Goal: Task Accomplishment & Management: Complete application form

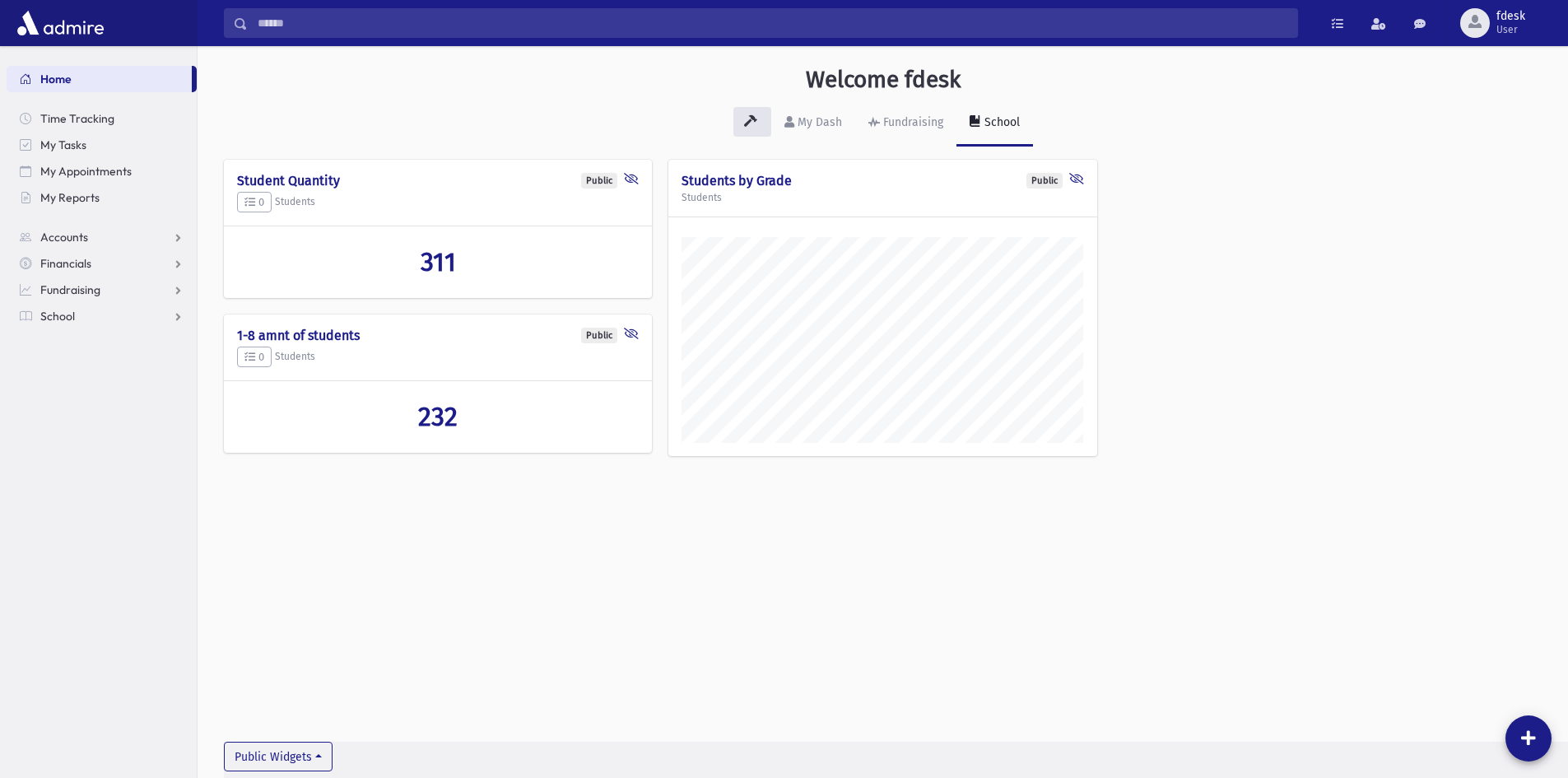
scroll to position [769, 1371]
click at [86, 322] on link "School" at bounding box center [101, 316] width 190 height 26
click at [90, 367] on span "Attendance" at bounding box center [80, 368] width 61 height 15
click at [90, 393] on span "Entry" at bounding box center [77, 395] width 28 height 15
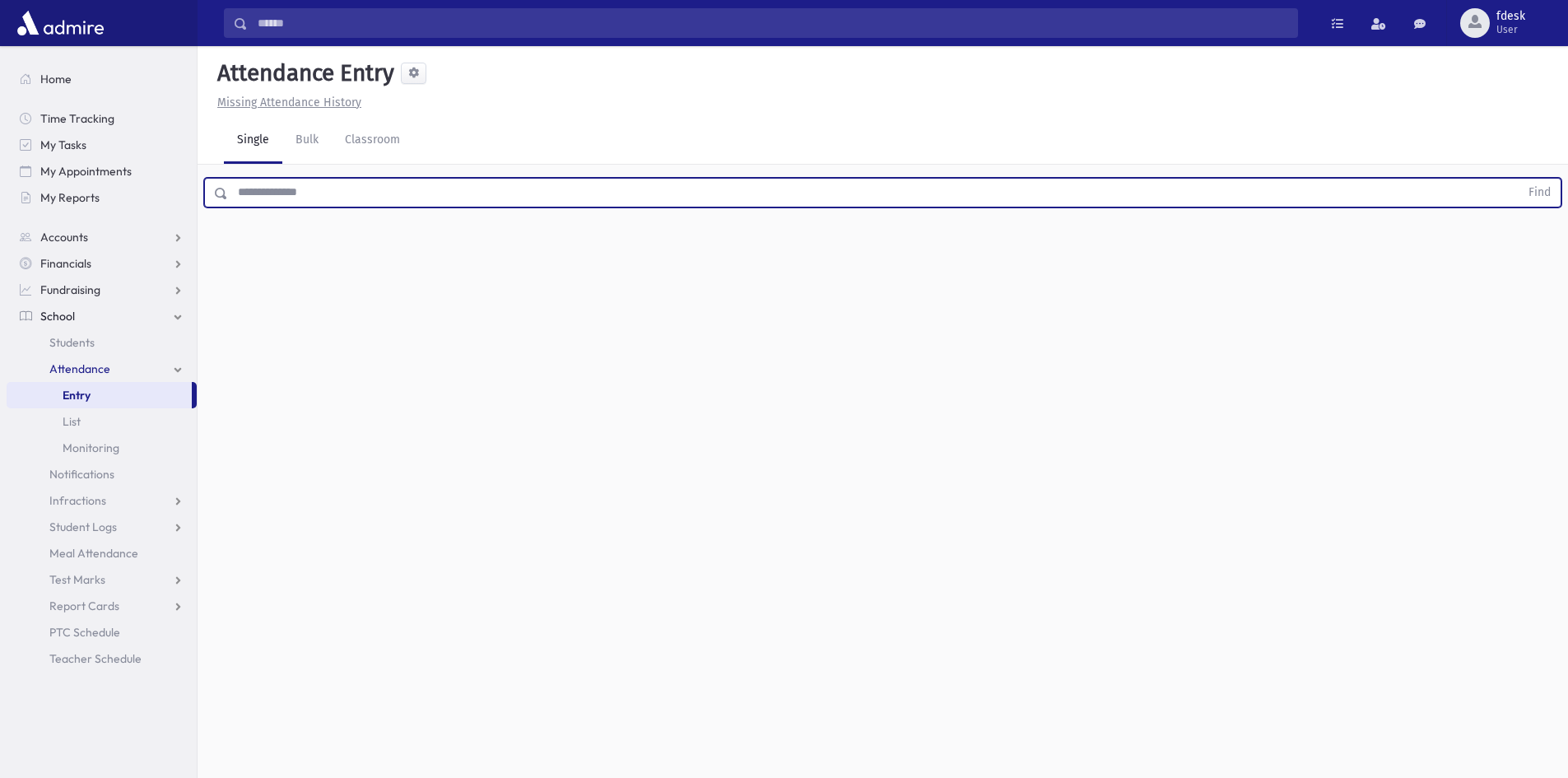
drag, startPoint x: 307, startPoint y: 196, endPoint x: 294, endPoint y: 215, distance: 23.0
click at [301, 210] on div "Find" at bounding box center [883, 189] width 1371 height 50
click at [1519, 179] on button "Find" at bounding box center [1540, 193] width 42 height 28
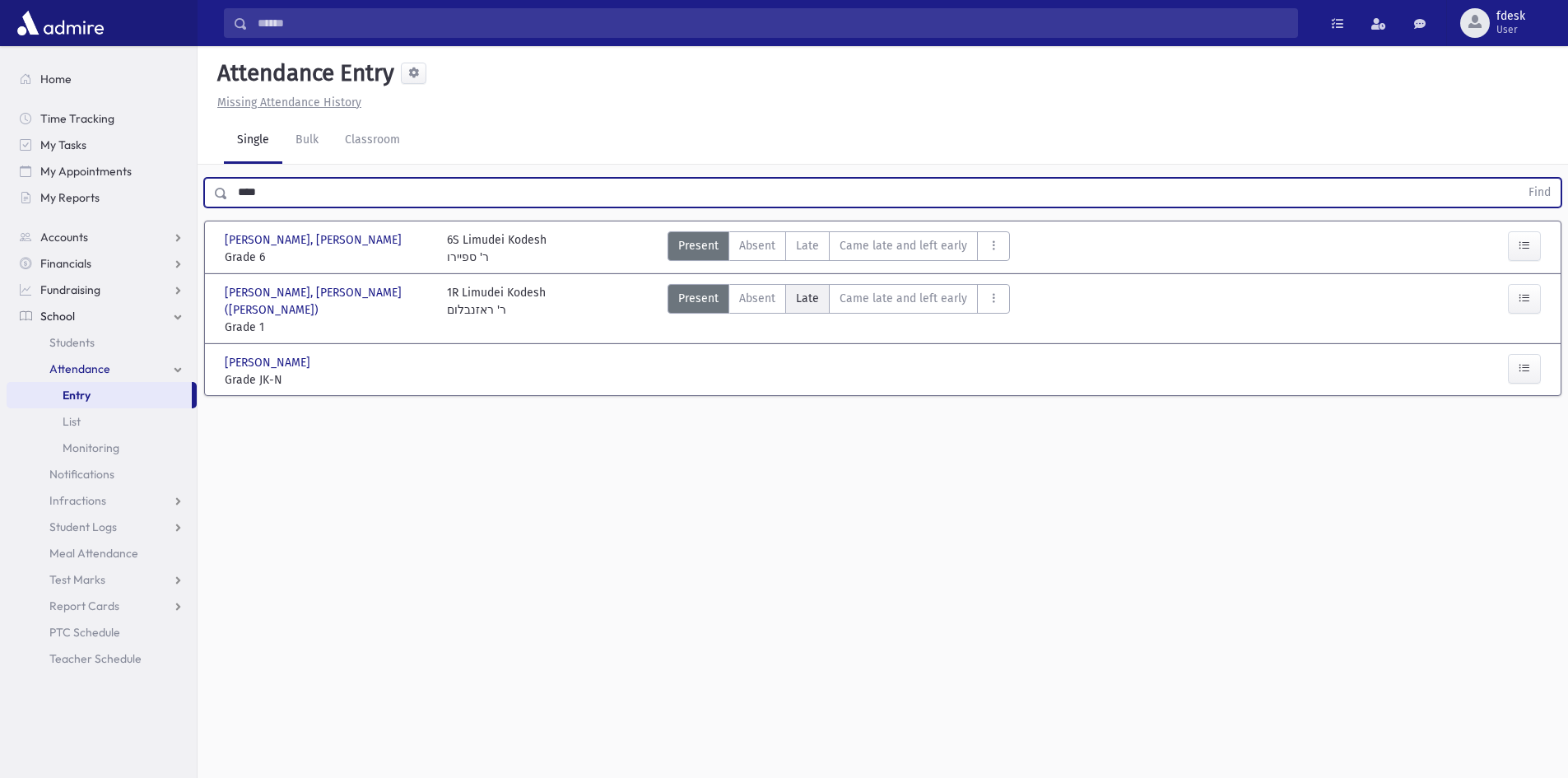
click at [800, 301] on span "Late" at bounding box center [807, 297] width 23 height 17
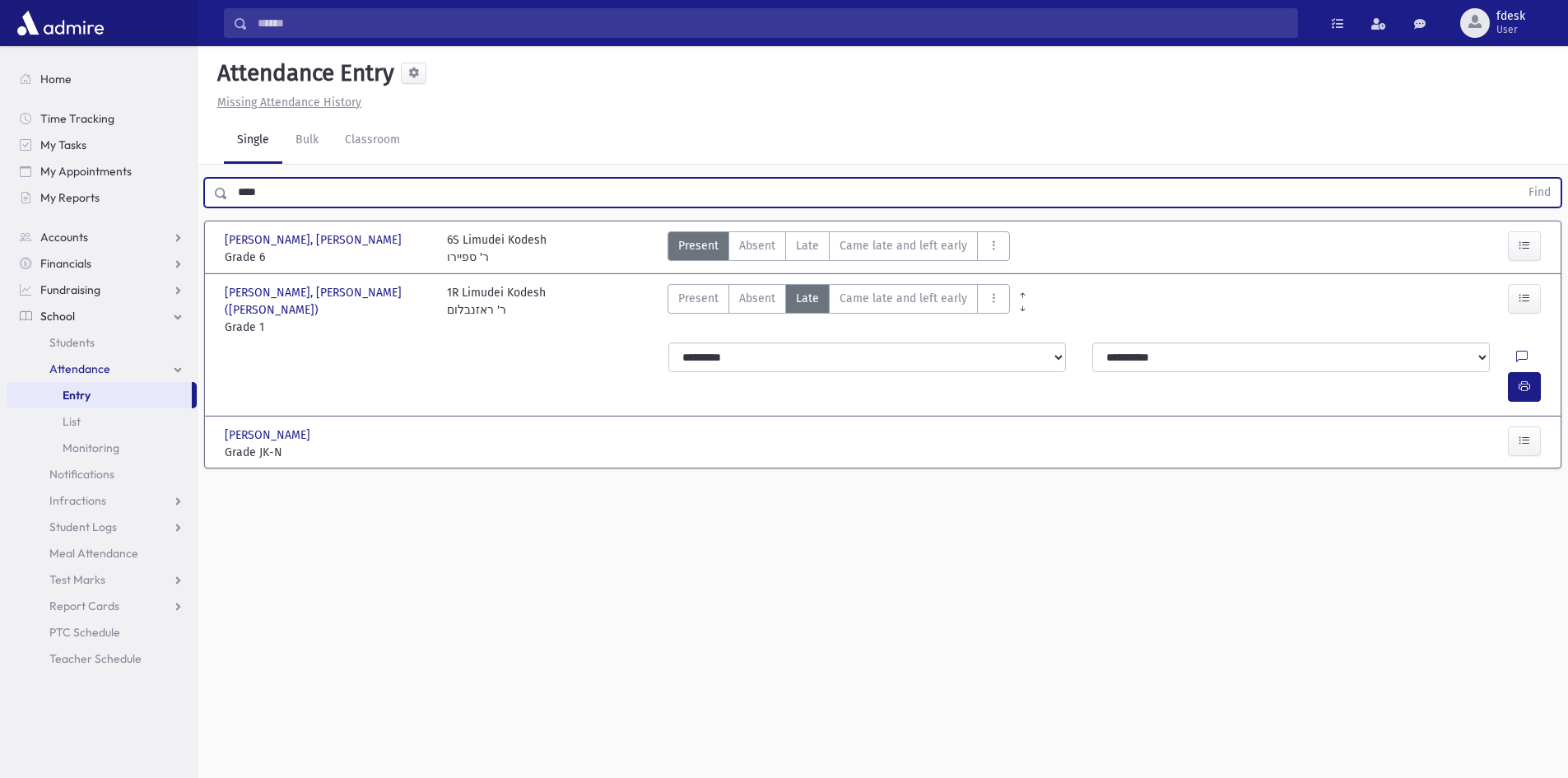
drag, startPoint x: 258, startPoint y: 189, endPoint x: 207, endPoint y: 186, distance: 51.1
click at [207, 186] on div "**** Find" at bounding box center [882, 193] width 1357 height 30
click at [1519, 179] on button "Find" at bounding box center [1540, 193] width 42 height 28
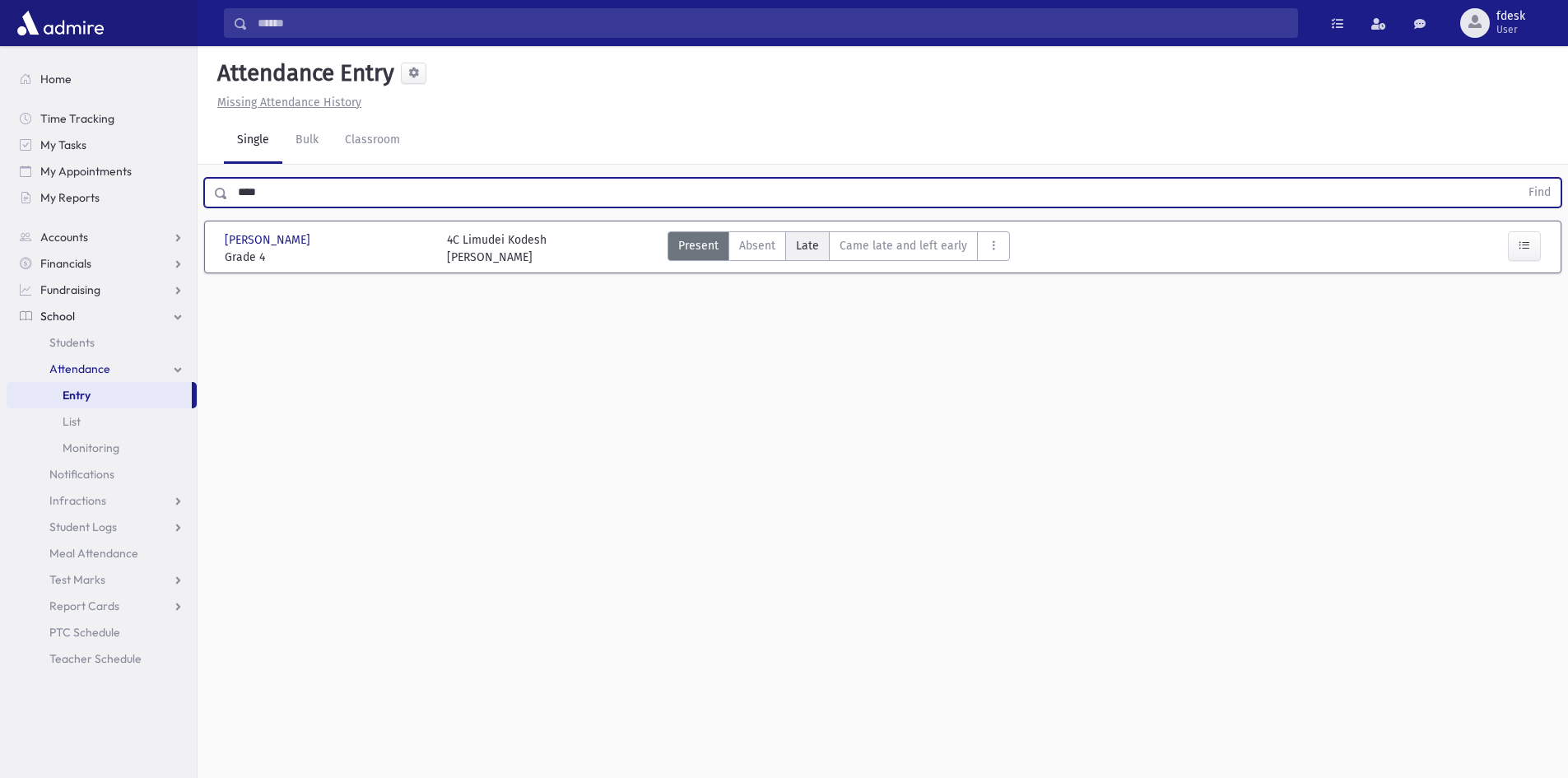
click at [809, 236] on label "Late L" at bounding box center [807, 247] width 45 height 30
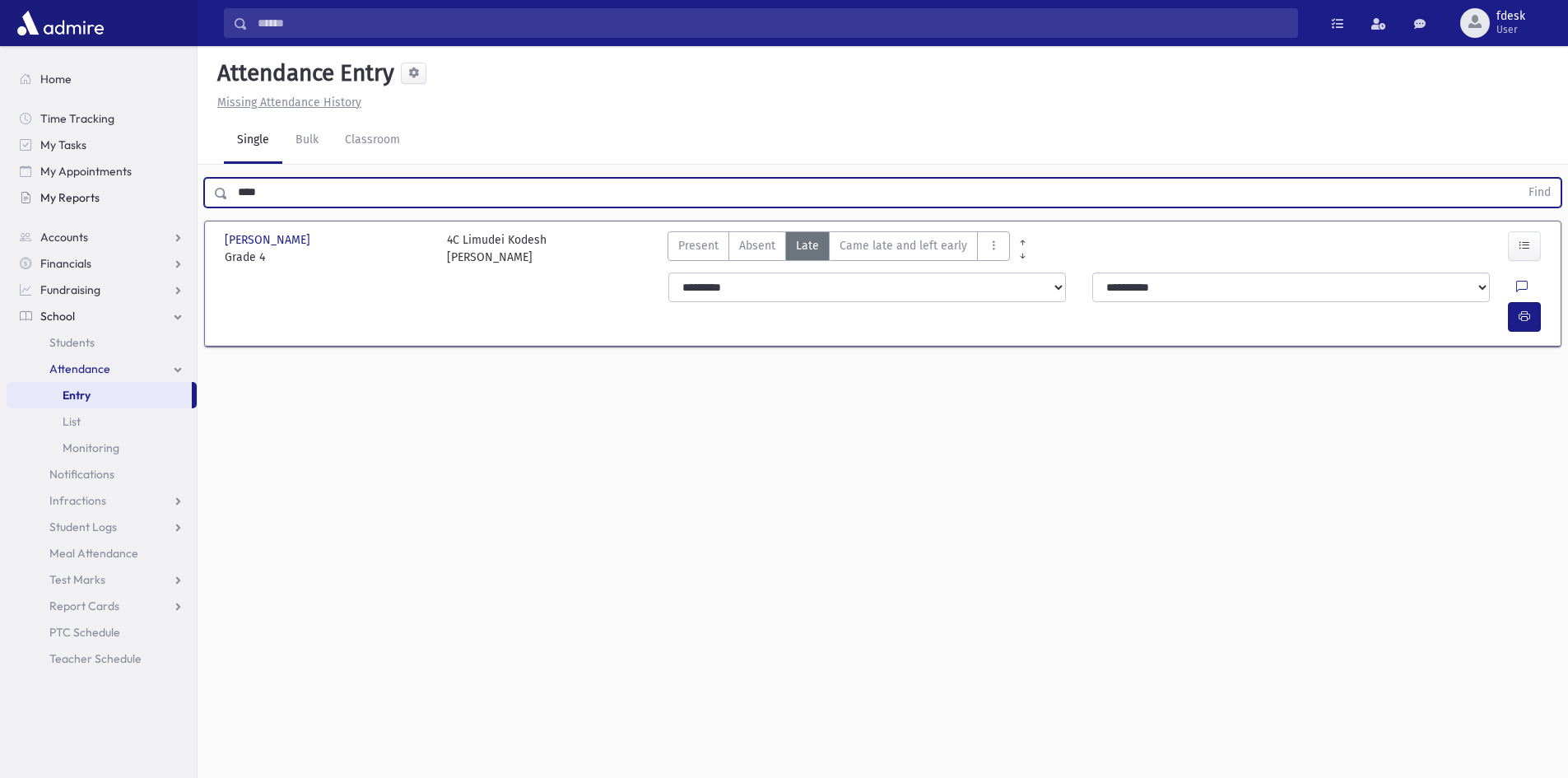
drag, startPoint x: 267, startPoint y: 198, endPoint x: 202, endPoint y: 190, distance: 65.5
click at [179, 192] on div "Search Results All Accounts" at bounding box center [784, 407] width 1568 height 815
click at [1519, 179] on button "Find" at bounding box center [1540, 193] width 42 height 28
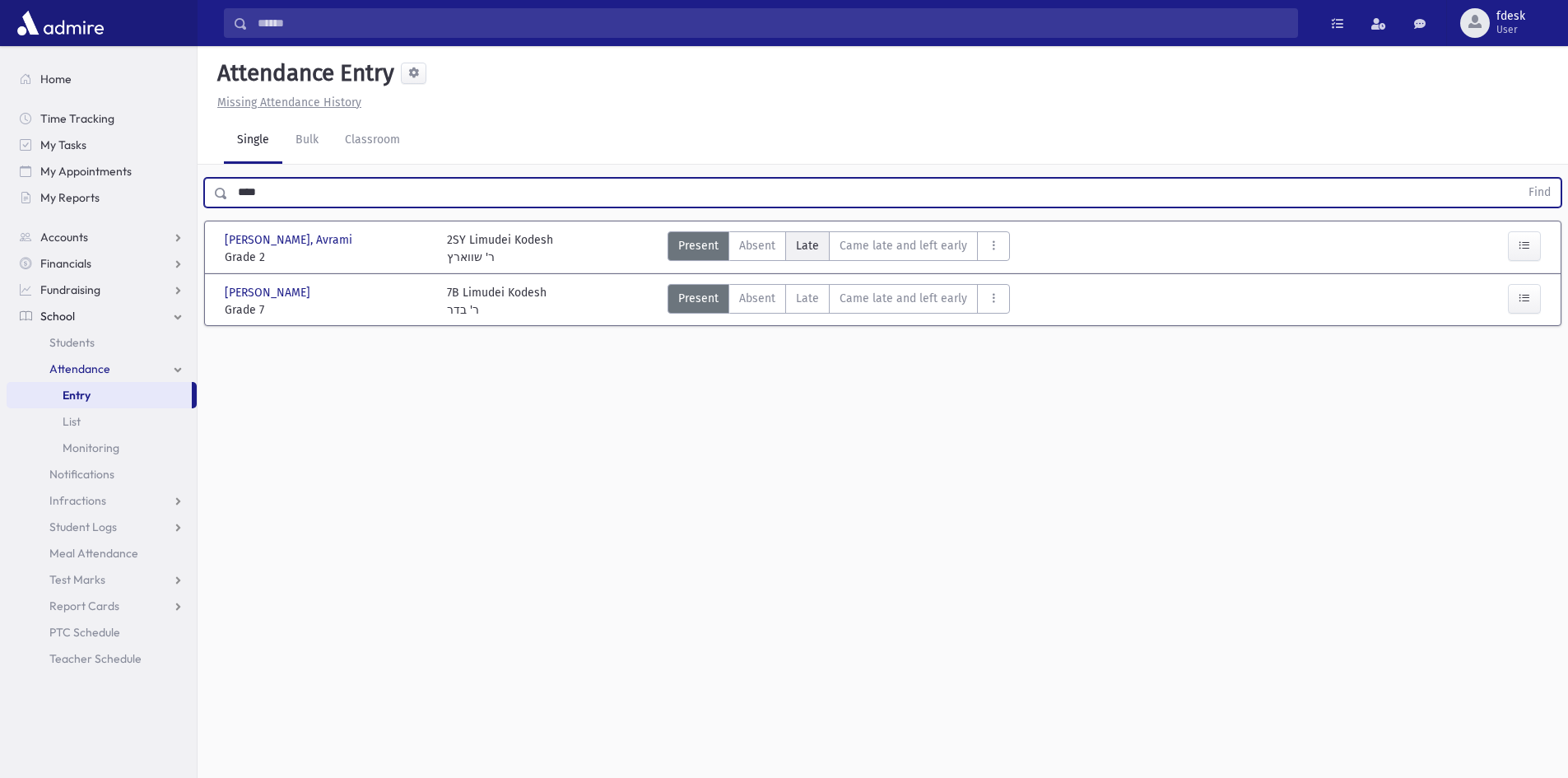
click at [809, 249] on span "Late" at bounding box center [807, 245] width 23 height 17
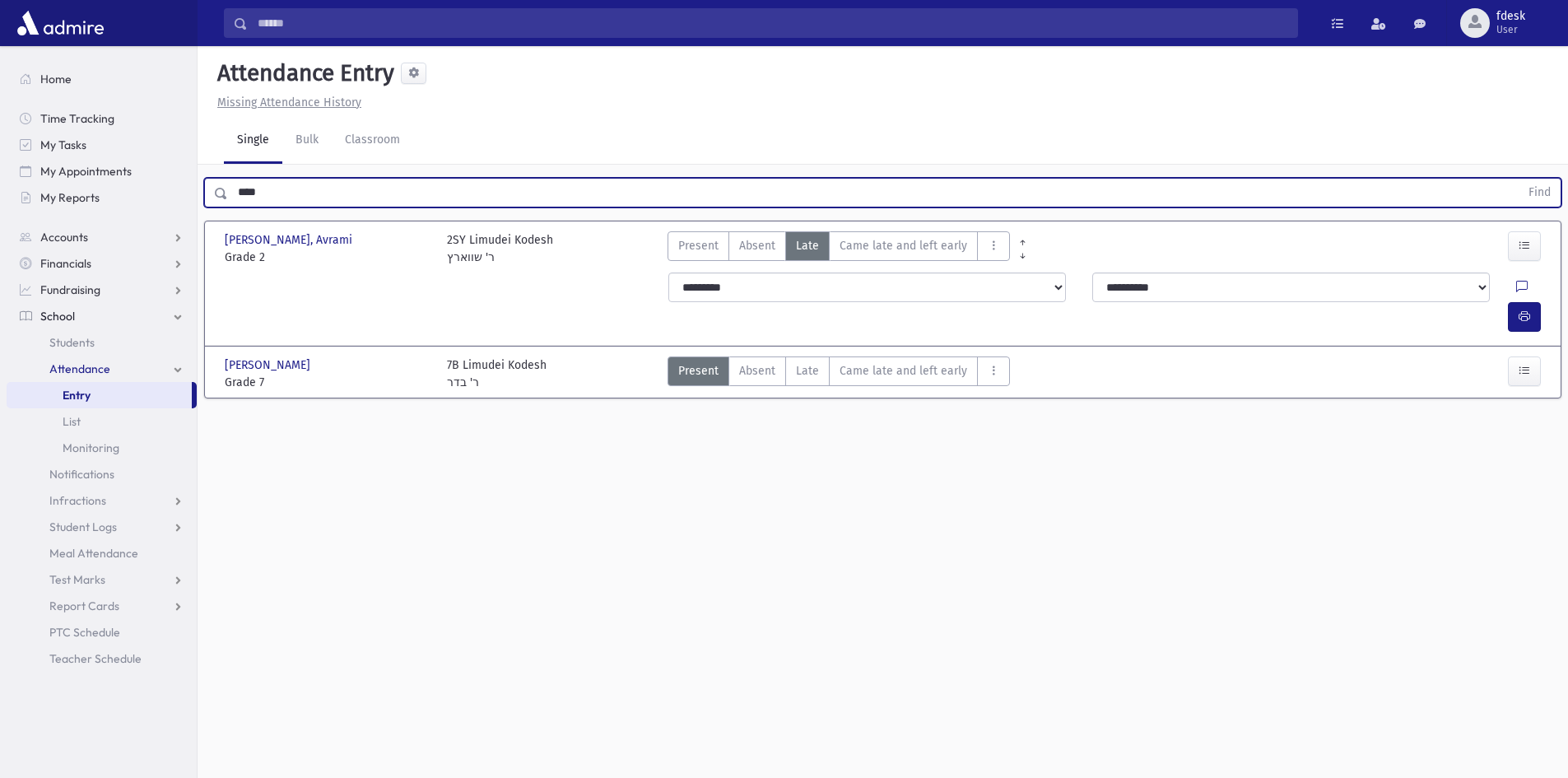
drag, startPoint x: 286, startPoint y: 190, endPoint x: 210, endPoint y: 204, distance: 77.3
click at [210, 204] on div "**** Find" at bounding box center [882, 193] width 1357 height 30
click at [1519, 179] on button "Find" at bounding box center [1540, 193] width 42 height 28
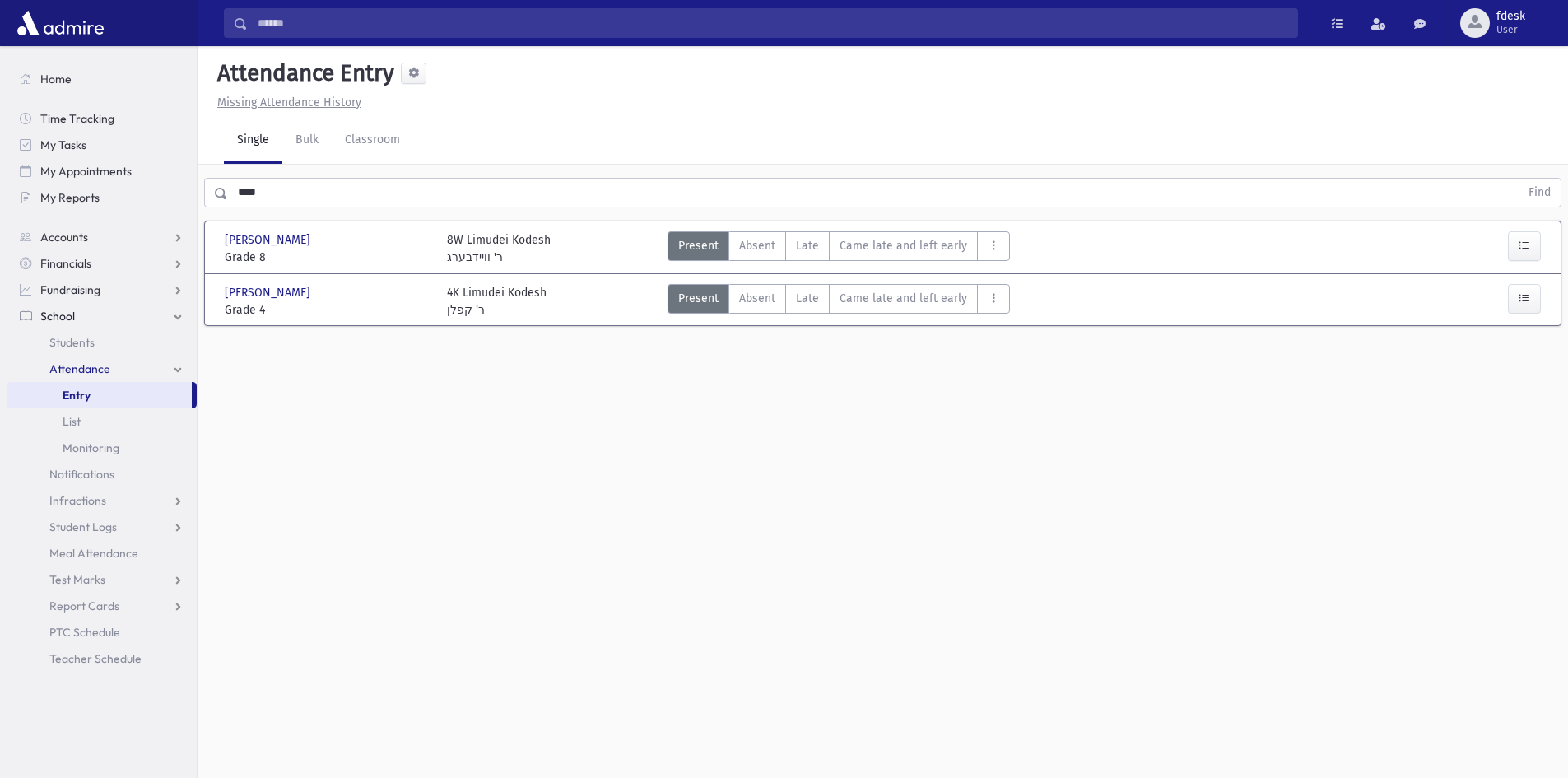
drag, startPoint x: 809, startPoint y: 302, endPoint x: 599, endPoint y: 212, distance: 228.5
click at [799, 290] on span "Late" at bounding box center [807, 297] width 23 height 17
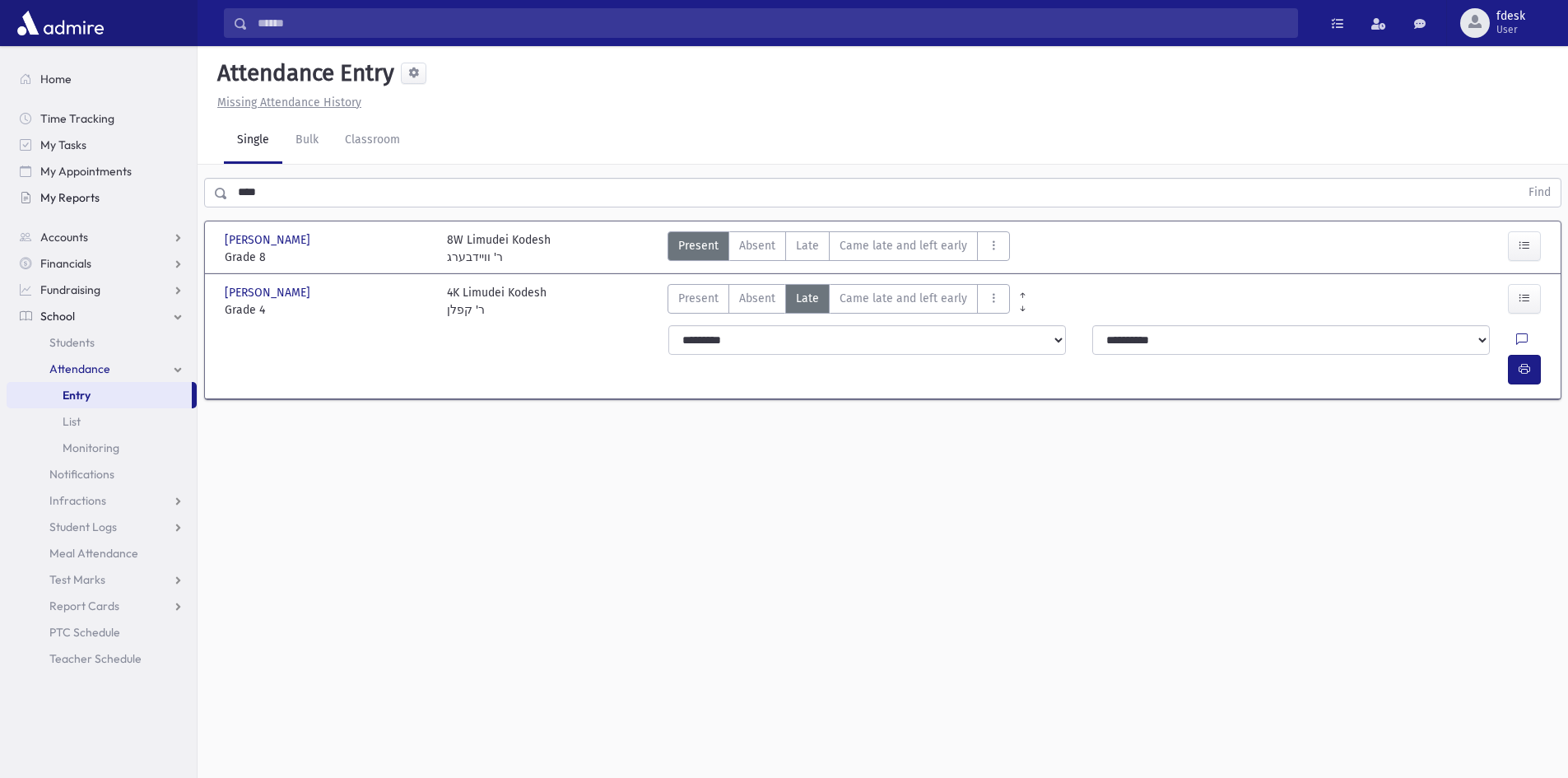
click at [143, 187] on div "Search Results All Accounts" at bounding box center [784, 407] width 1568 height 815
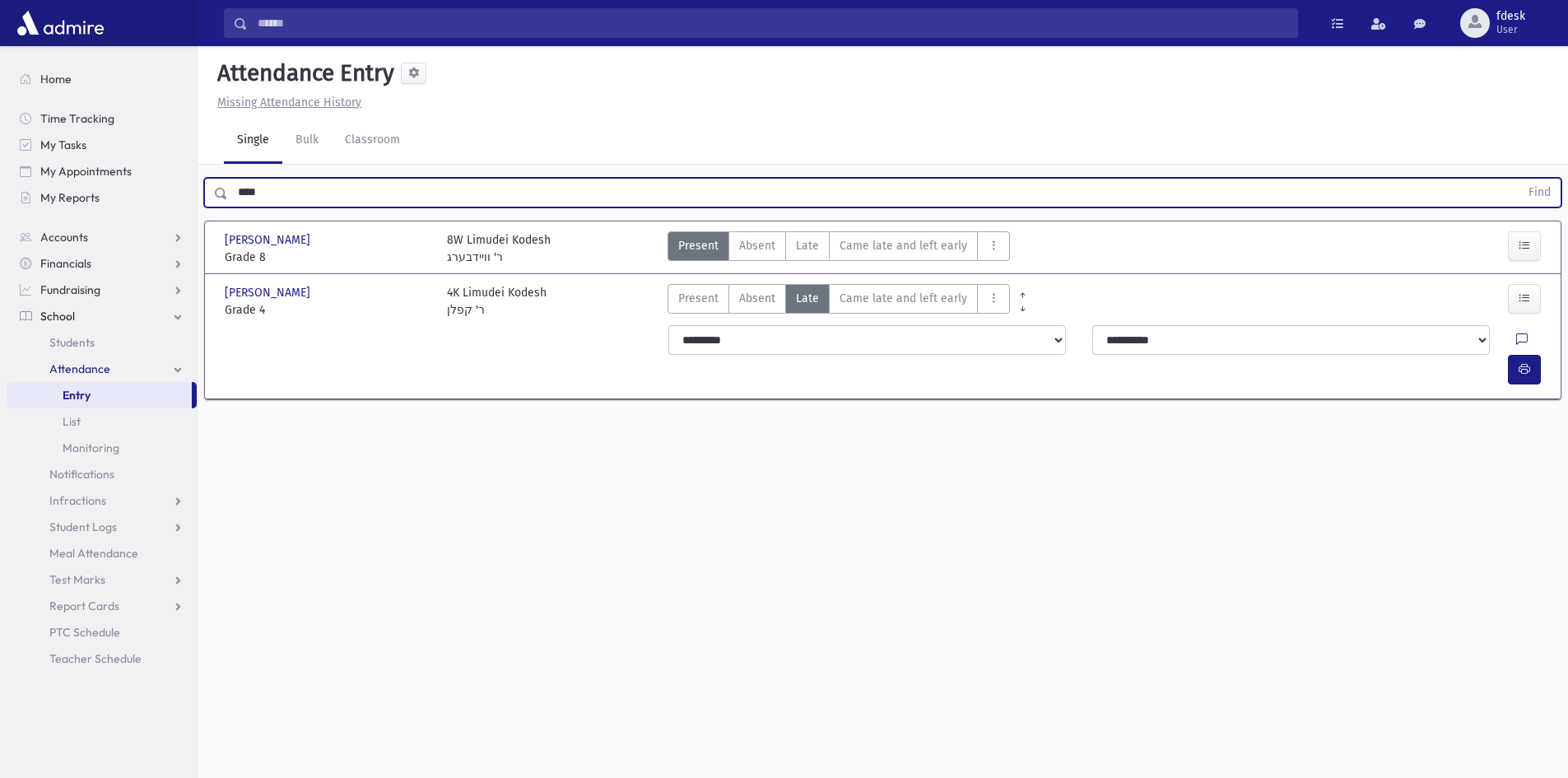
click at [263, 200] on input "****" at bounding box center [874, 193] width 1291 height 30
drag, startPoint x: 266, startPoint y: 194, endPoint x: 236, endPoint y: 203, distance: 31.3
click at [236, 203] on input "****" at bounding box center [874, 193] width 1291 height 30
click at [1519, 179] on button "Find" at bounding box center [1540, 193] width 42 height 28
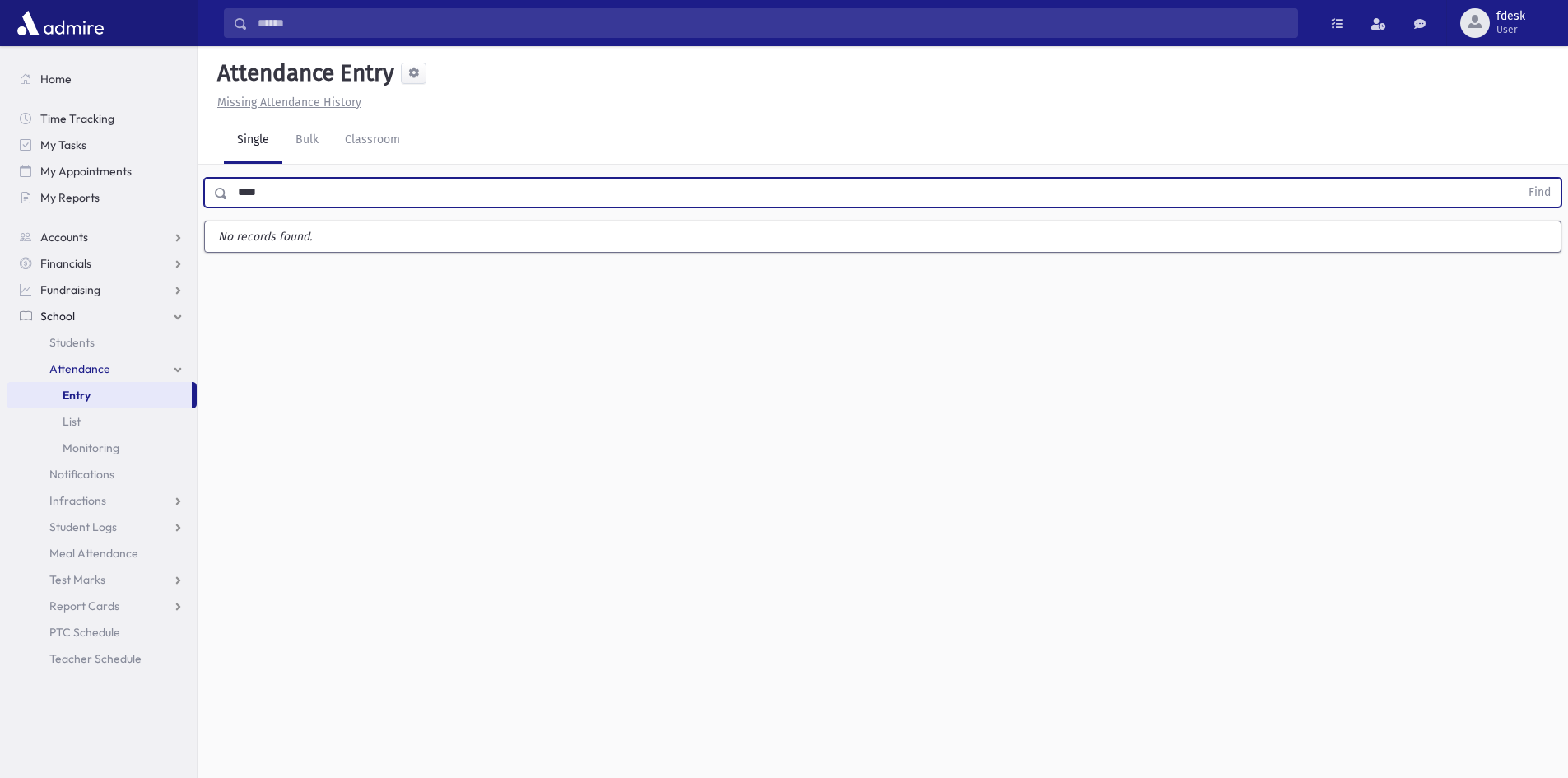
click at [1519, 179] on button "Find" at bounding box center [1540, 193] width 42 height 28
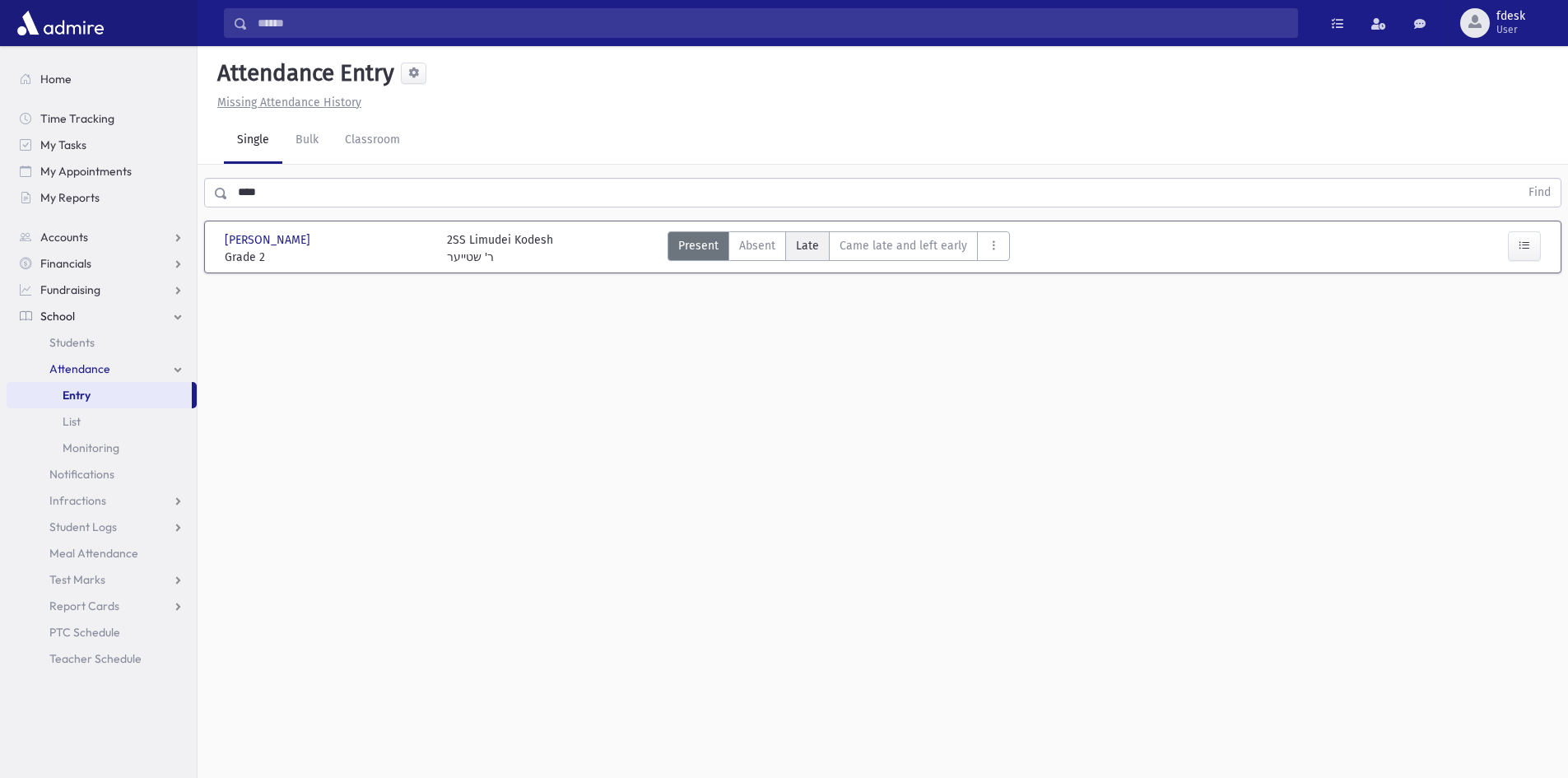
click at [804, 240] on span "Late" at bounding box center [807, 245] width 23 height 17
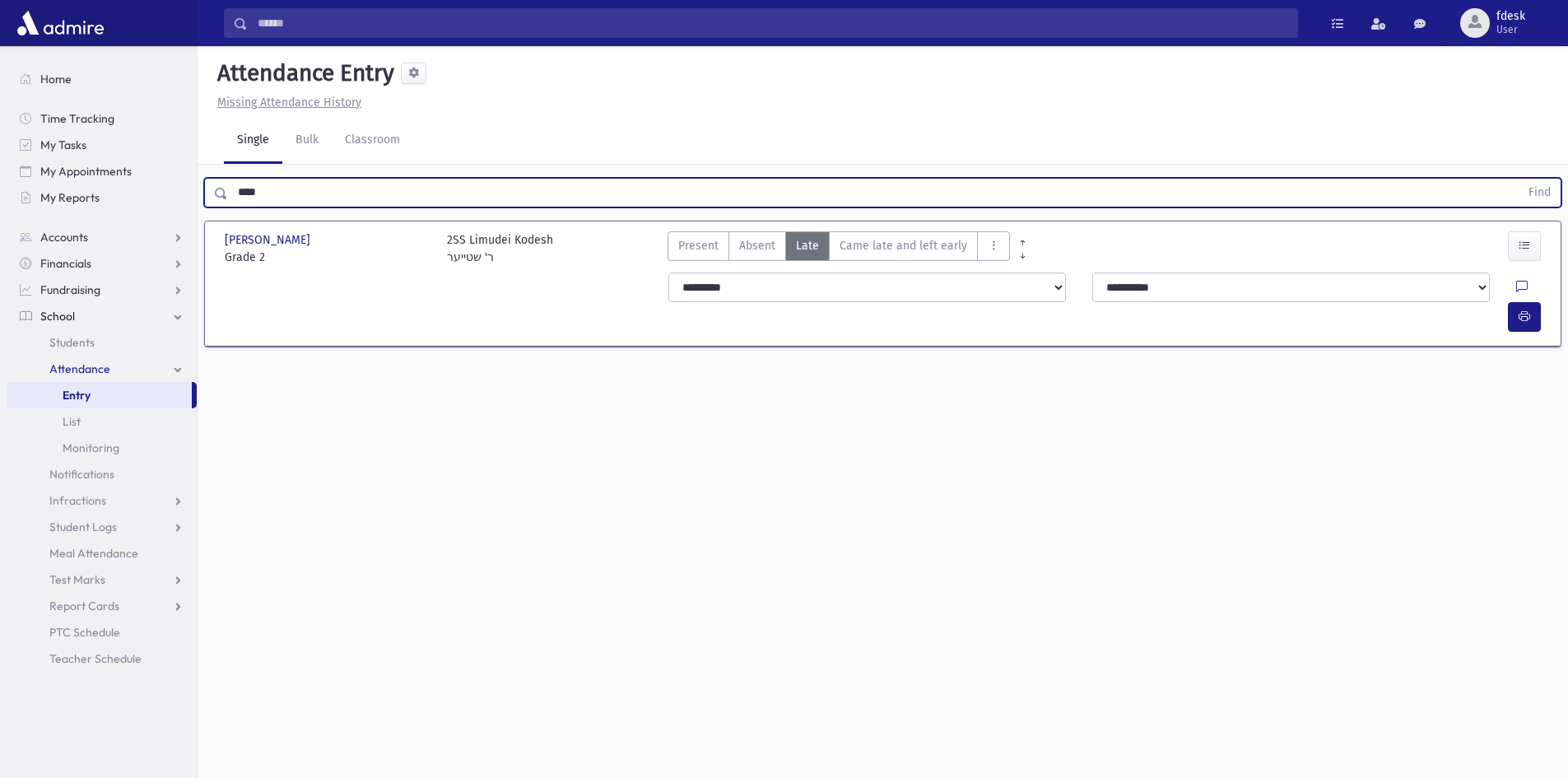
drag, startPoint x: 263, startPoint y: 198, endPoint x: 215, endPoint y: 198, distance: 48.0
click at [217, 198] on div "**** Find" at bounding box center [882, 193] width 1357 height 30
type input "*****"
click at [1519, 179] on button "Find" at bounding box center [1540, 193] width 42 height 28
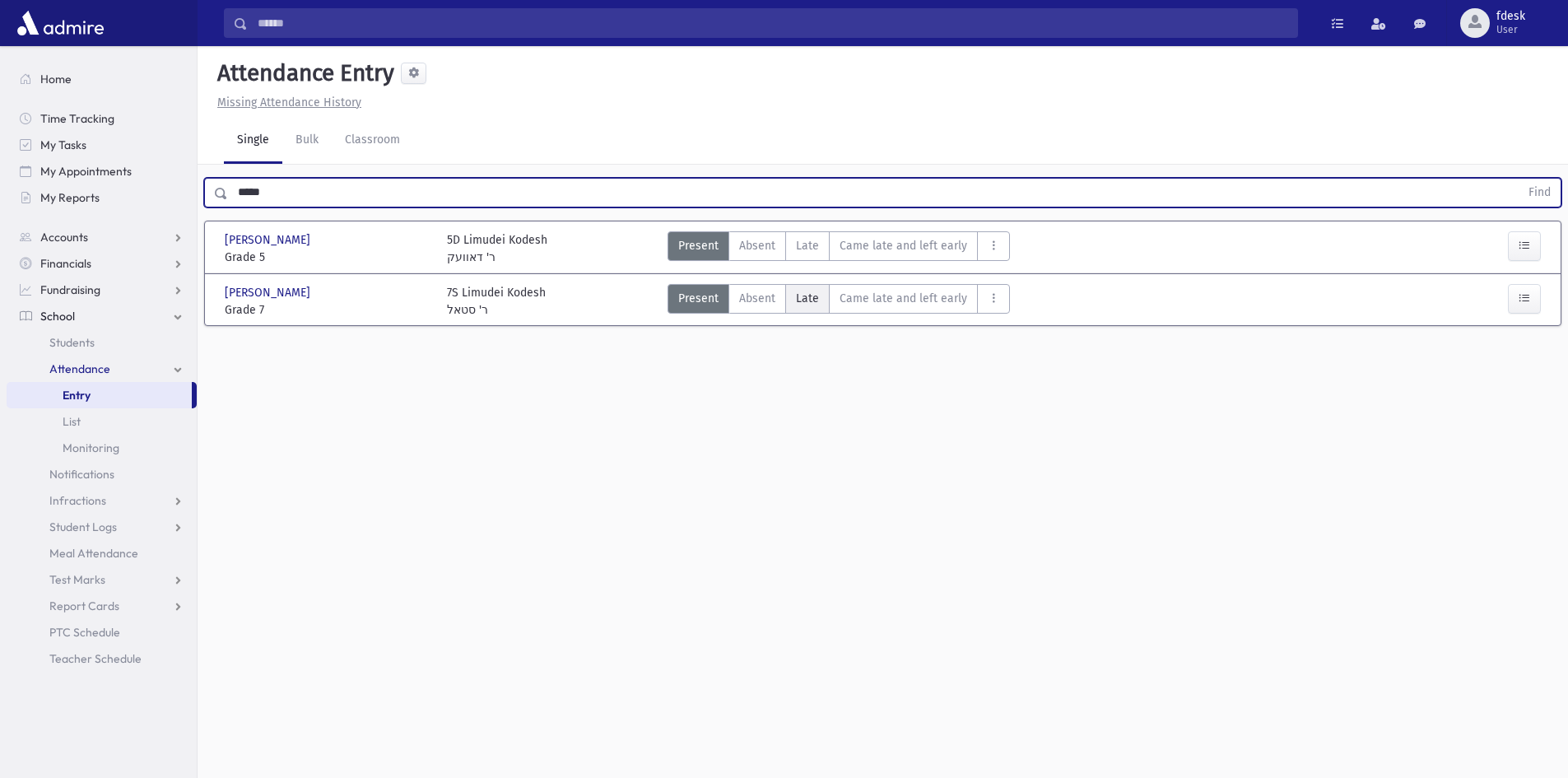
click at [809, 297] on span "Late" at bounding box center [807, 297] width 23 height 17
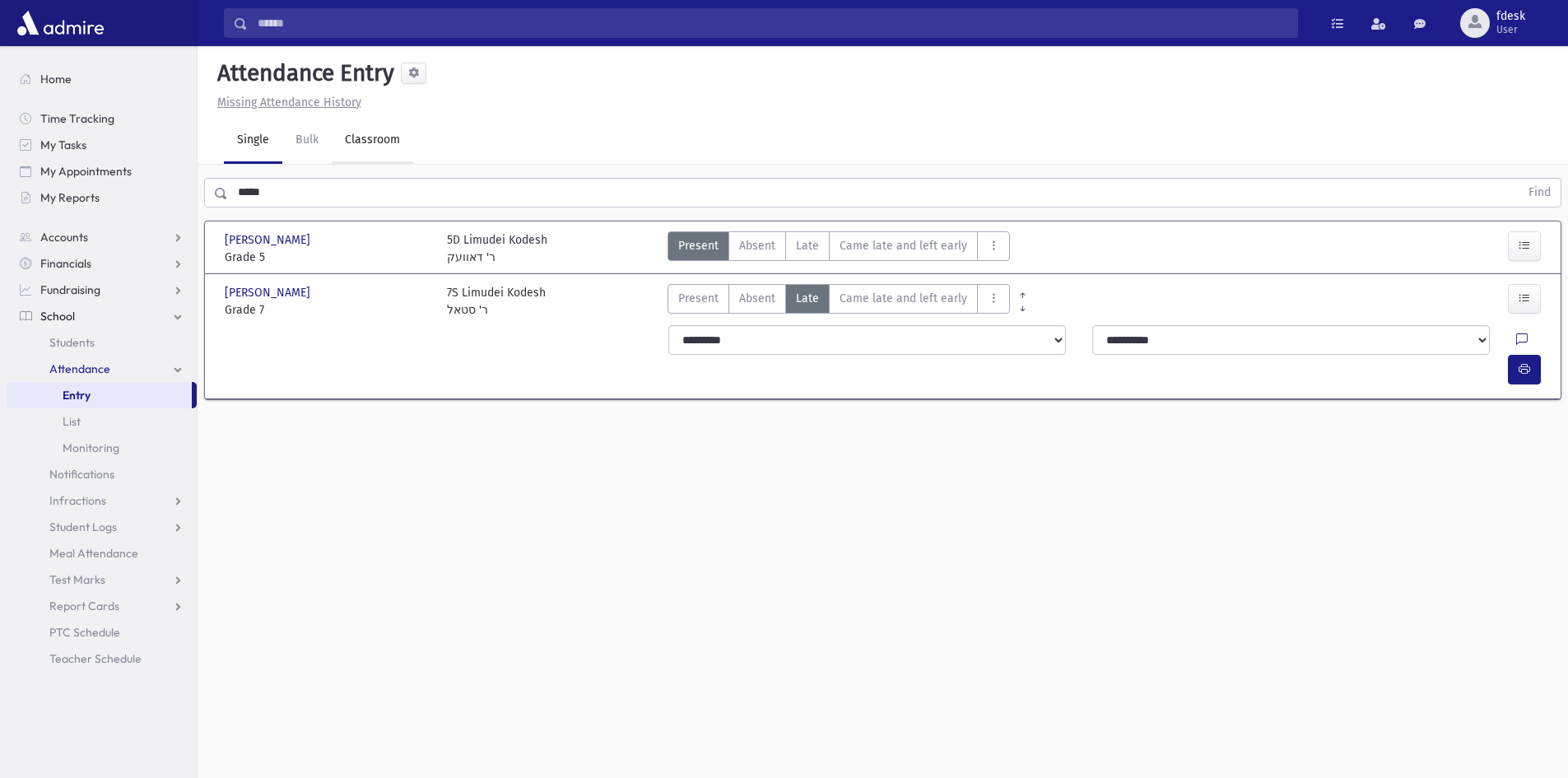
click at [388, 140] on link "Classroom" at bounding box center [372, 140] width 82 height 46
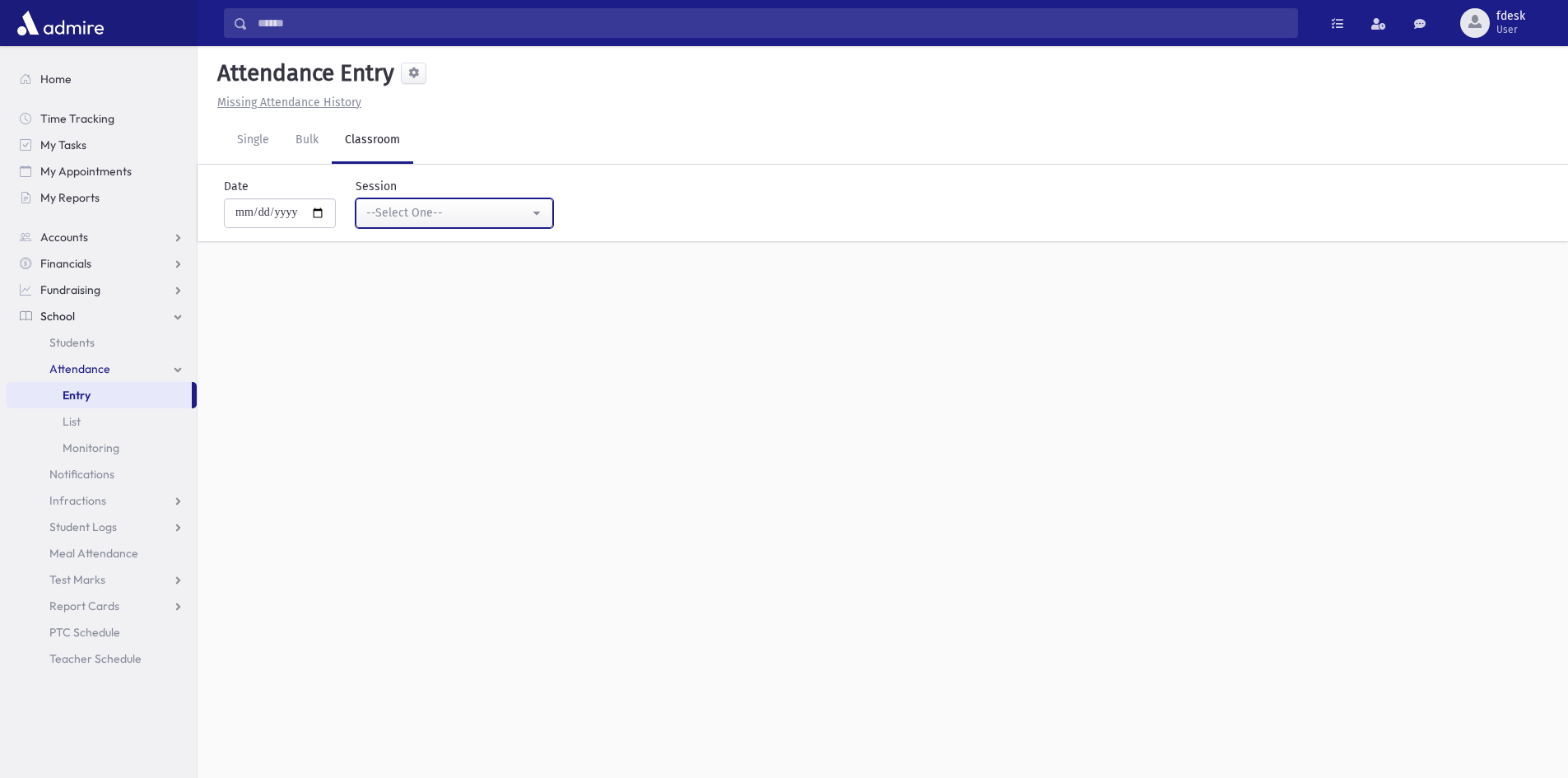
click at [377, 205] on button "--Select One--" at bounding box center [454, 213] width 198 height 30
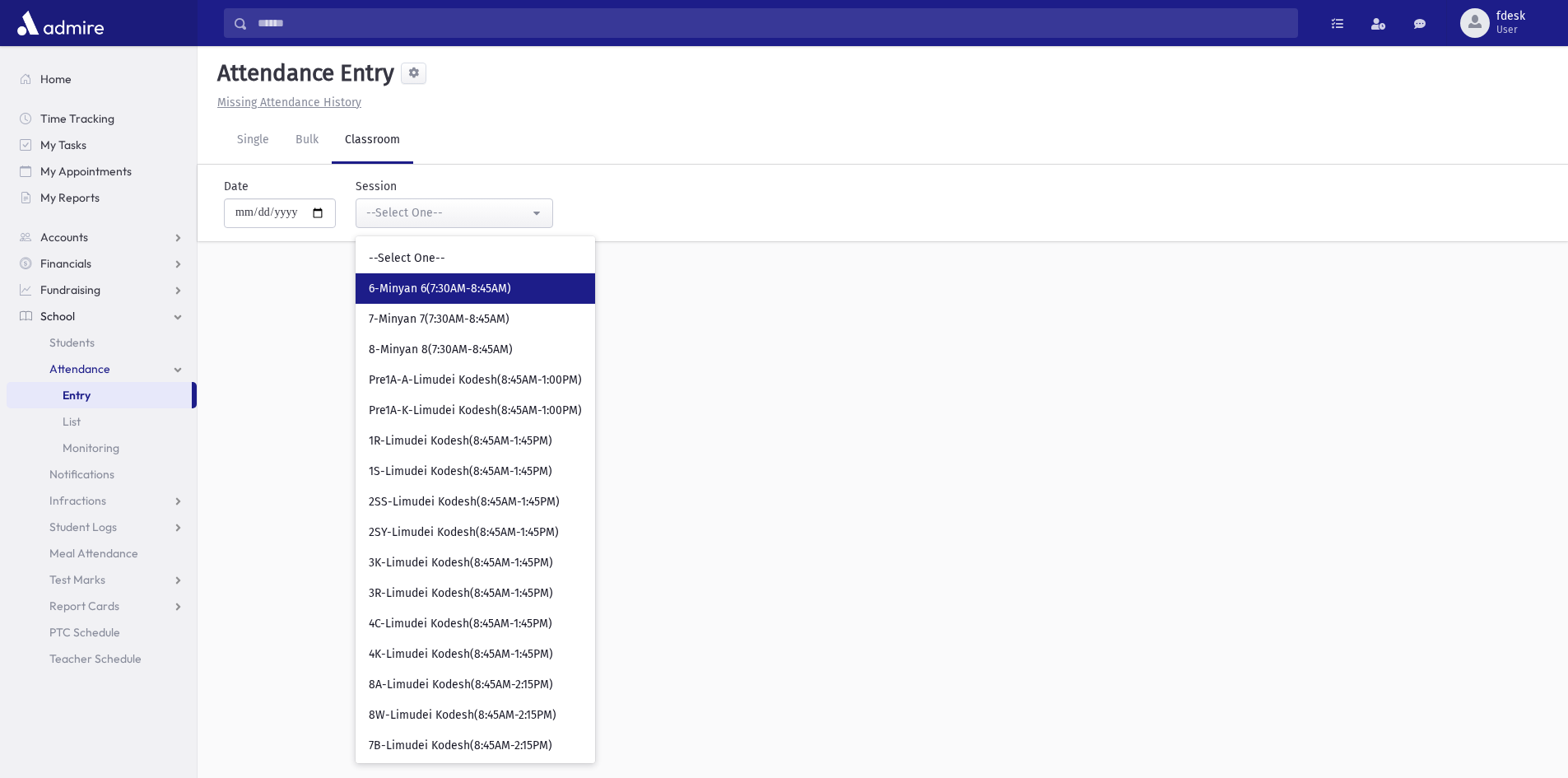
click at [445, 294] on span "6-Minyan 6(7:30AM-8:45AM)" at bounding box center [440, 289] width 142 height 17
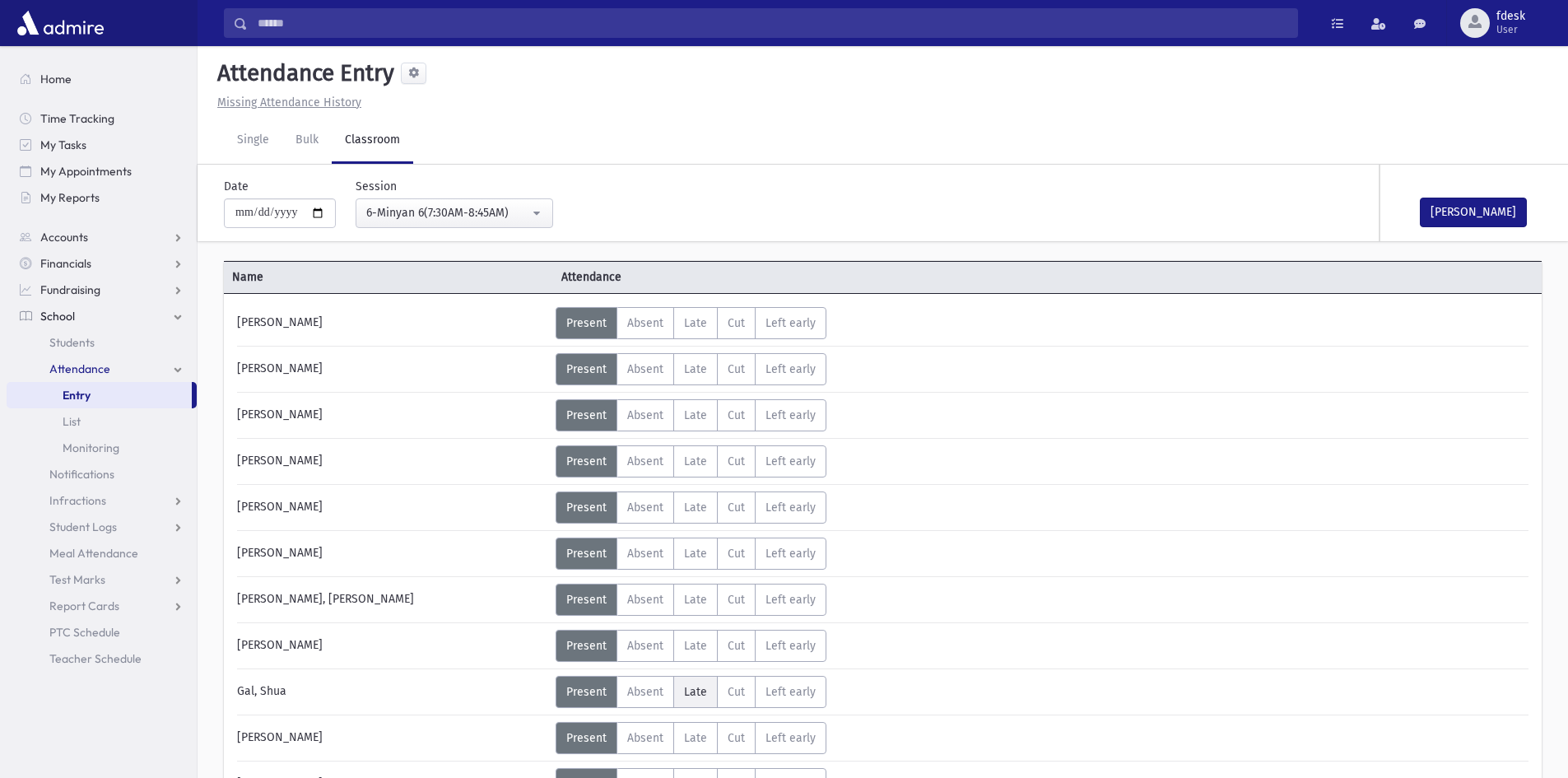
click at [704, 697] on span "Late" at bounding box center [695, 691] width 23 height 14
click at [660, 682] on label "Absent A" at bounding box center [646, 691] width 58 height 32
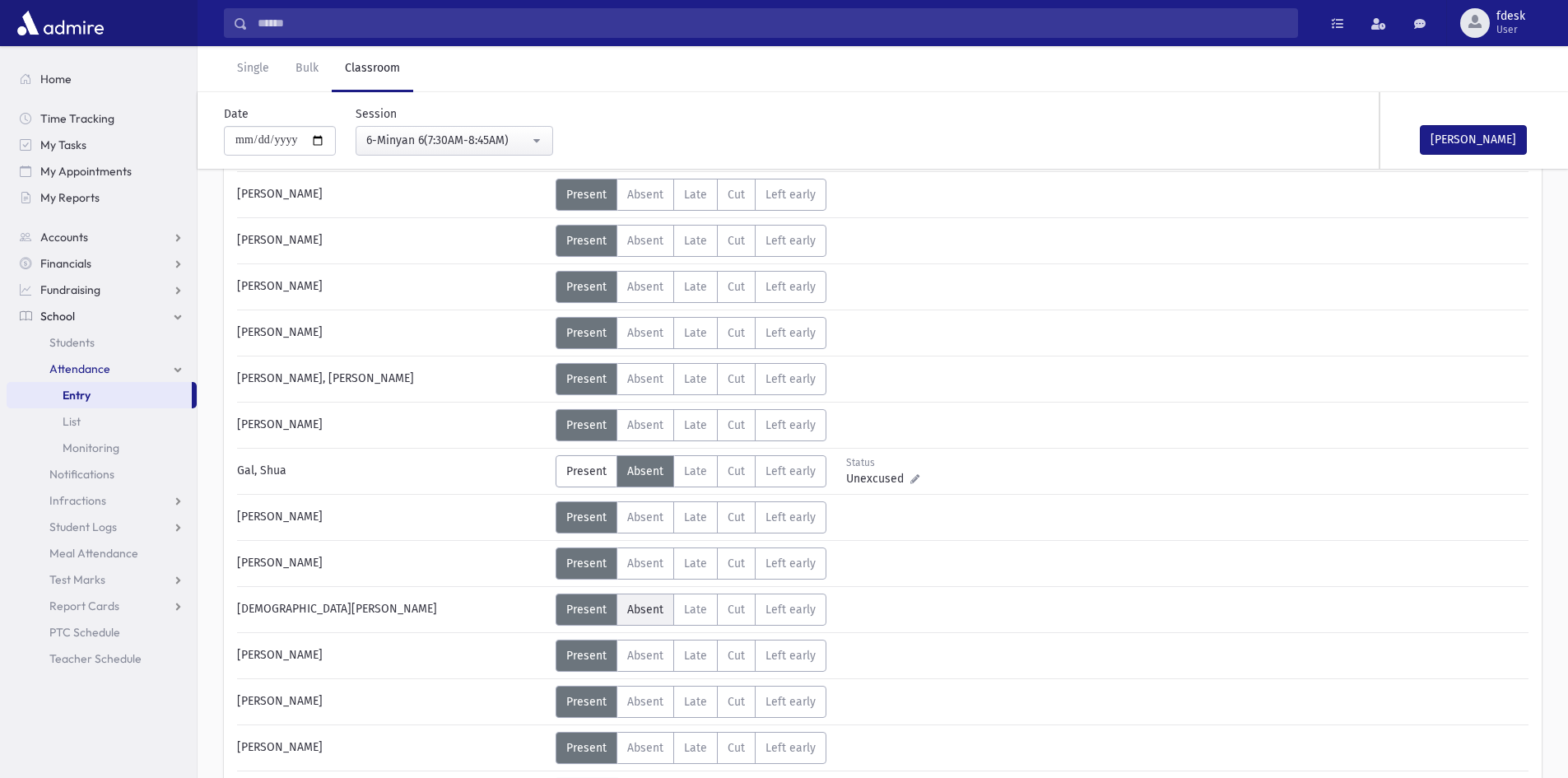
scroll to position [329, 0]
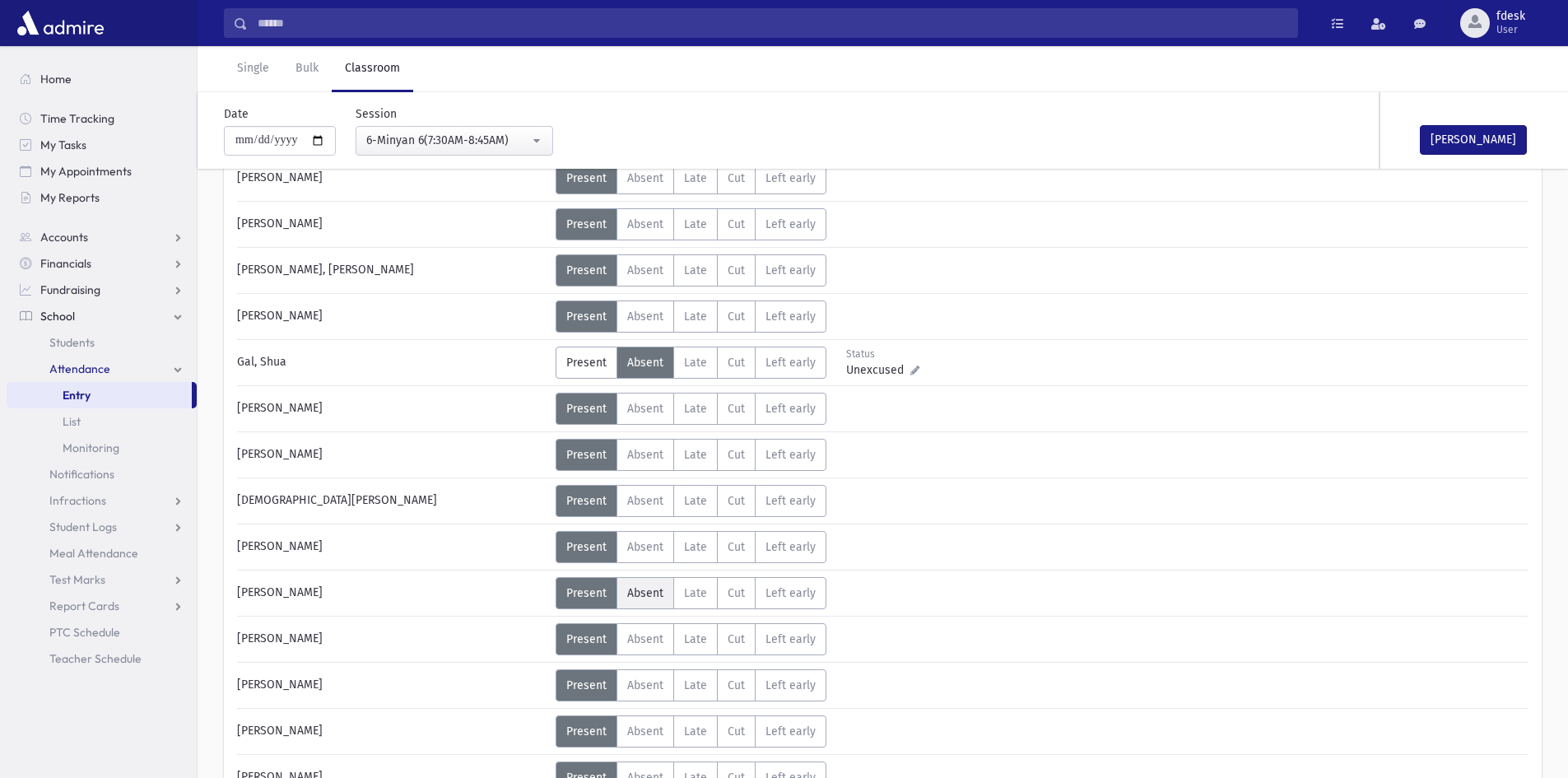
click at [625, 592] on label "Absent A" at bounding box center [646, 593] width 58 height 32
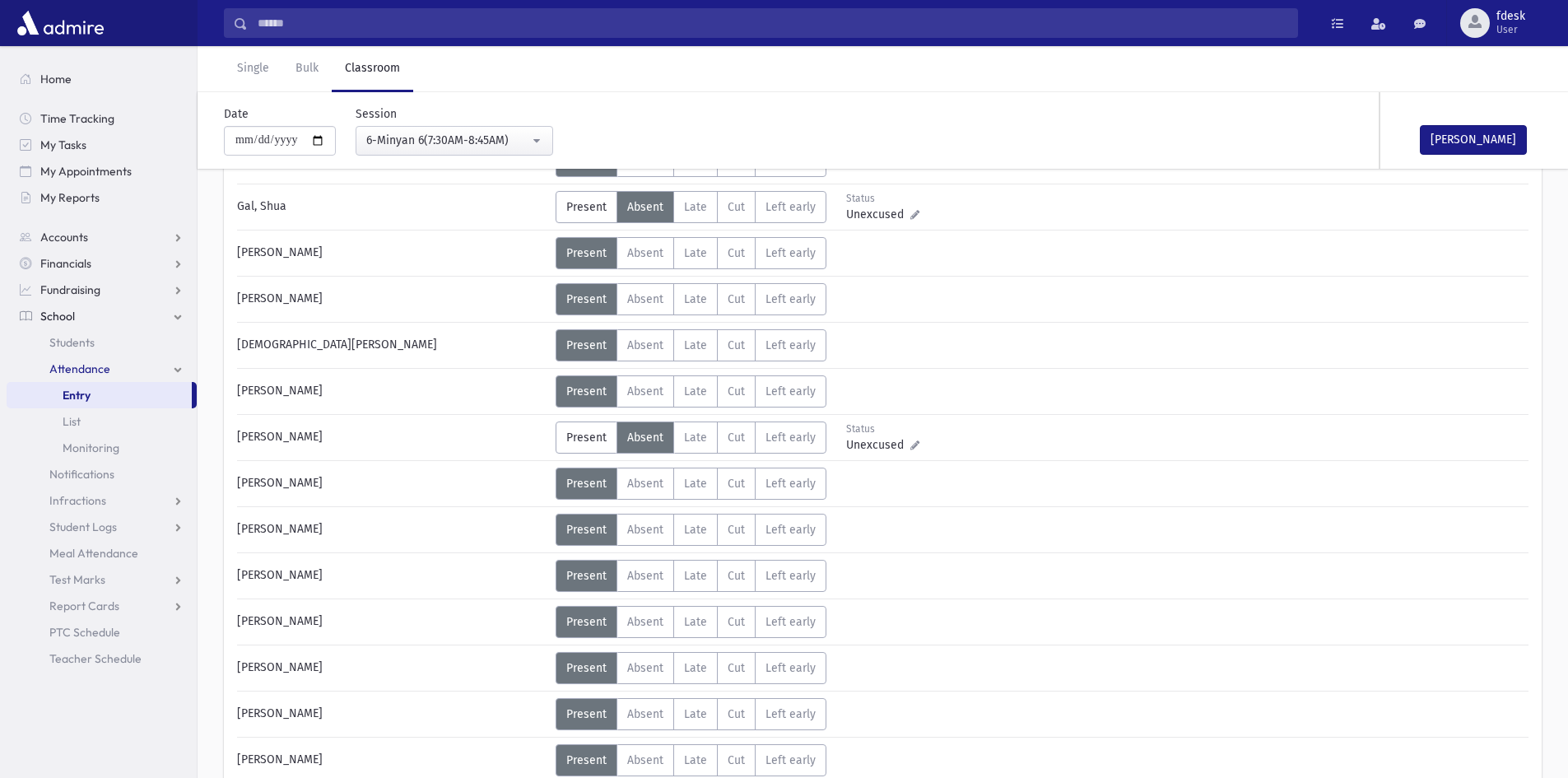
scroll to position [493, 0]
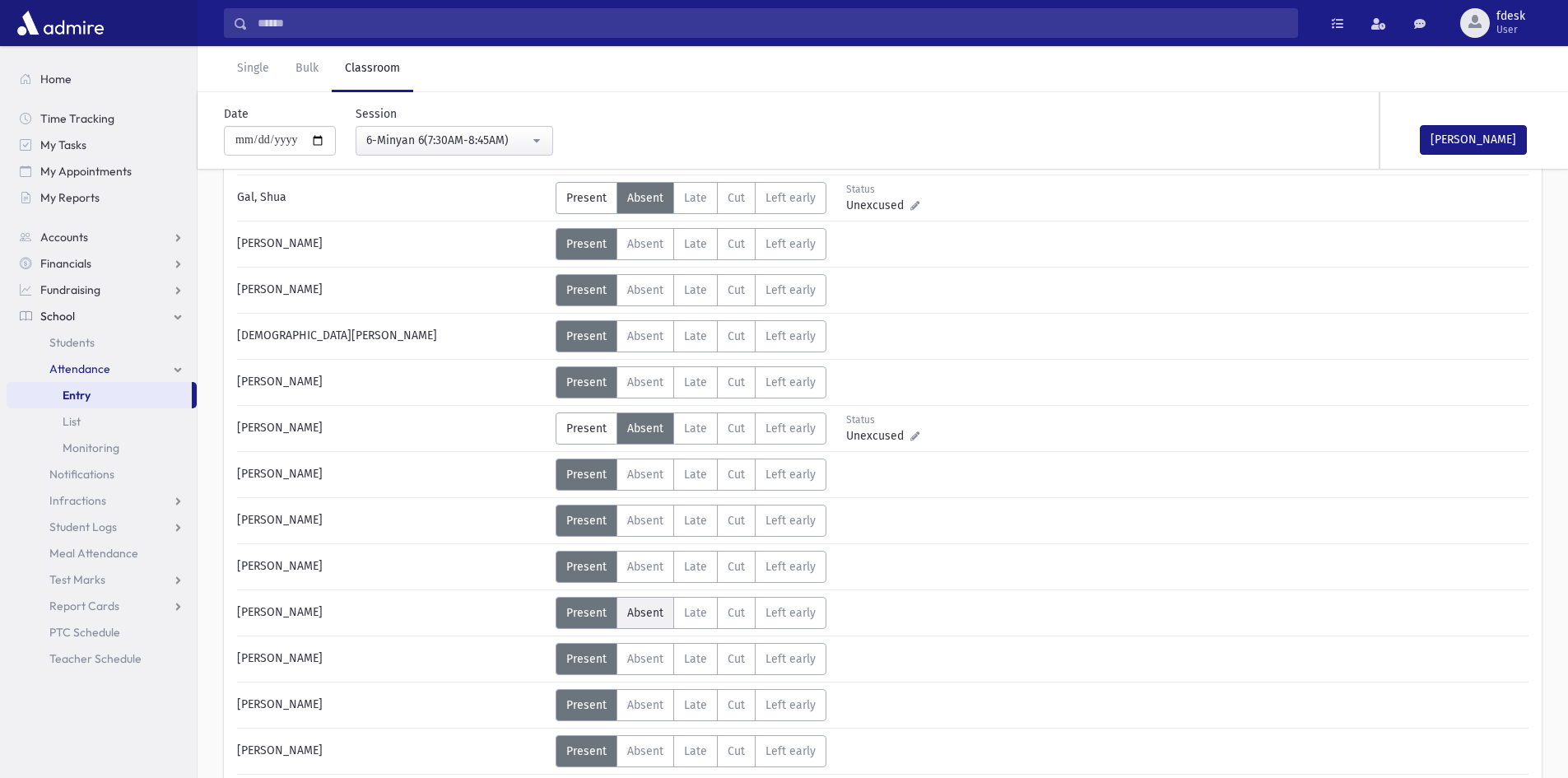
click at [636, 616] on span "Absent" at bounding box center [646, 613] width 36 height 14
click at [1472, 135] on button "Mark Done" at bounding box center [1473, 140] width 107 height 30
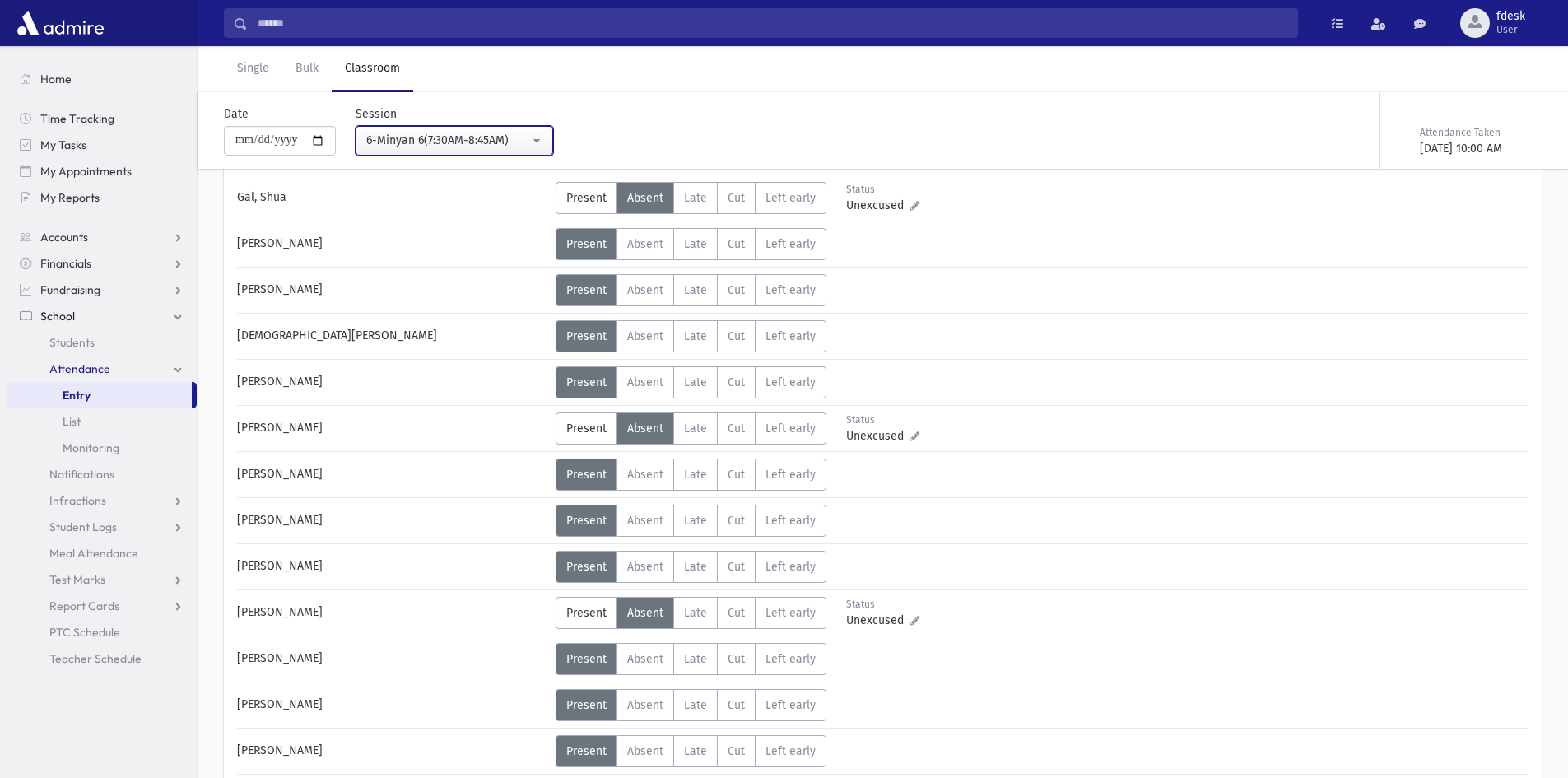
click at [418, 148] on div "6-Minyan 6(7:30AM-8:45AM)" at bounding box center [448, 139] width 163 height 17
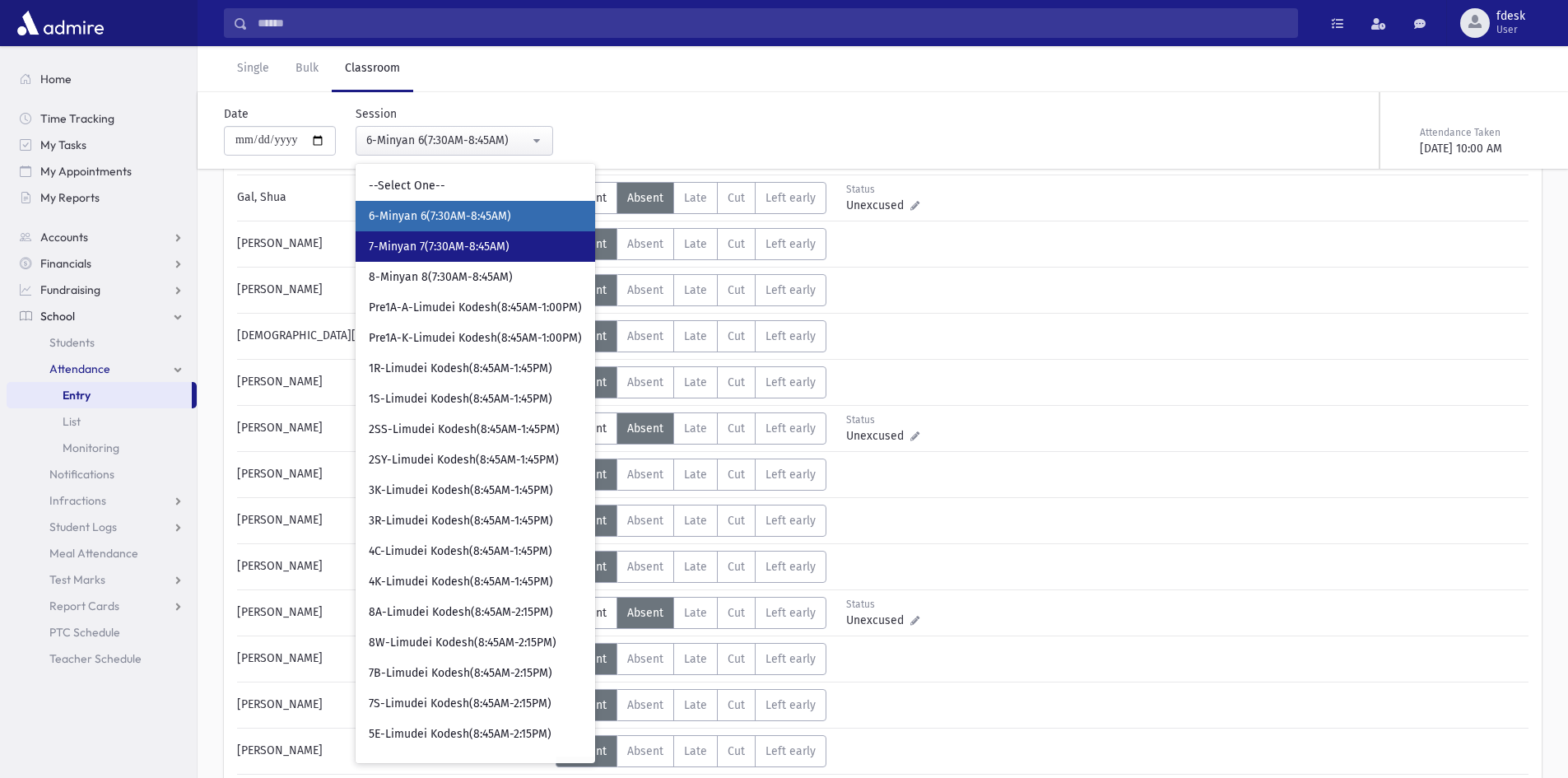
click at [427, 239] on span "7-Minyan 7(7:30AM-8:45AM)" at bounding box center [439, 247] width 140 height 17
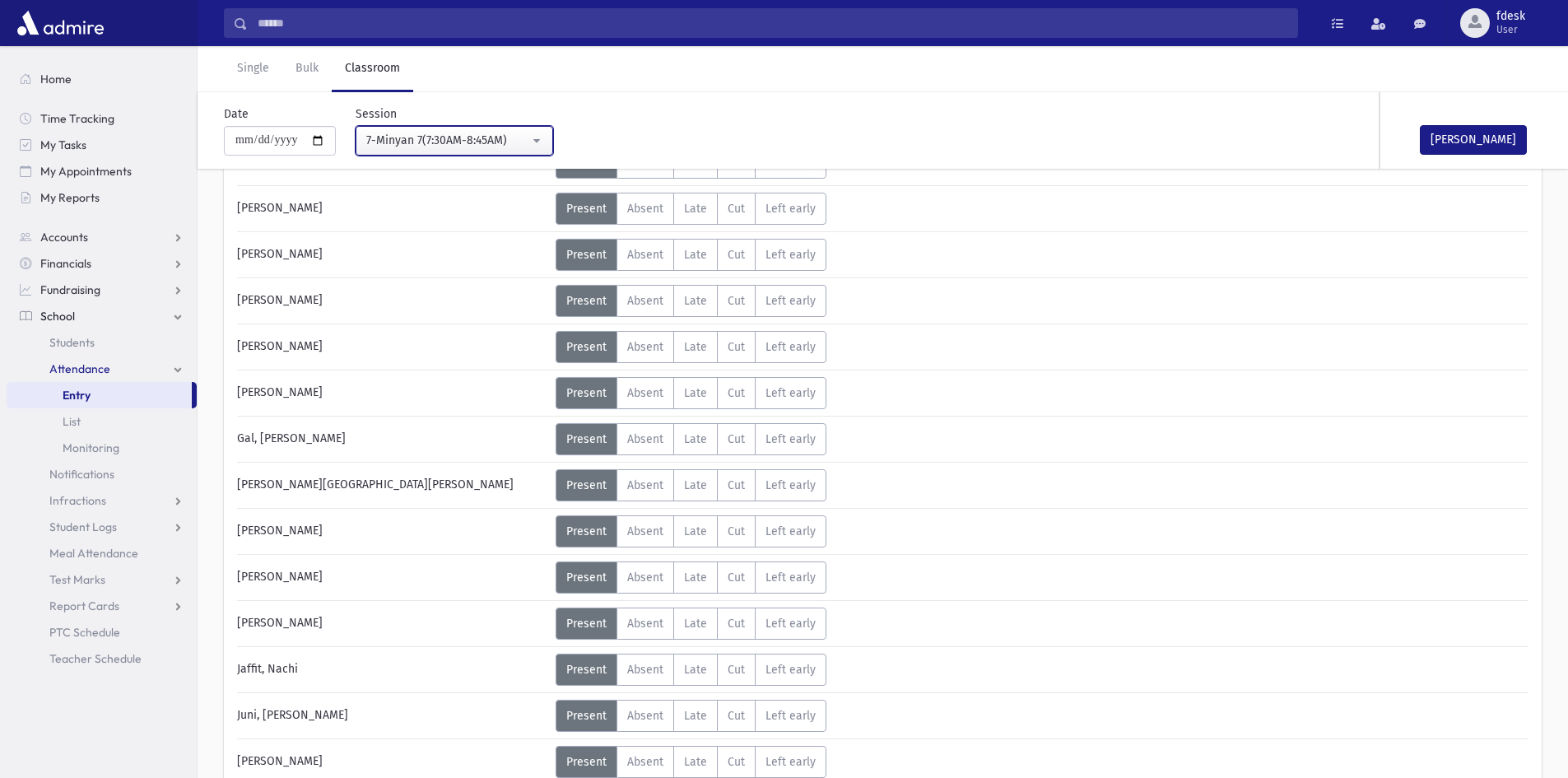
scroll to position [247, 0]
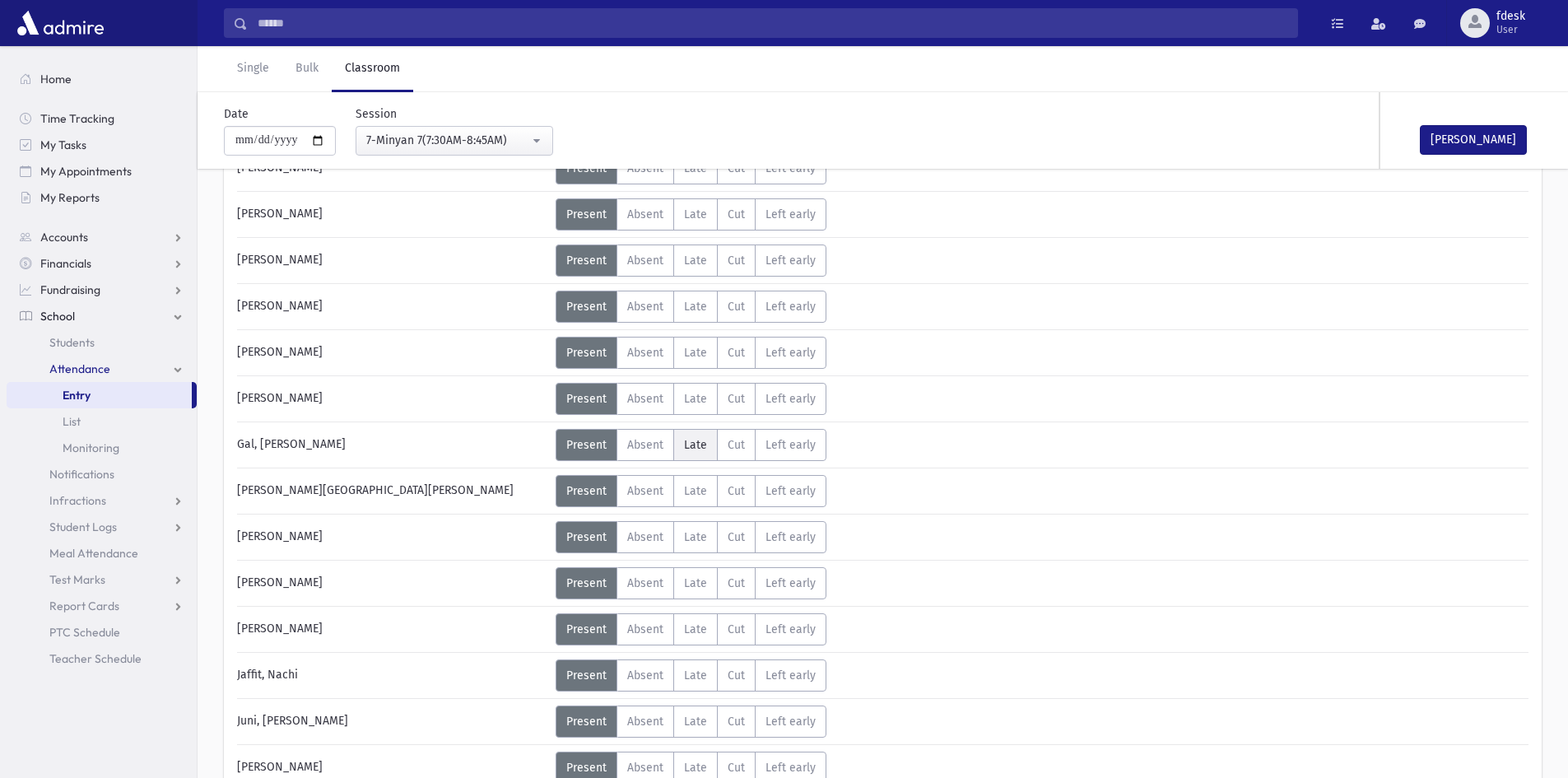
click at [699, 450] on span "Late" at bounding box center [695, 445] width 23 height 14
click at [642, 485] on span "Absent" at bounding box center [646, 491] width 36 height 14
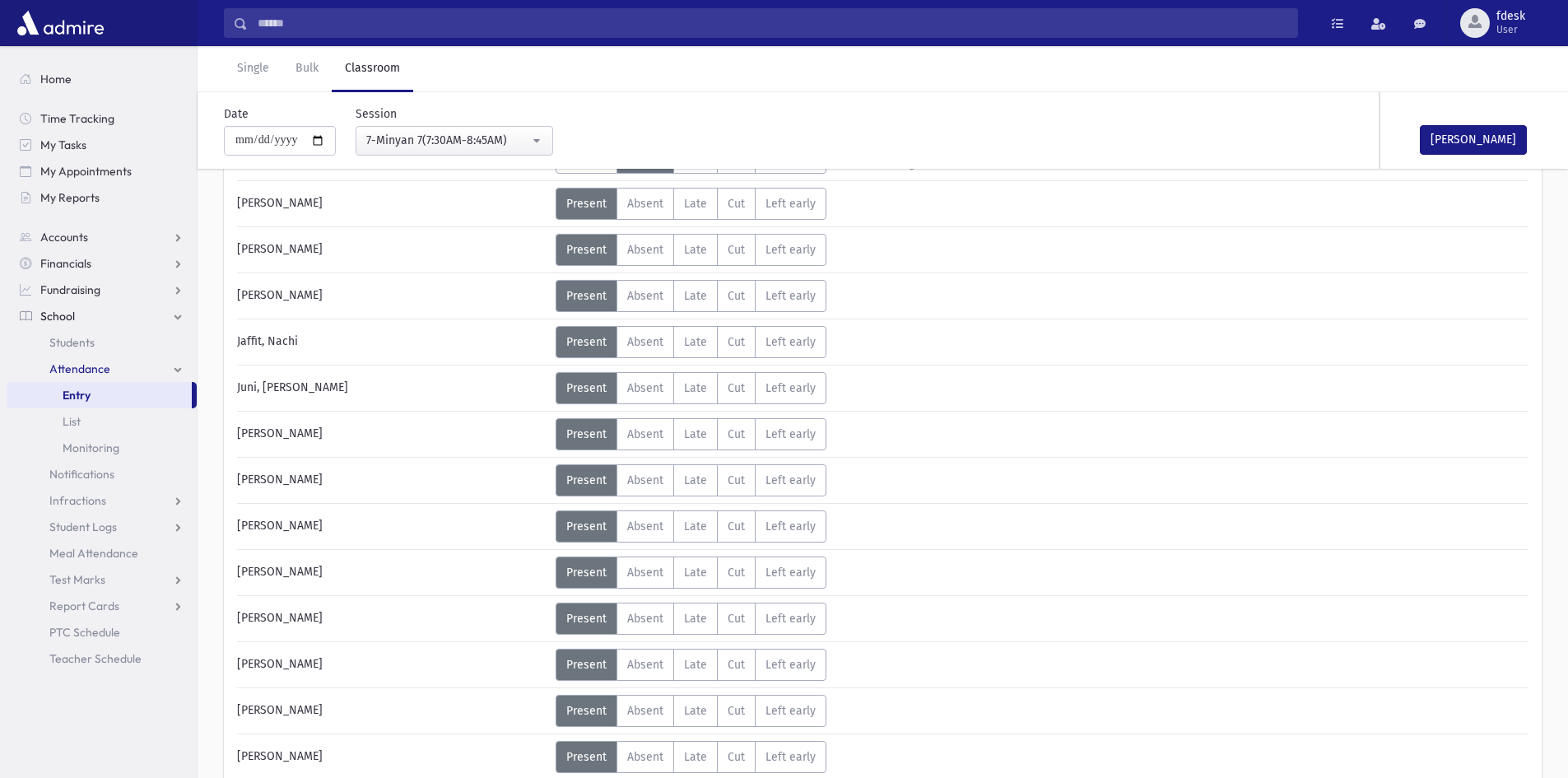
scroll to position [741, 0]
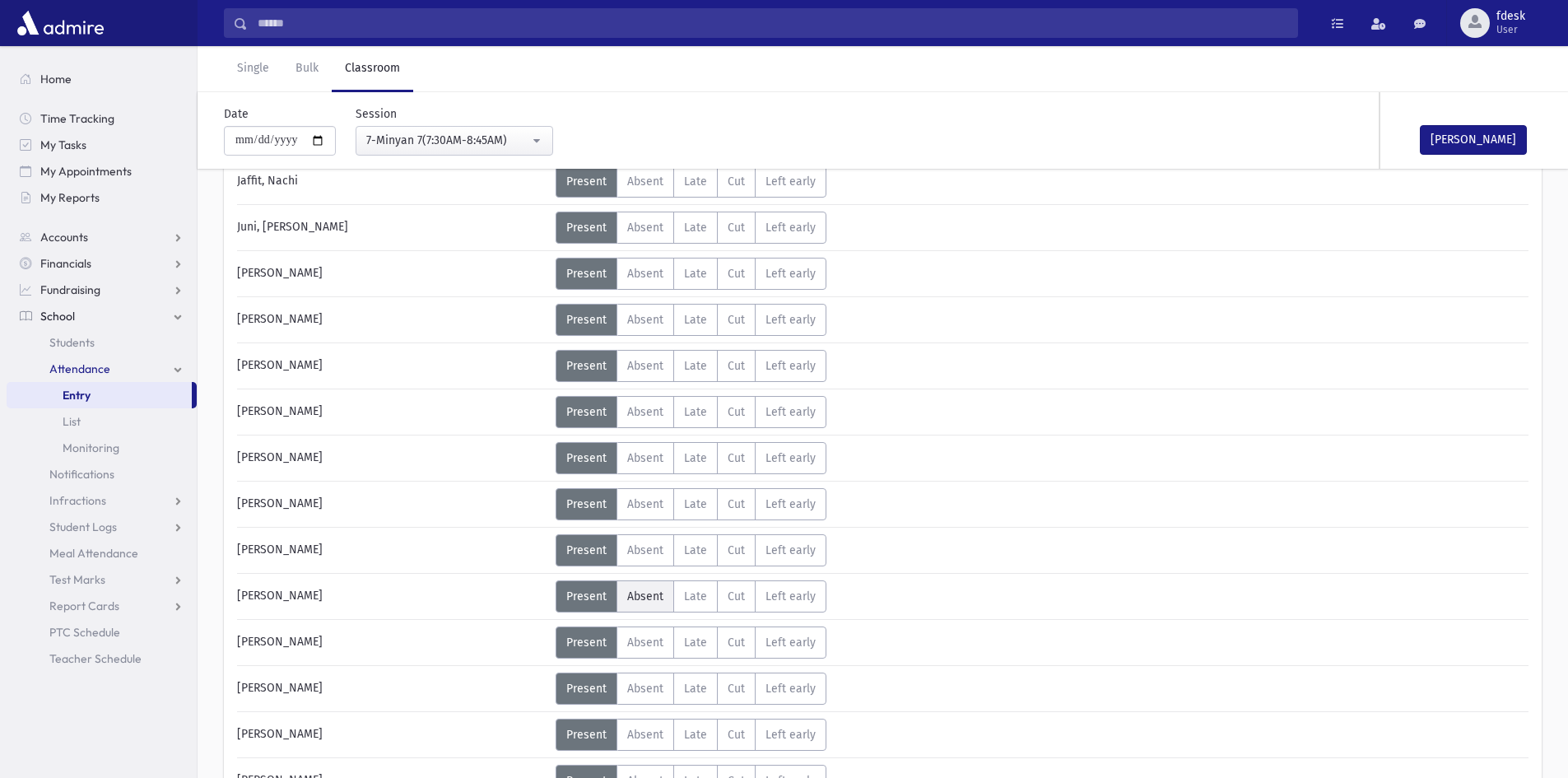
click at [643, 595] on span "Absent" at bounding box center [646, 596] width 36 height 14
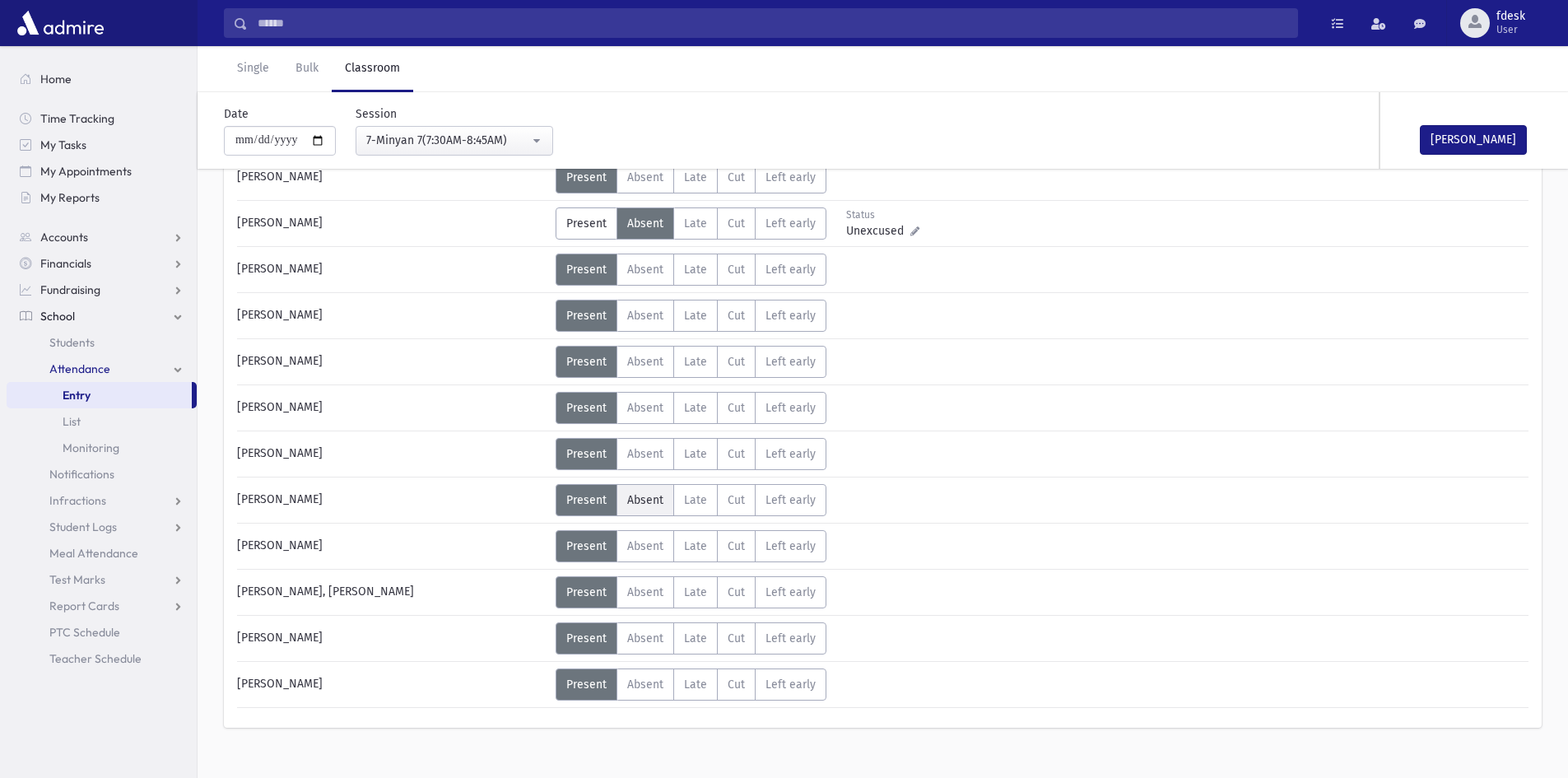
scroll to position [1137, 0]
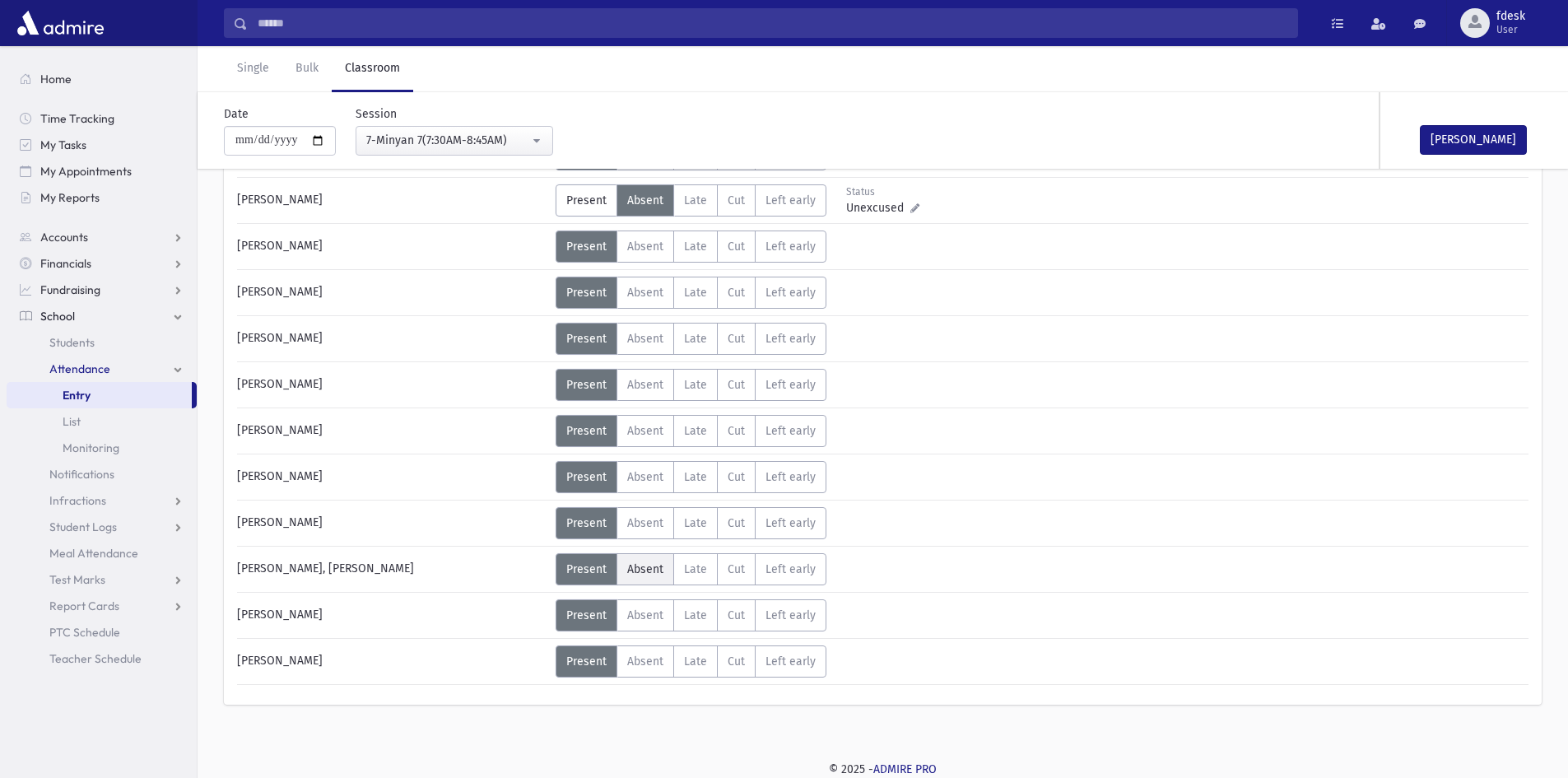
click at [635, 571] on span "Absent" at bounding box center [646, 569] width 36 height 14
click at [689, 660] on span "Late" at bounding box center [695, 662] width 23 height 14
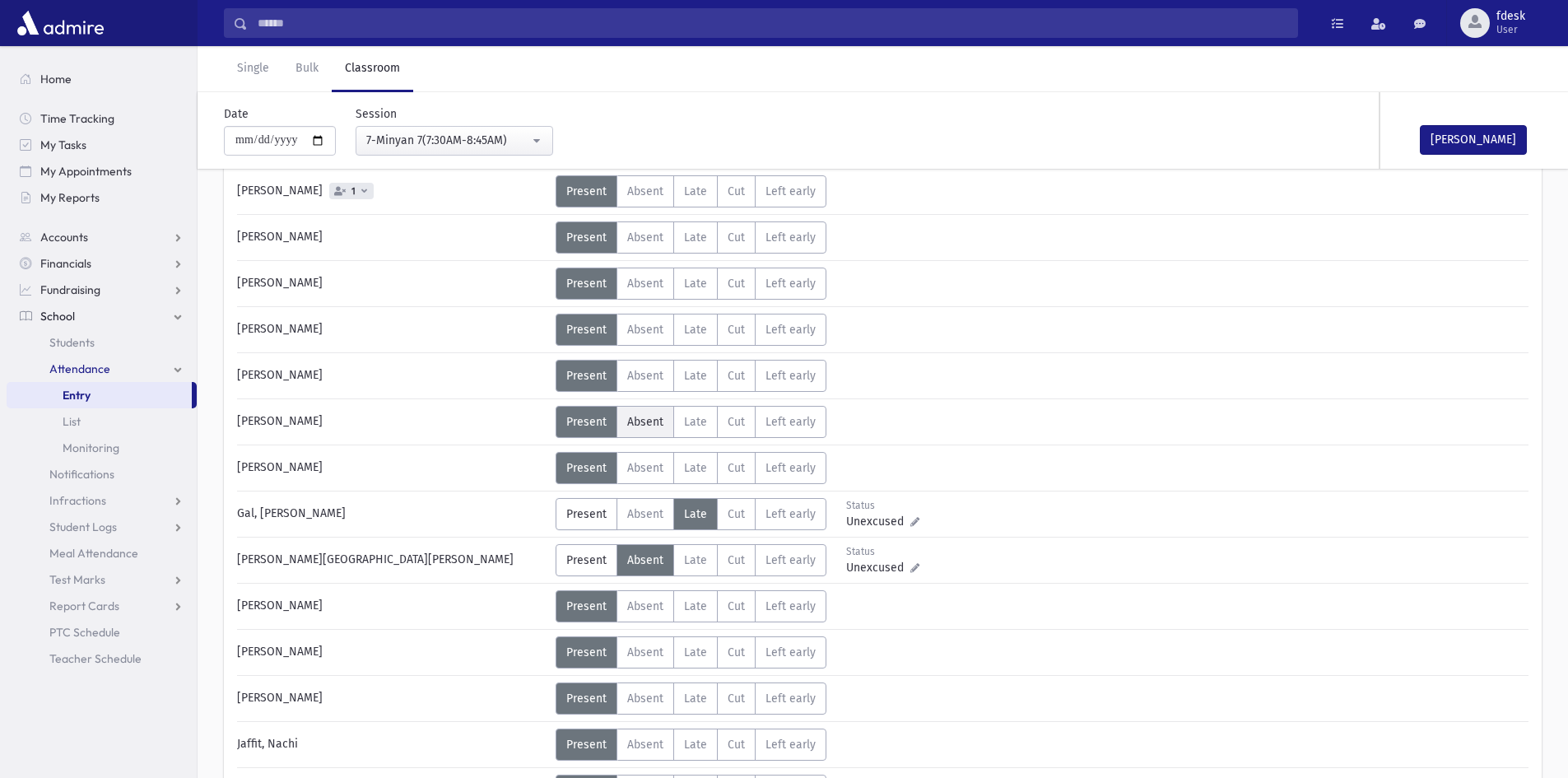
scroll to position [149, 0]
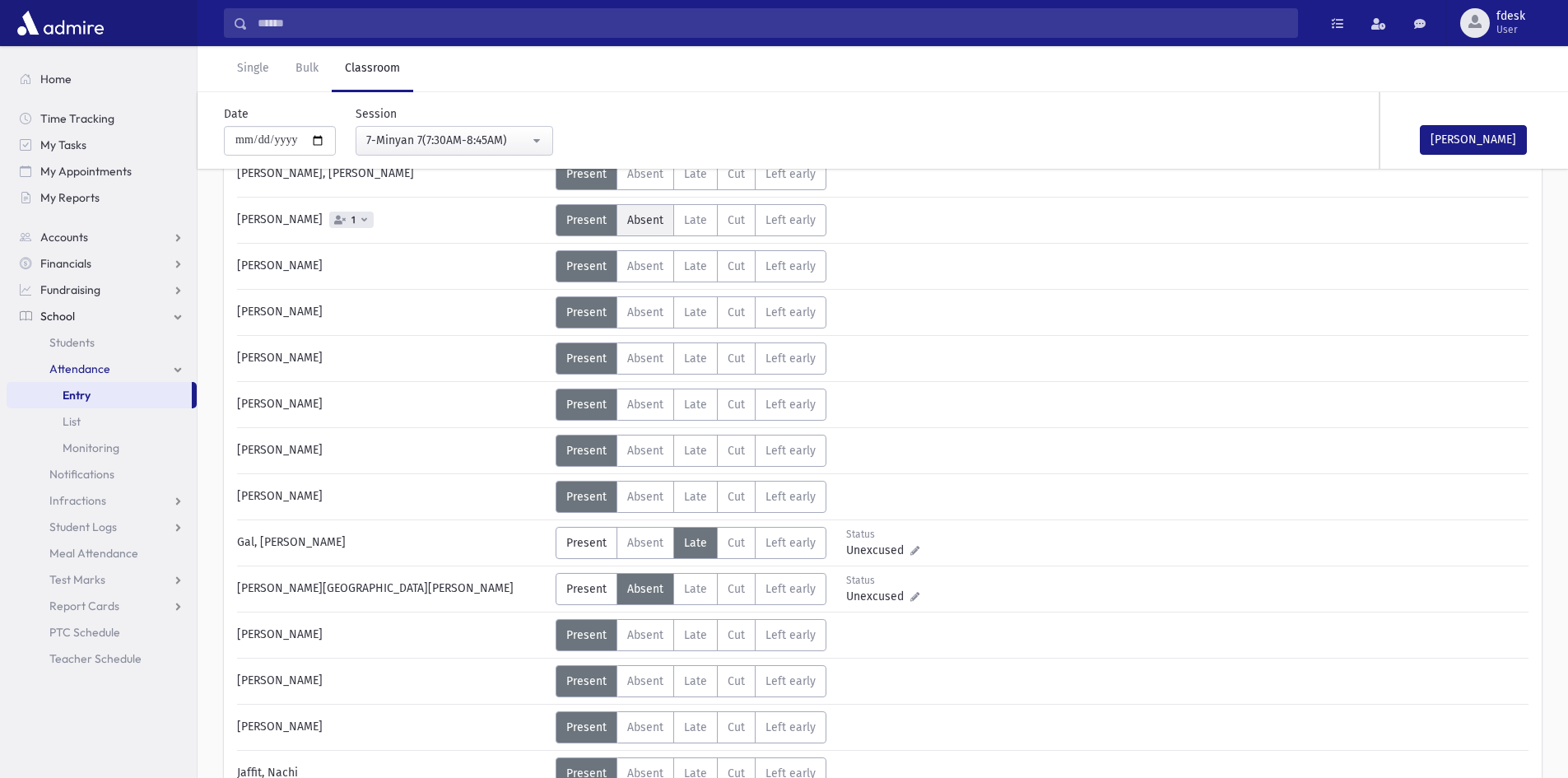
click at [636, 229] on label "Absent A" at bounding box center [646, 220] width 58 height 32
click at [640, 408] on span "Absent" at bounding box center [646, 405] width 36 height 14
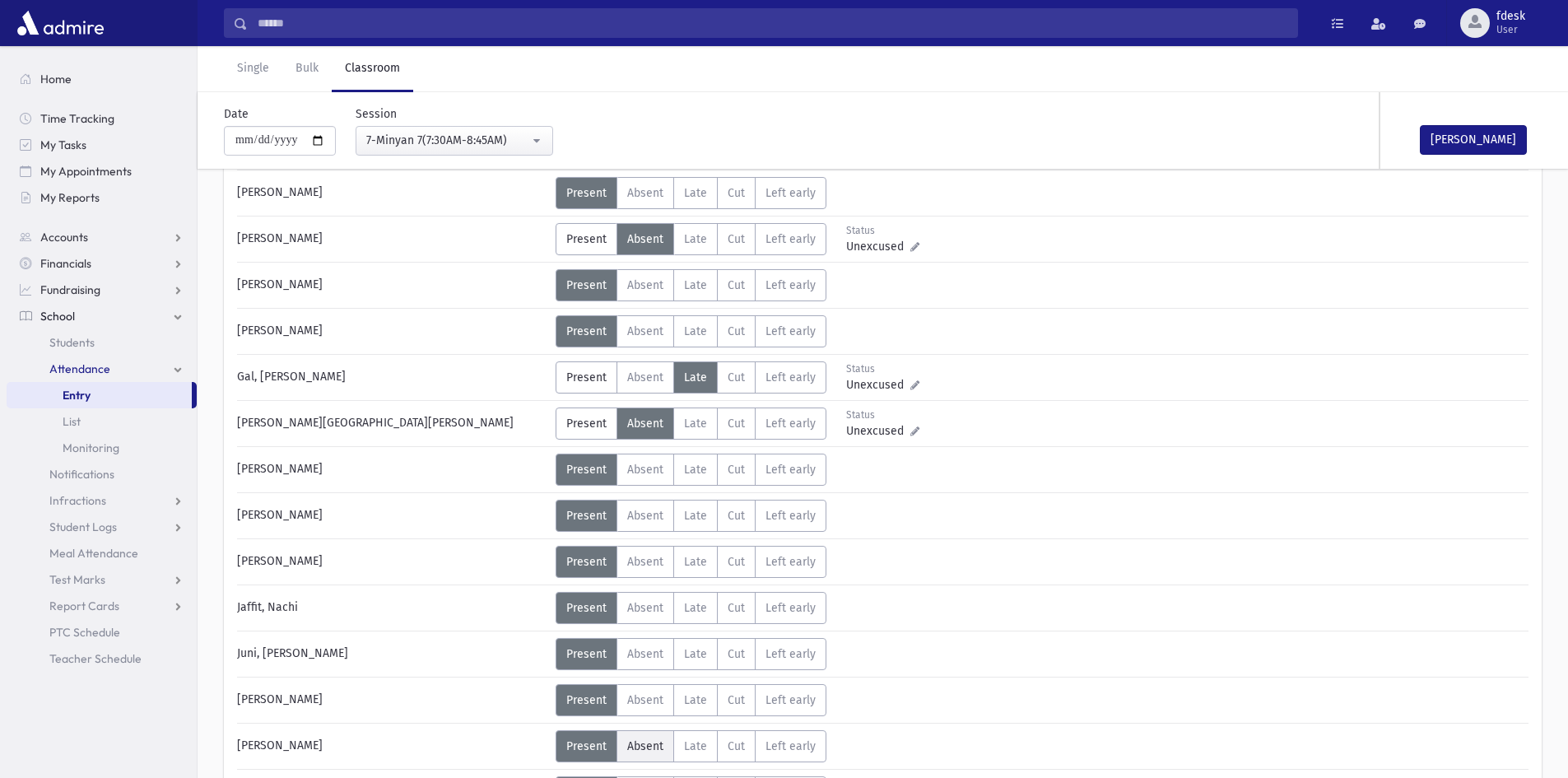
scroll to position [396, 0]
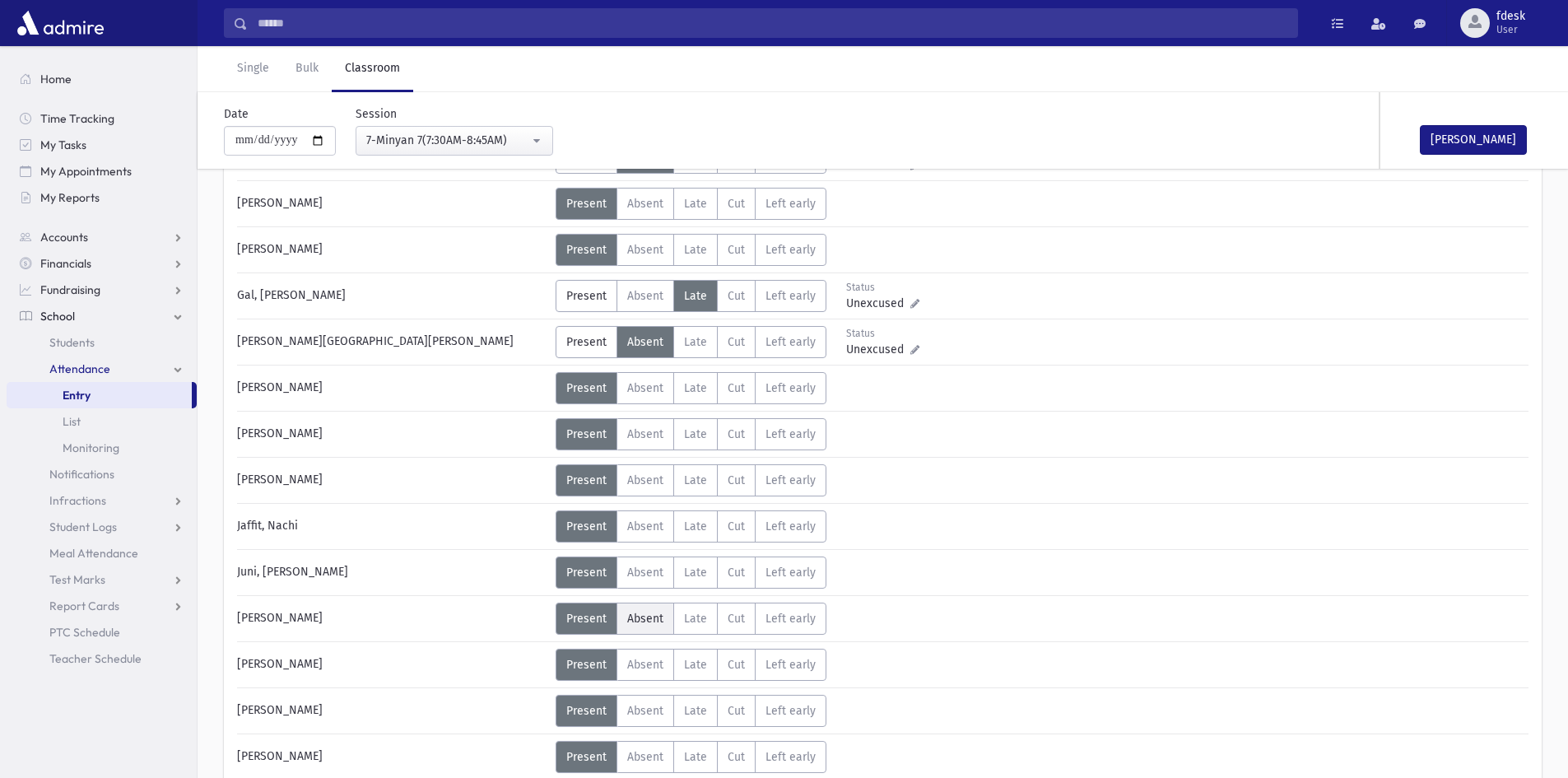
click at [626, 620] on label "Absent A" at bounding box center [646, 619] width 58 height 32
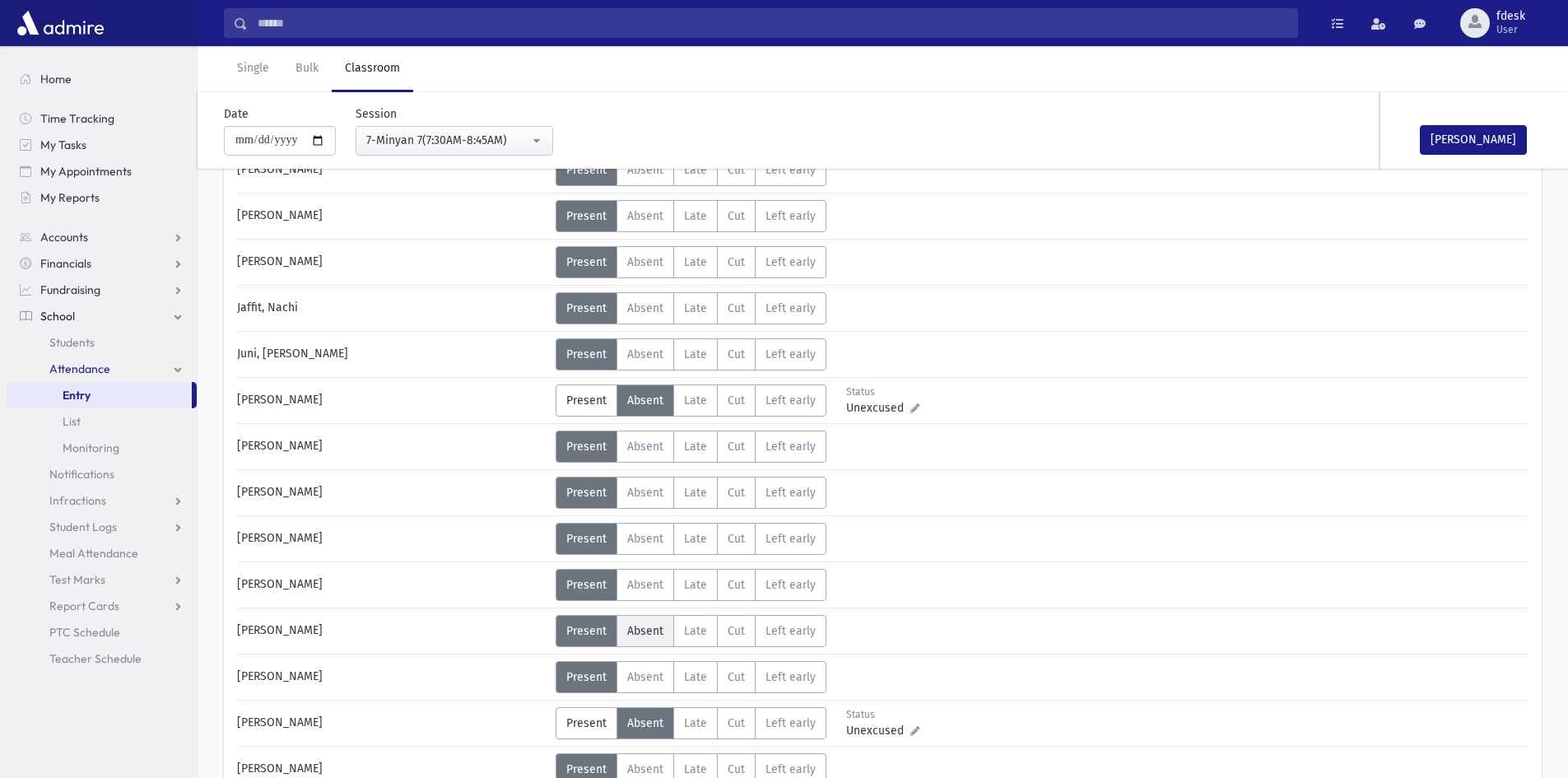
scroll to position [643, 0]
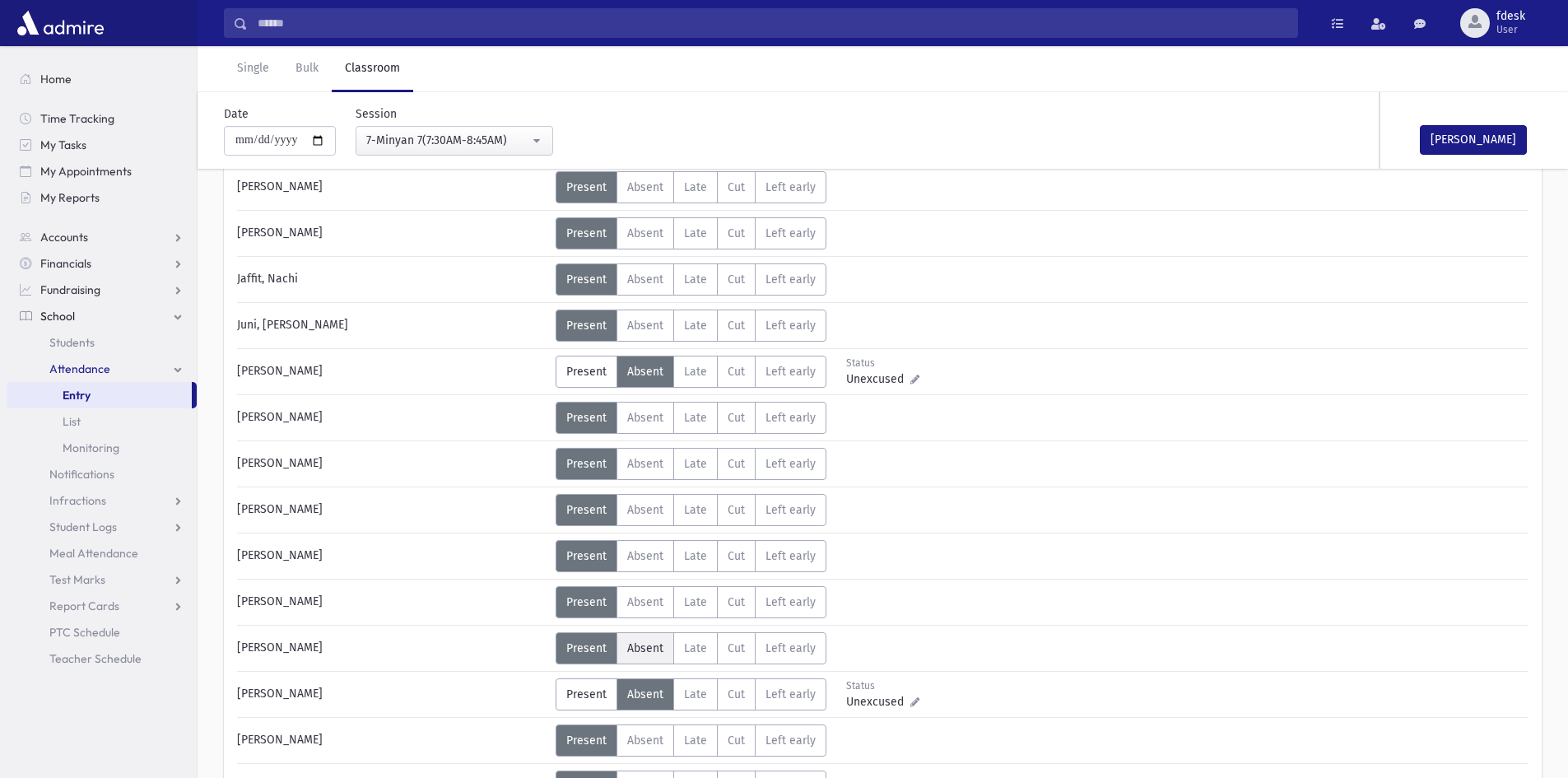
click at [643, 632] on label "Absent A" at bounding box center [646, 648] width 58 height 32
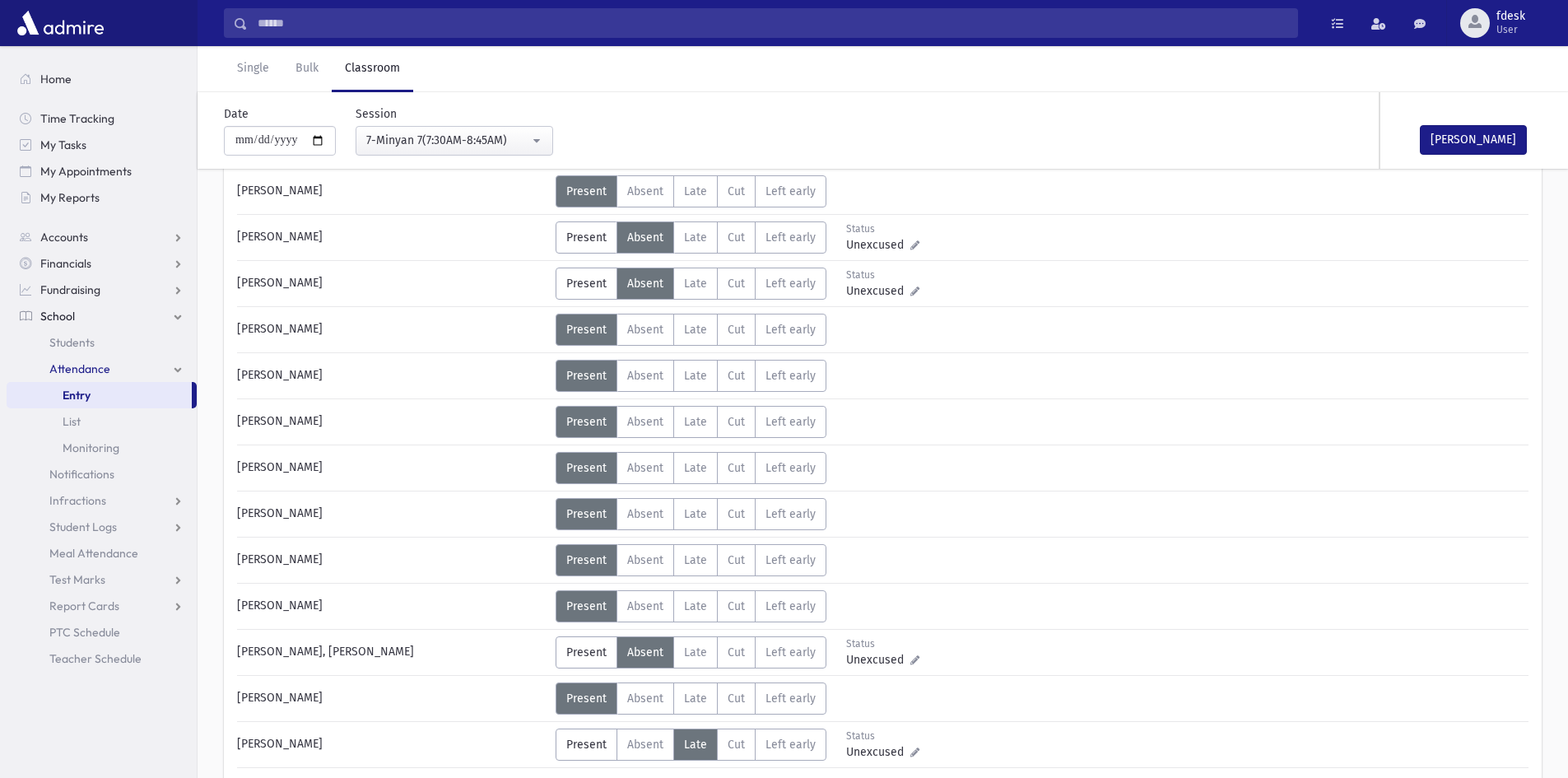
scroll to position [1055, 0]
click at [641, 607] on span "Absent" at bounding box center [646, 606] width 36 height 14
click at [648, 697] on span "Absent" at bounding box center [646, 697] width 36 height 14
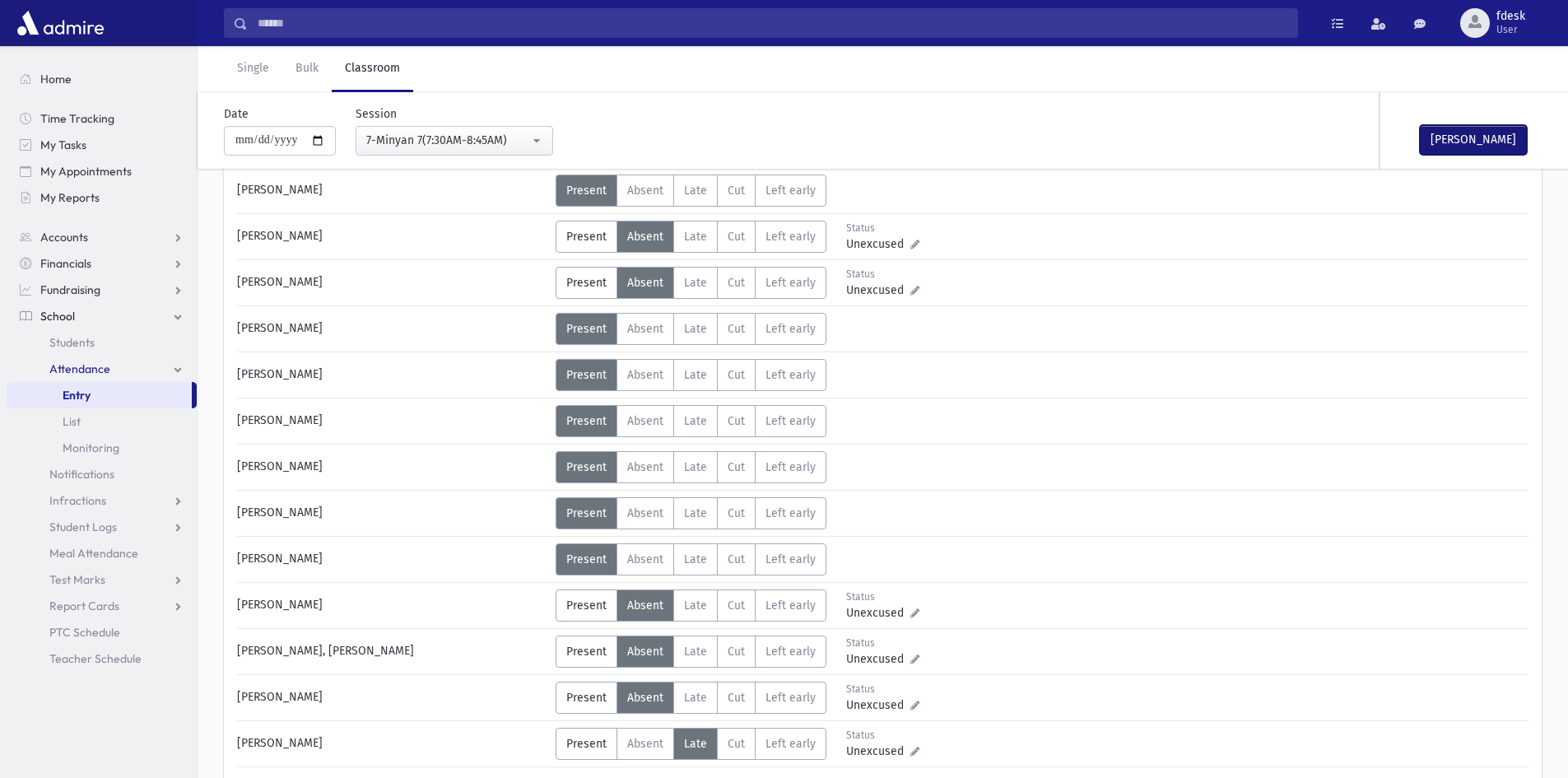
drag, startPoint x: 1458, startPoint y: 140, endPoint x: 1441, endPoint y: 136, distance: 17.5
click at [1457, 139] on button "Mark Done" at bounding box center [1473, 140] width 107 height 30
click at [455, 137] on div "7-Minyan 7(7:30AM-8:45AM)" at bounding box center [448, 139] width 163 height 17
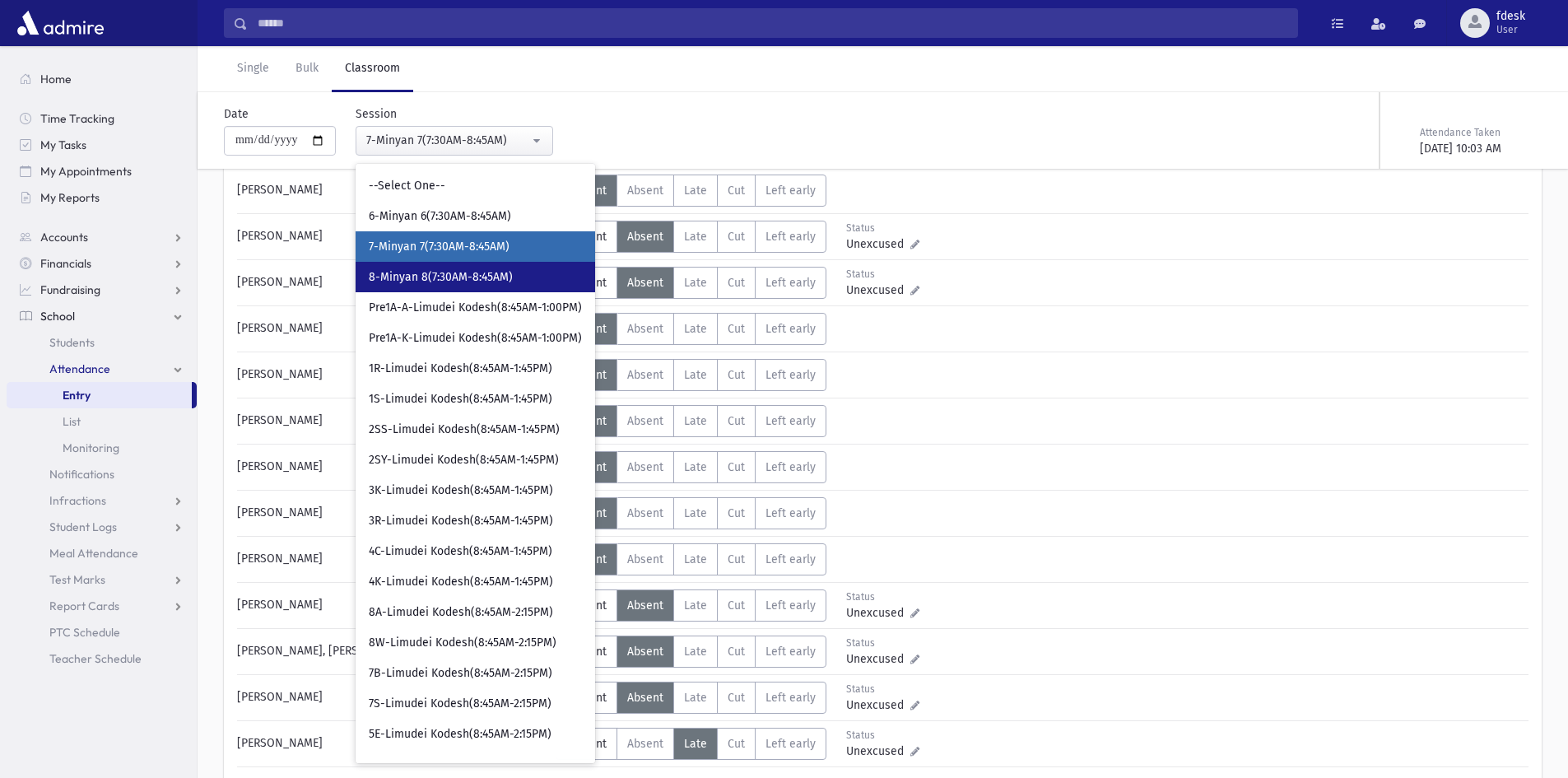
click at [429, 271] on span "8-Minyan 8(7:30AM-8:45AM)" at bounding box center [441, 278] width 144 height 17
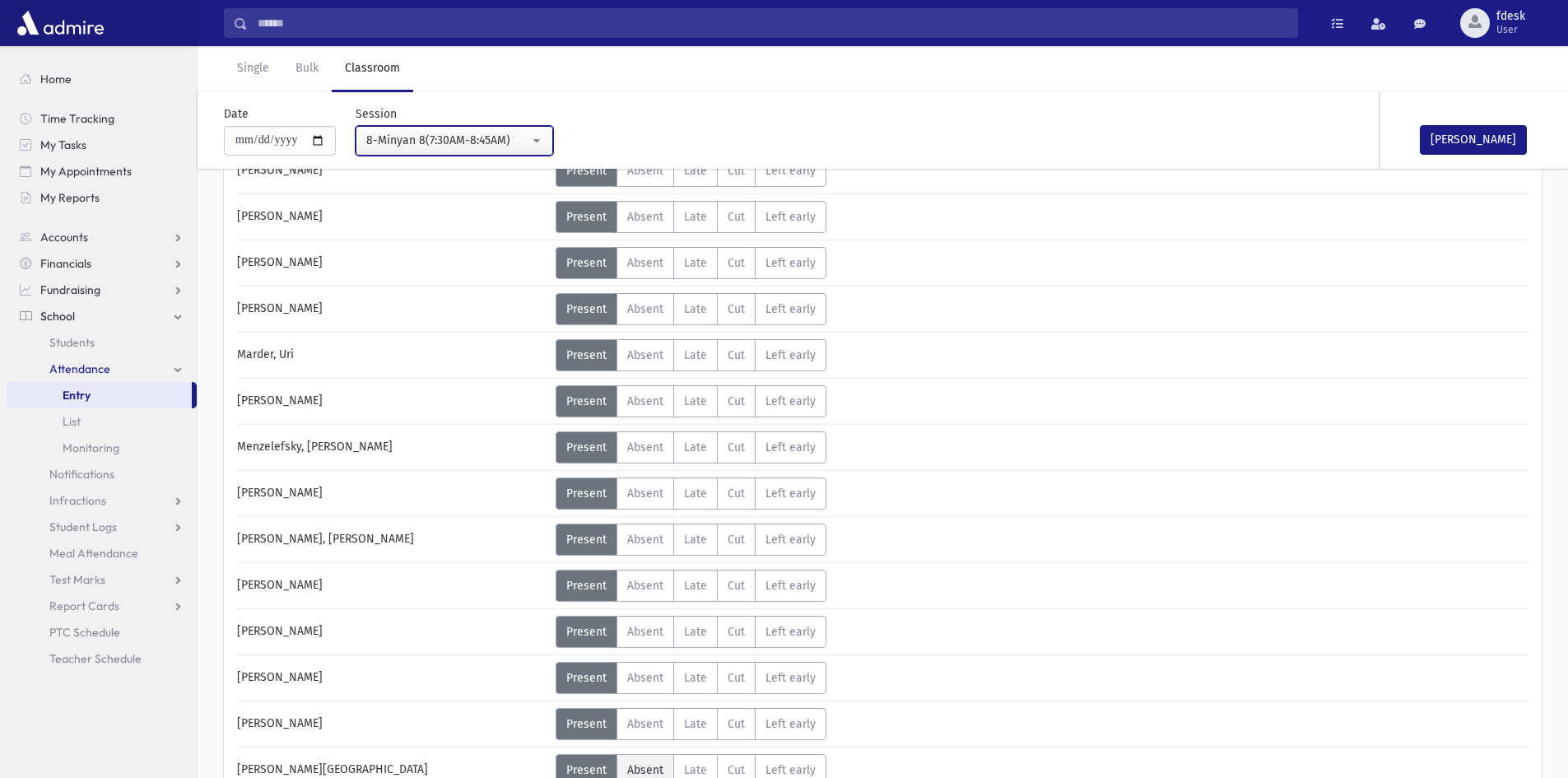
scroll to position [715, 0]
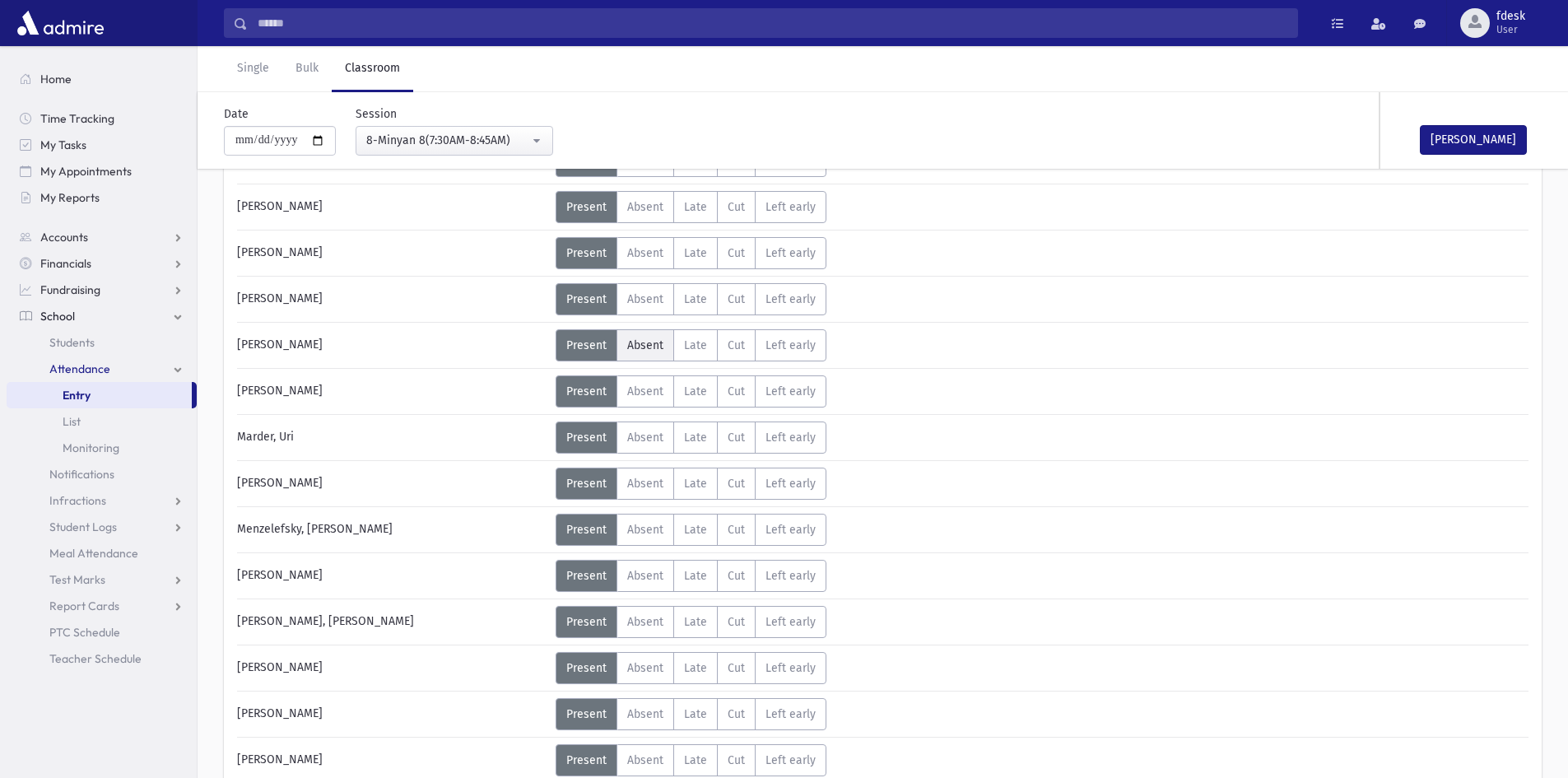
click at [629, 342] on span "Absent" at bounding box center [646, 345] width 36 height 14
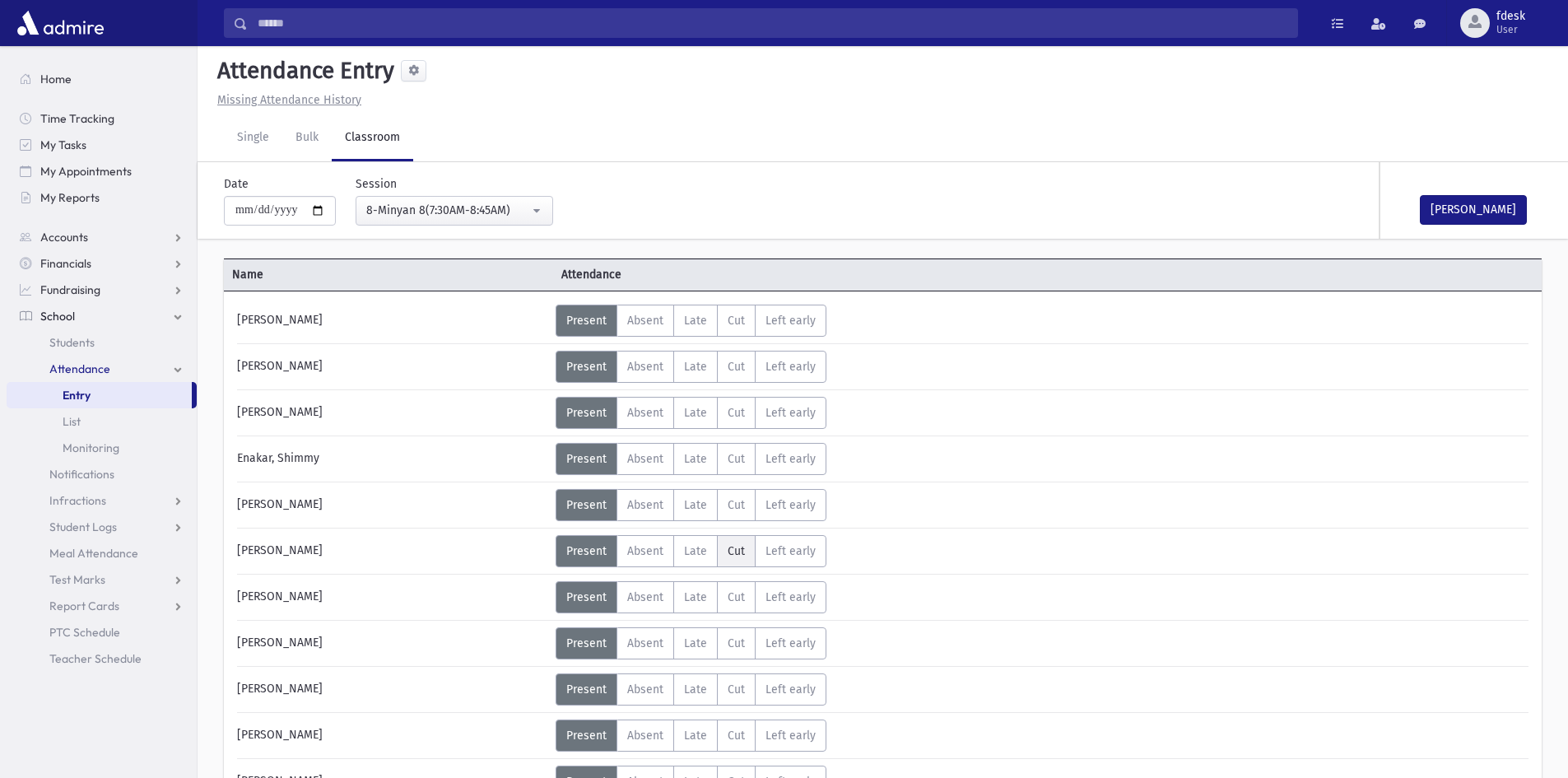
scroll to position [0, 0]
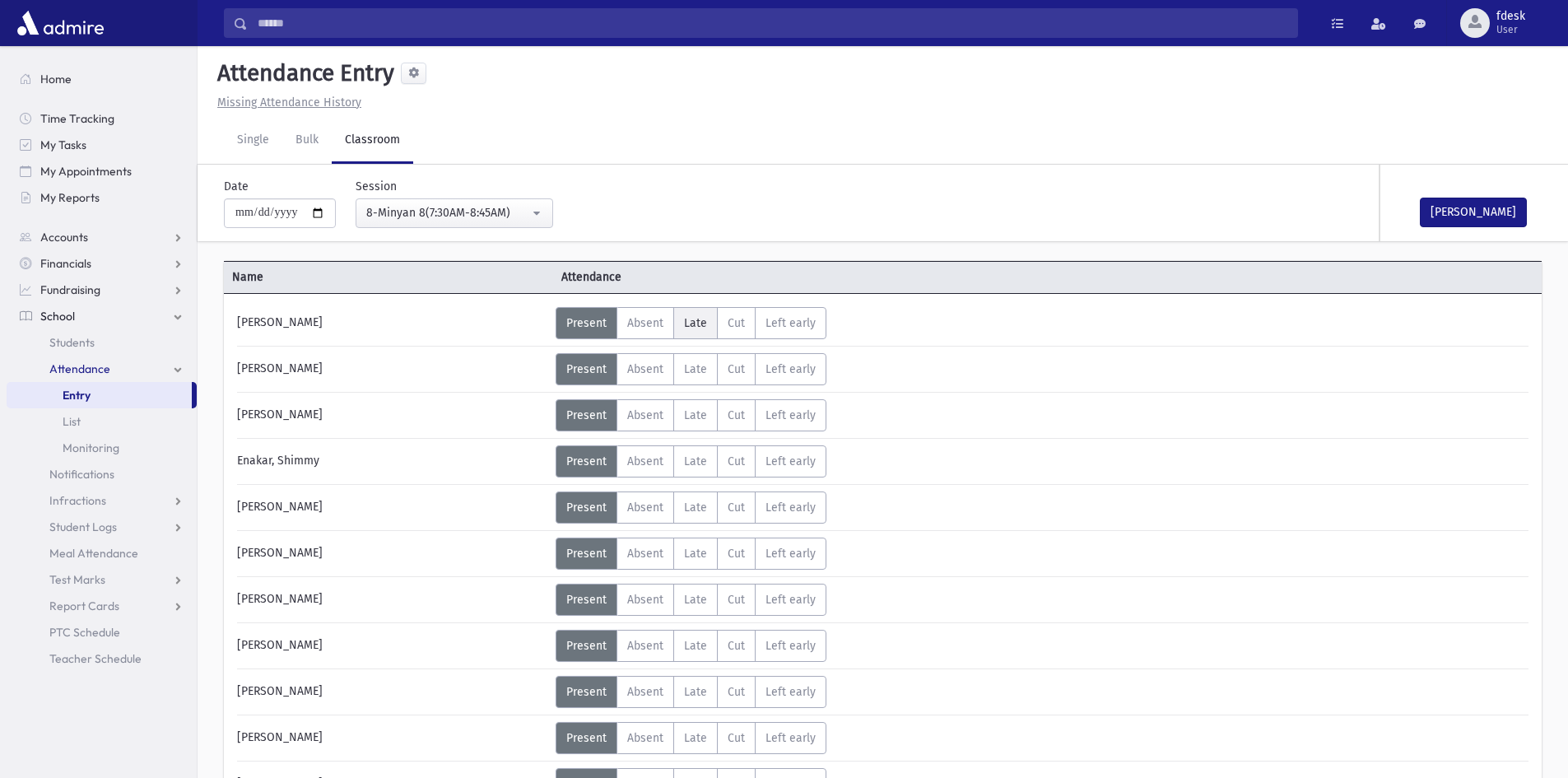
click at [688, 325] on span "Late" at bounding box center [695, 323] width 23 height 14
click at [685, 409] on span "Late" at bounding box center [695, 415] width 23 height 14
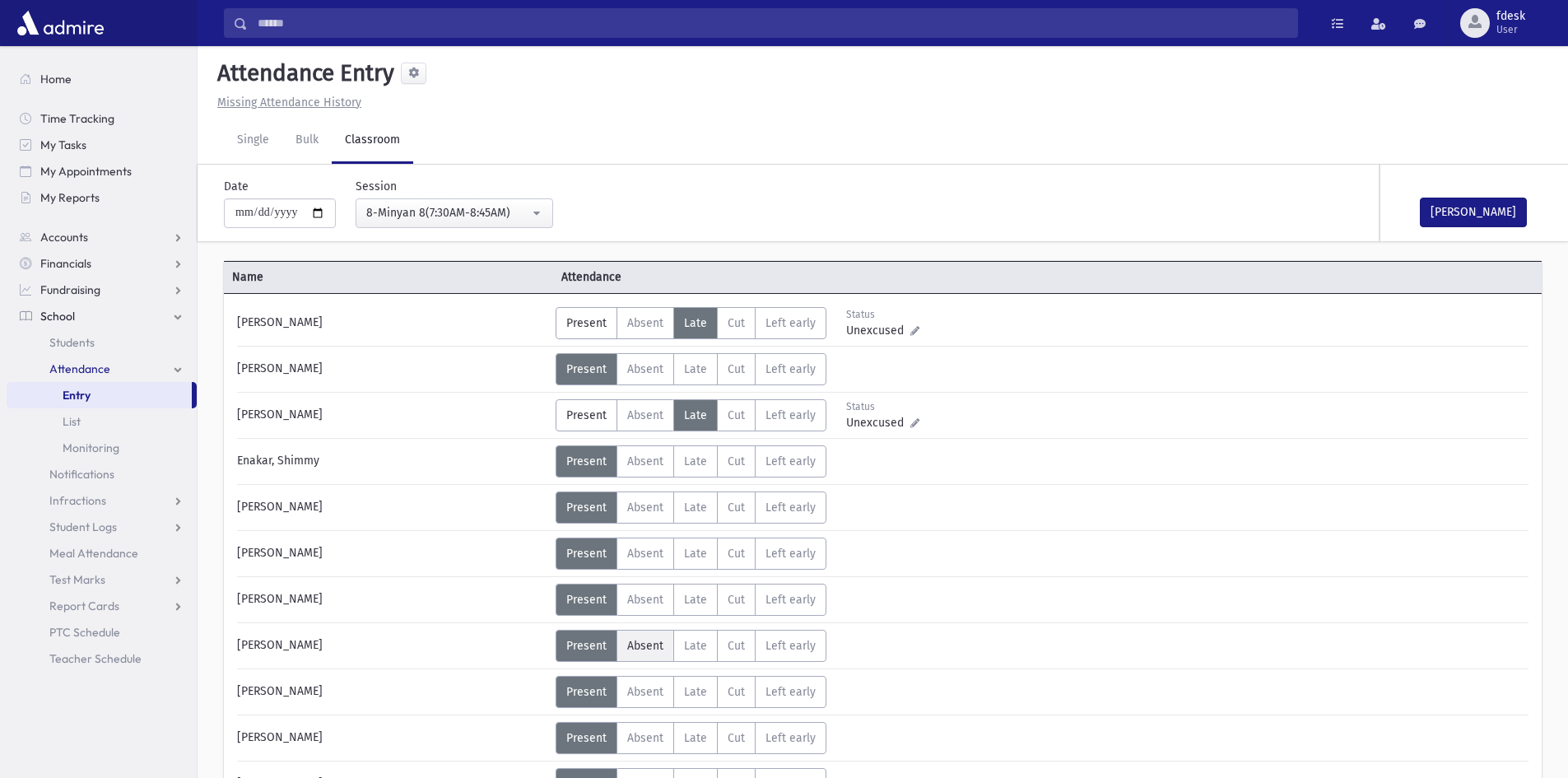
click at [646, 645] on span "Absent" at bounding box center [646, 646] width 36 height 14
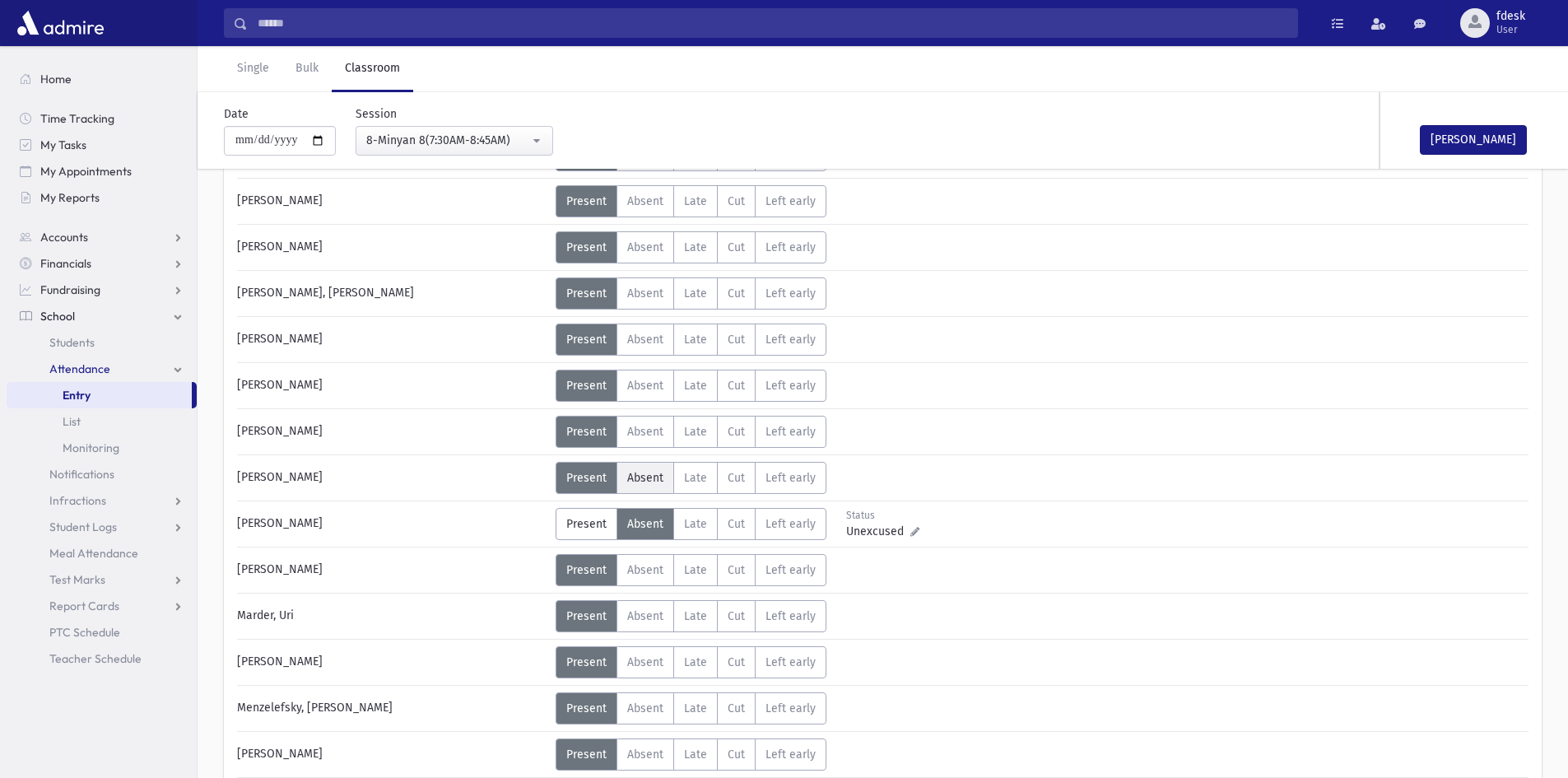
scroll to position [576, 0]
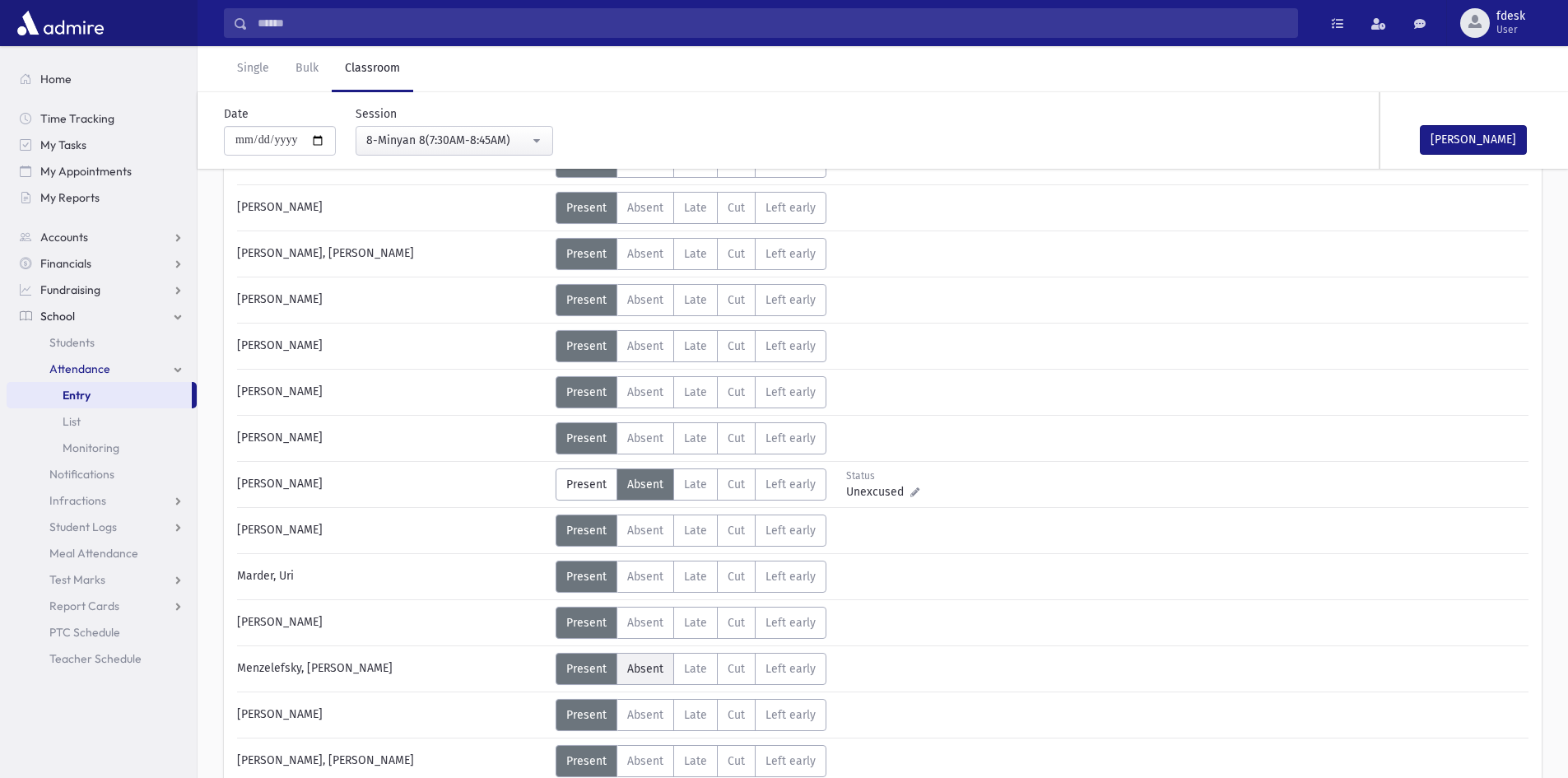
click at [662, 674] on span "Absent" at bounding box center [646, 669] width 36 height 14
click at [1456, 144] on button "Mark Done" at bounding box center [1473, 140] width 107 height 30
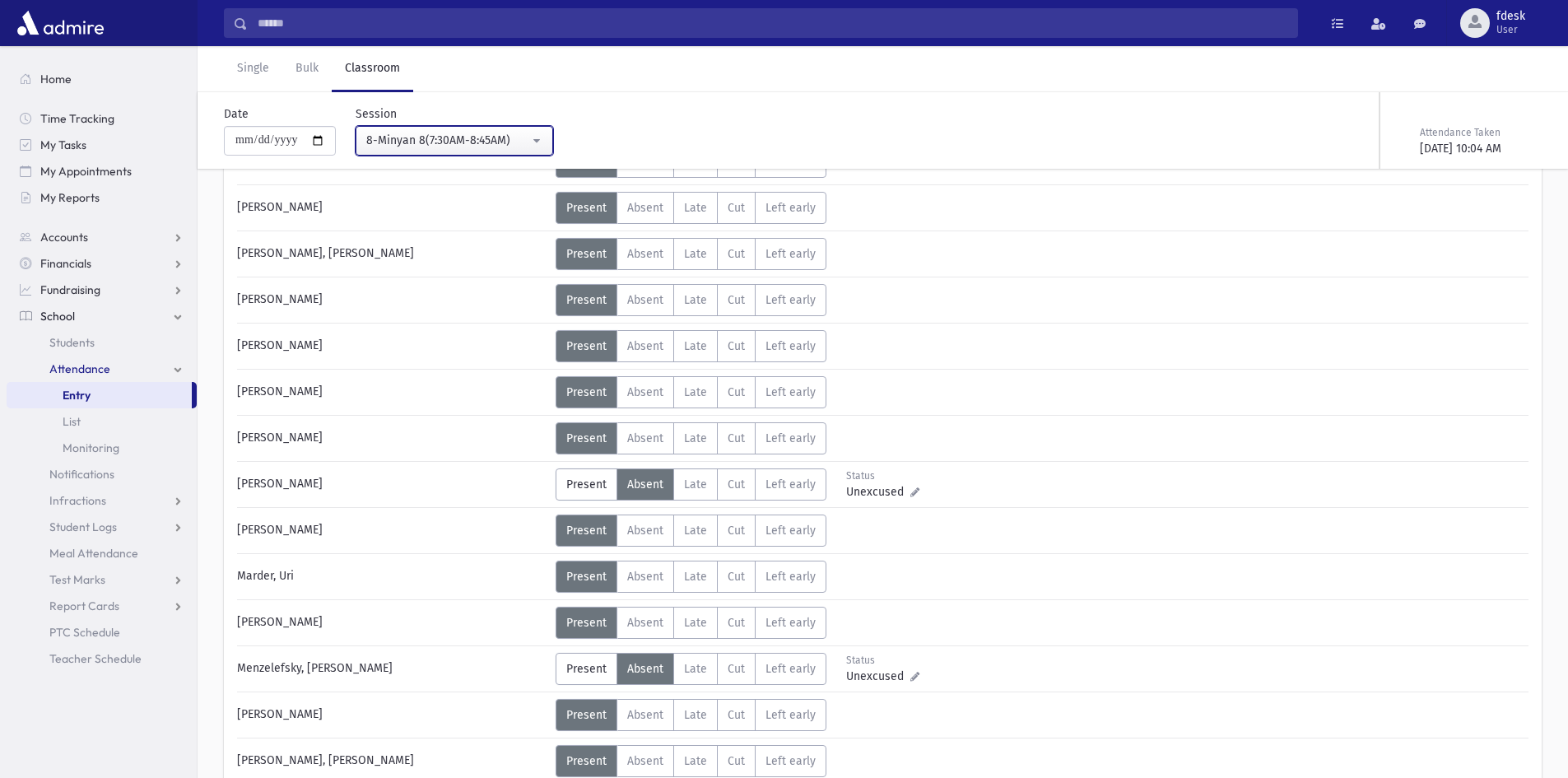
click at [407, 137] on div "8-Minyan 8(7:30AM-8:45AM)" at bounding box center [448, 139] width 163 height 17
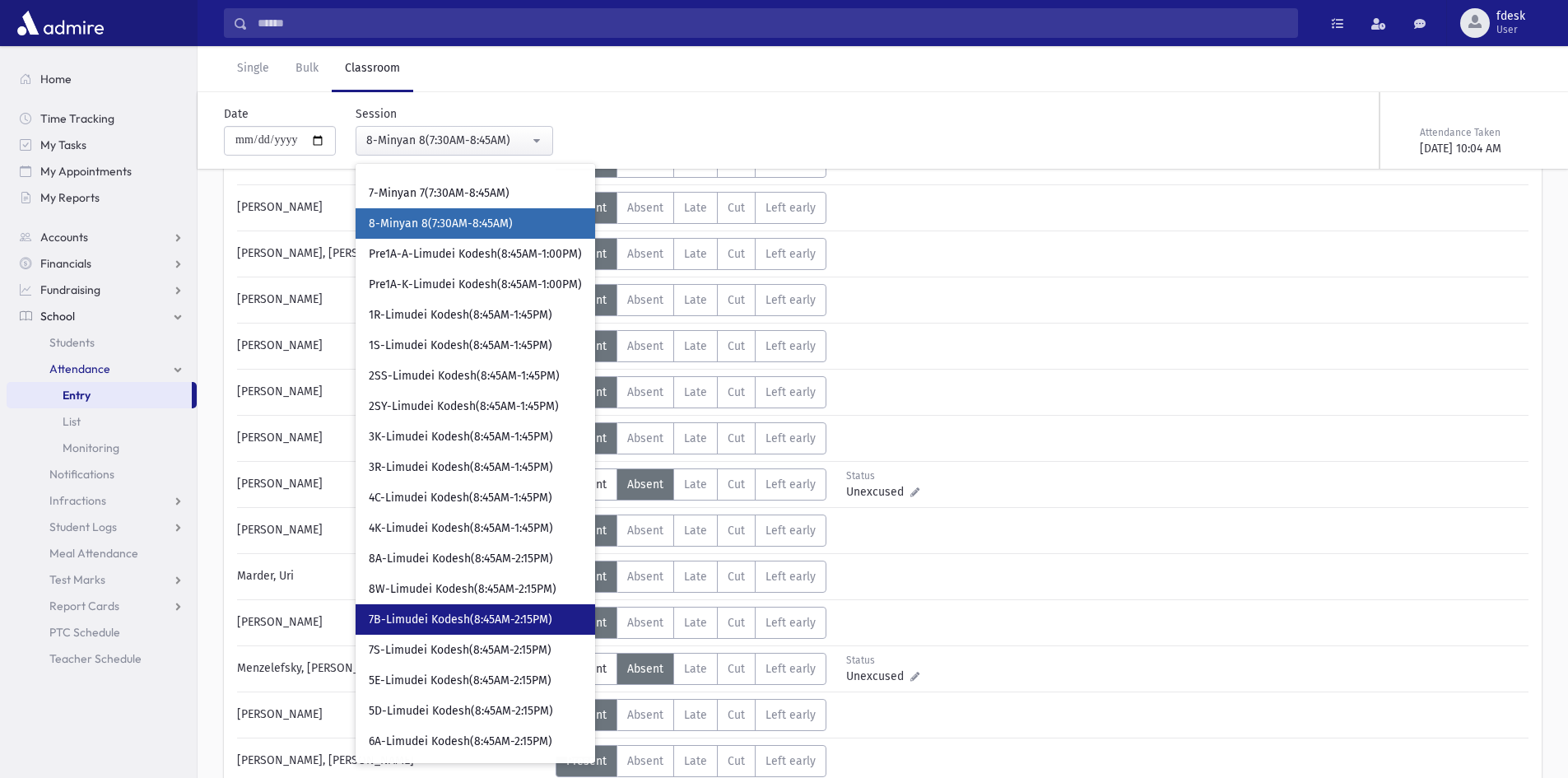
scroll to position [83, 0]
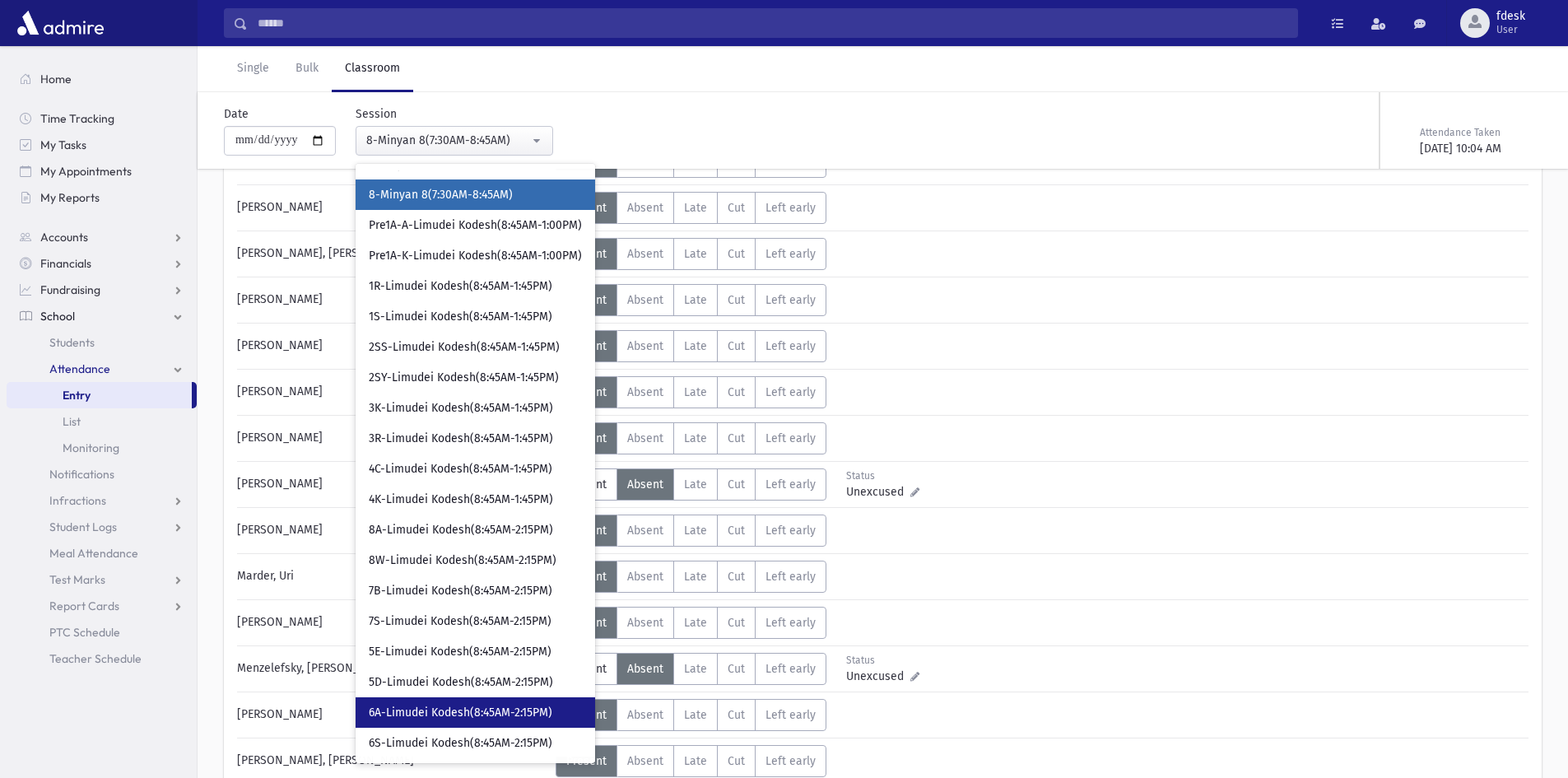
click at [487, 704] on span "6A-Limudei Kodesh(8:45AM-2:15PM)" at bounding box center [461, 712] width 184 height 17
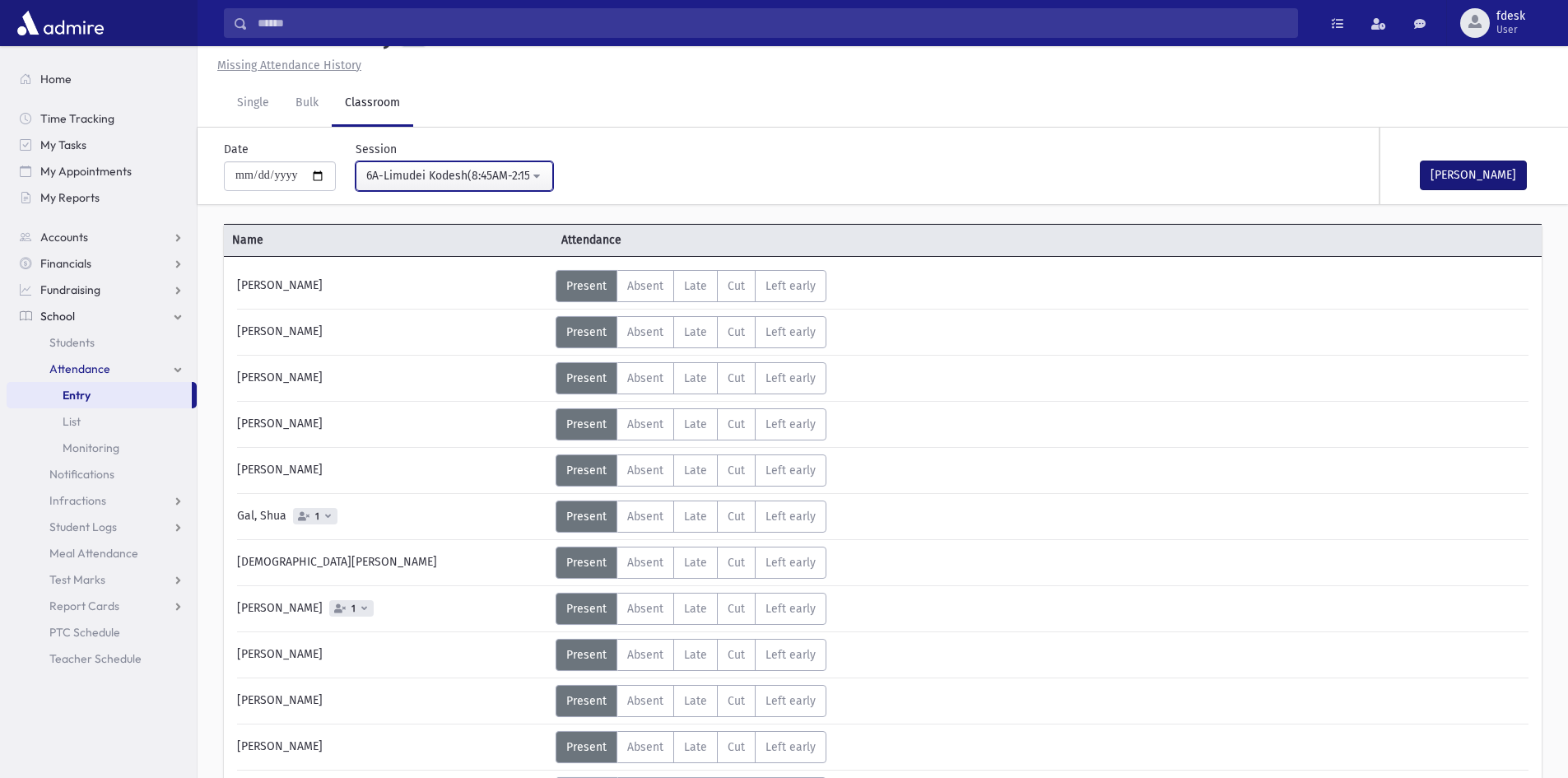
scroll to position [261, 0]
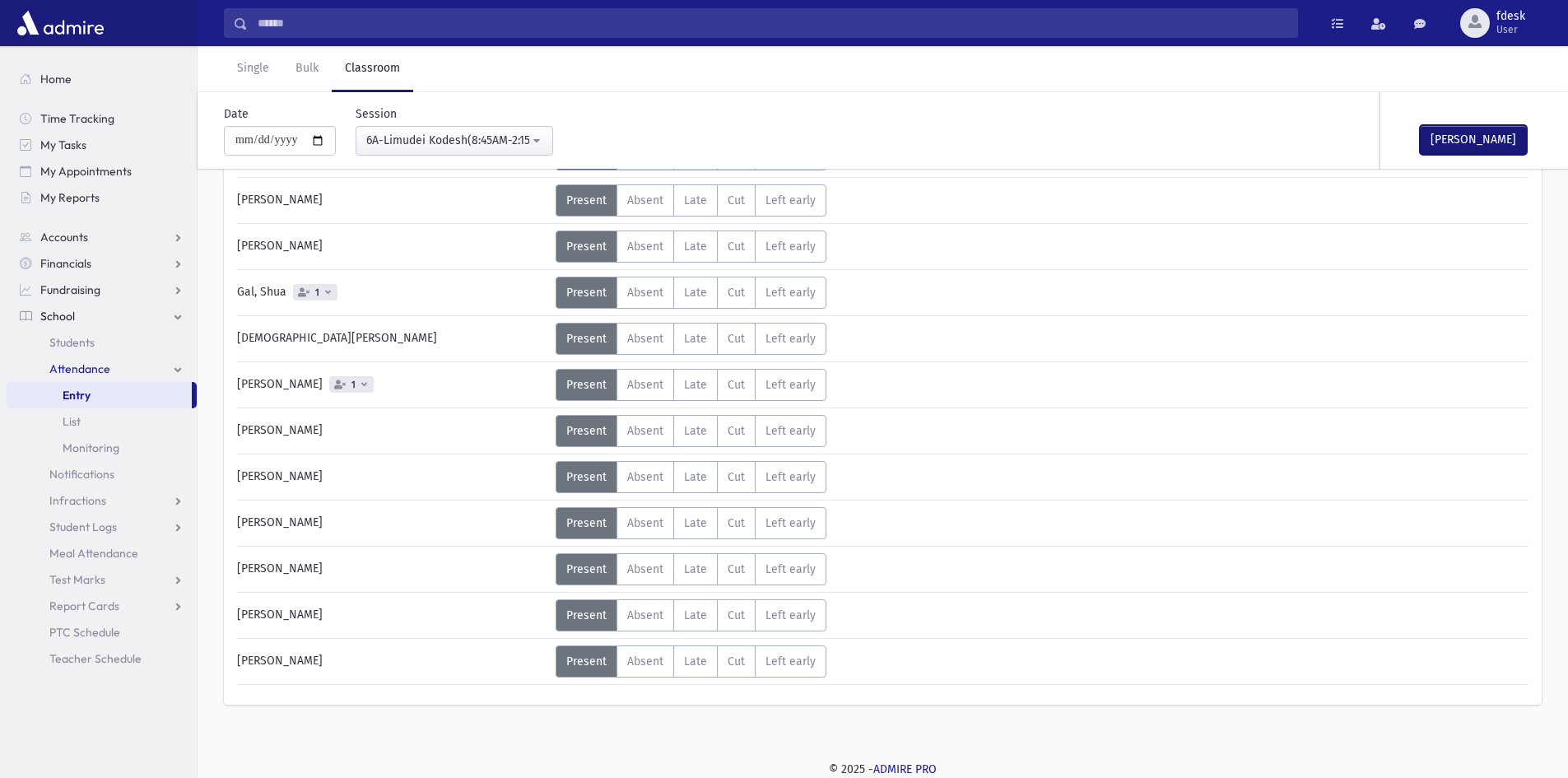
click at [1470, 132] on button "Mark Done" at bounding box center [1473, 140] width 107 height 30
drag, startPoint x: 448, startPoint y: 139, endPoint x: 486, endPoint y: 293, distance: 158.6
click at [448, 140] on div "6A-Limudei Kodesh(8:45AM-2:15PM)" at bounding box center [448, 139] width 163 height 17
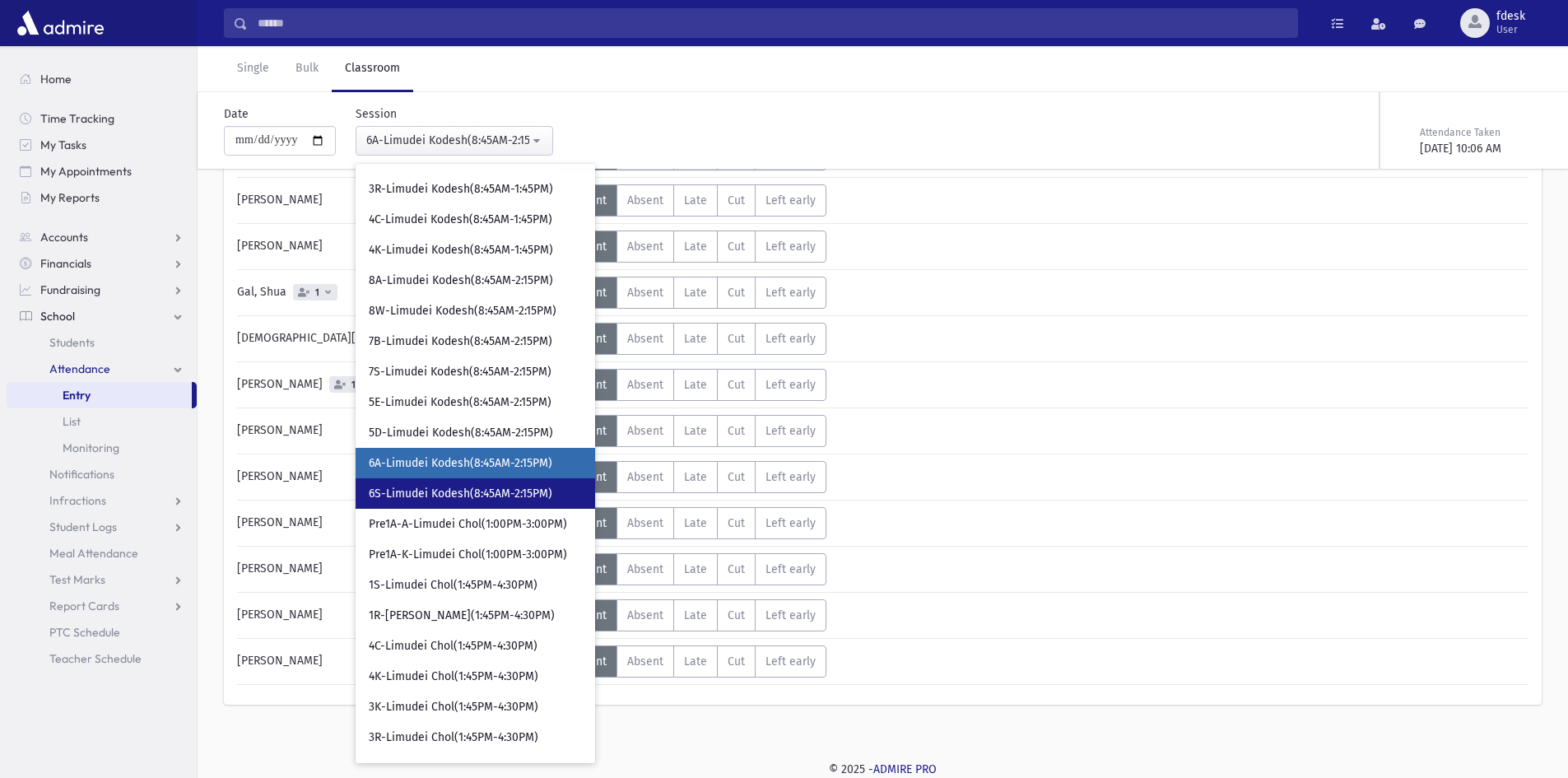
drag, startPoint x: 494, startPoint y: 489, endPoint x: 503, endPoint y: 485, distance: 9.8
click at [500, 485] on link "6S-Limudei Kodesh(8:45AM-2:15PM)" at bounding box center [475, 493] width 240 height 31
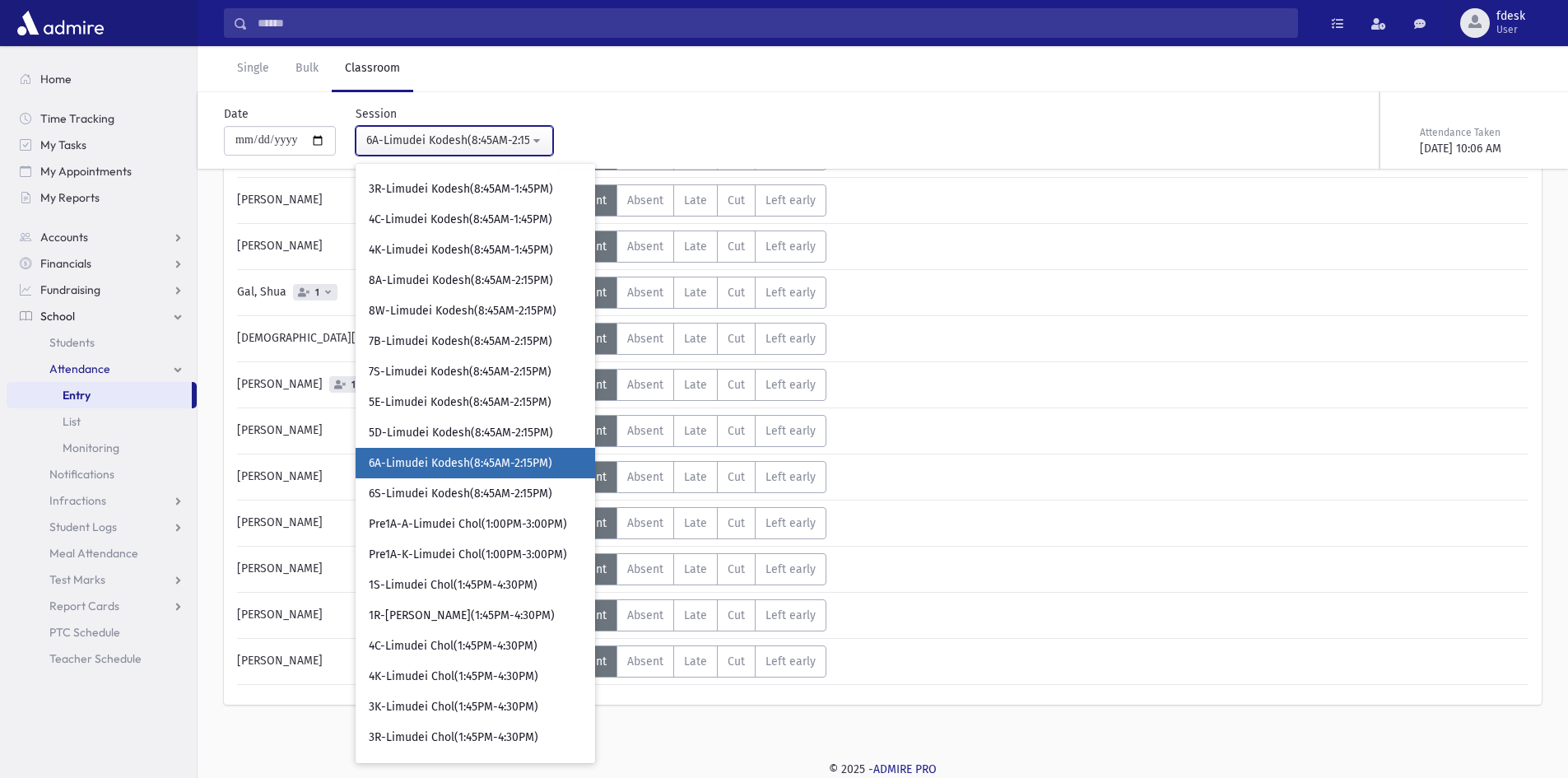
scroll to position [37, 0]
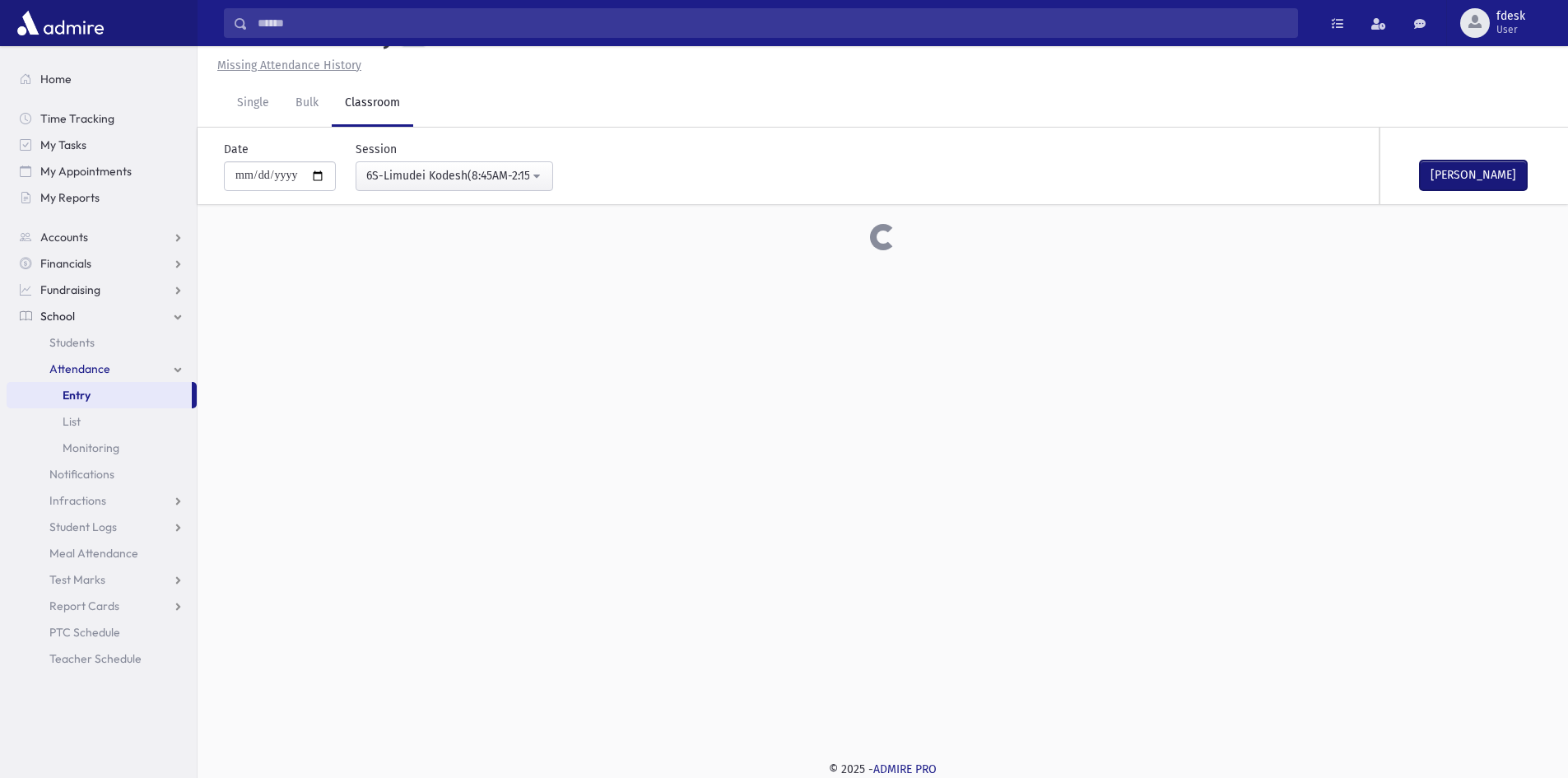
click at [1486, 176] on button "Mark Done" at bounding box center [1473, 175] width 107 height 30
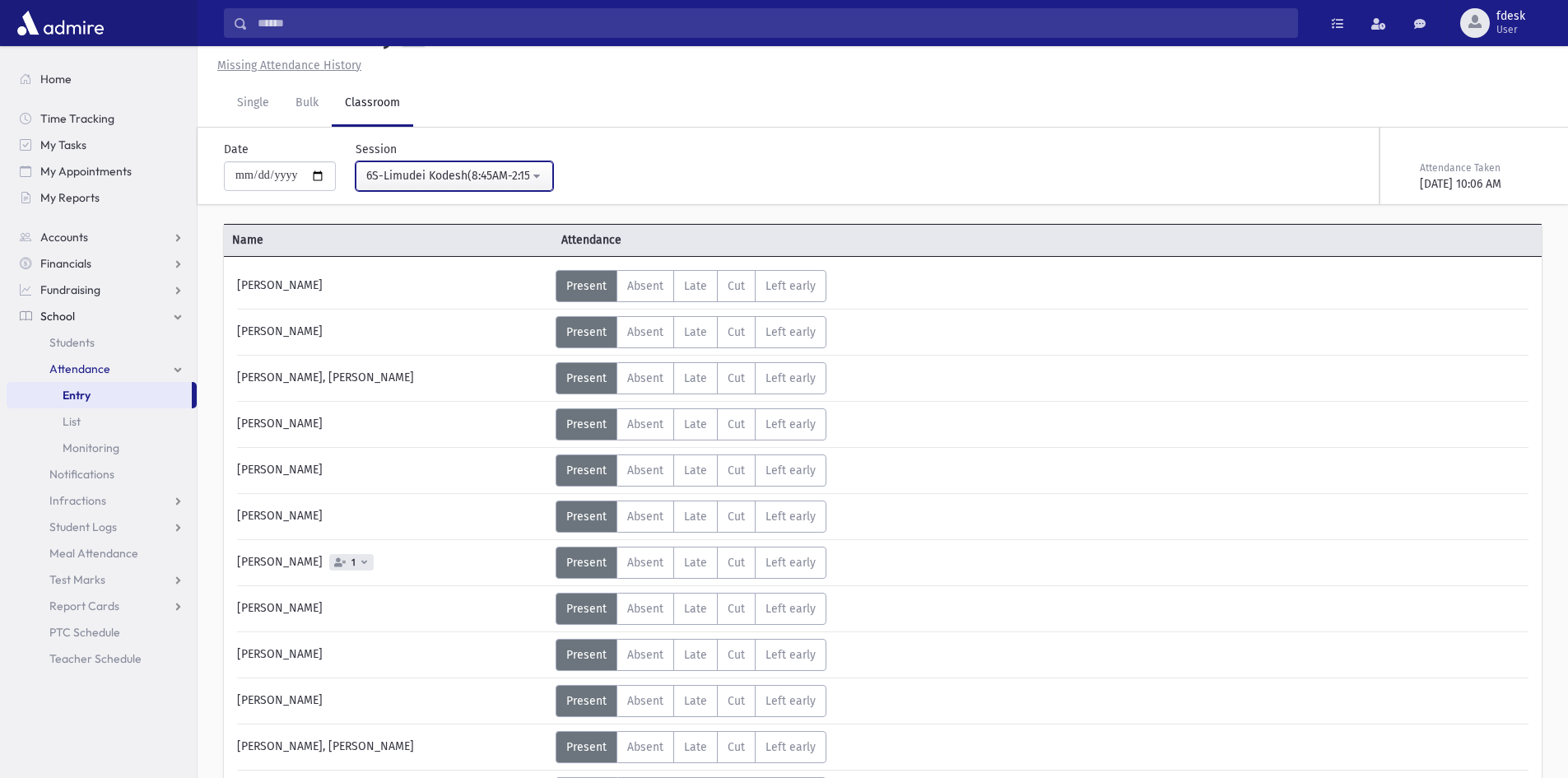
drag, startPoint x: 432, startPoint y: 172, endPoint x: 436, endPoint y: 184, distance: 12.6
click at [431, 169] on div "6S-Limudei Kodesh(8:45AM-2:15PM)" at bounding box center [448, 175] width 163 height 17
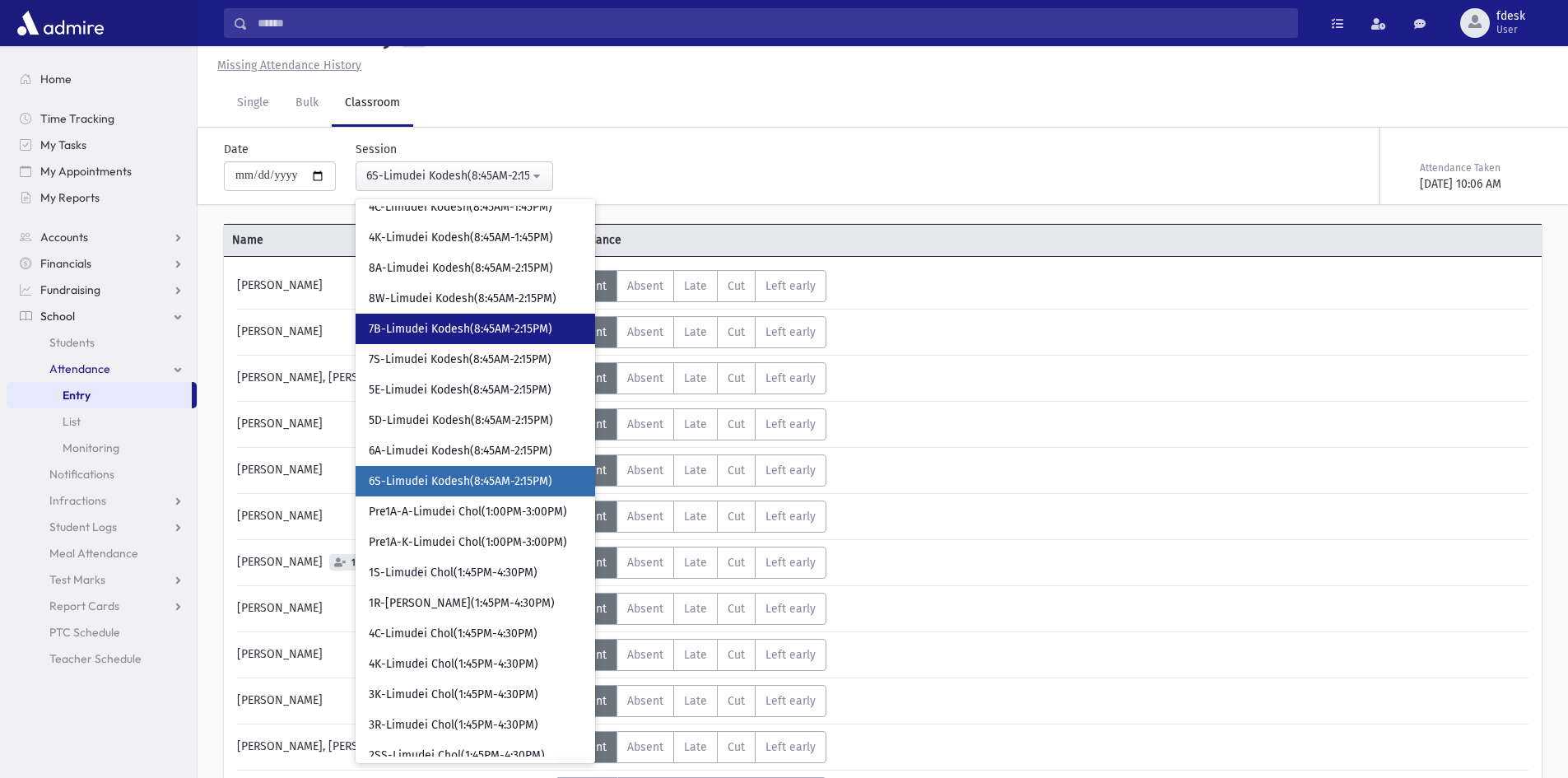
click at [436, 328] on span "7B-Limudei Kodesh(8:45AM-2:15PM)" at bounding box center [461, 329] width 184 height 17
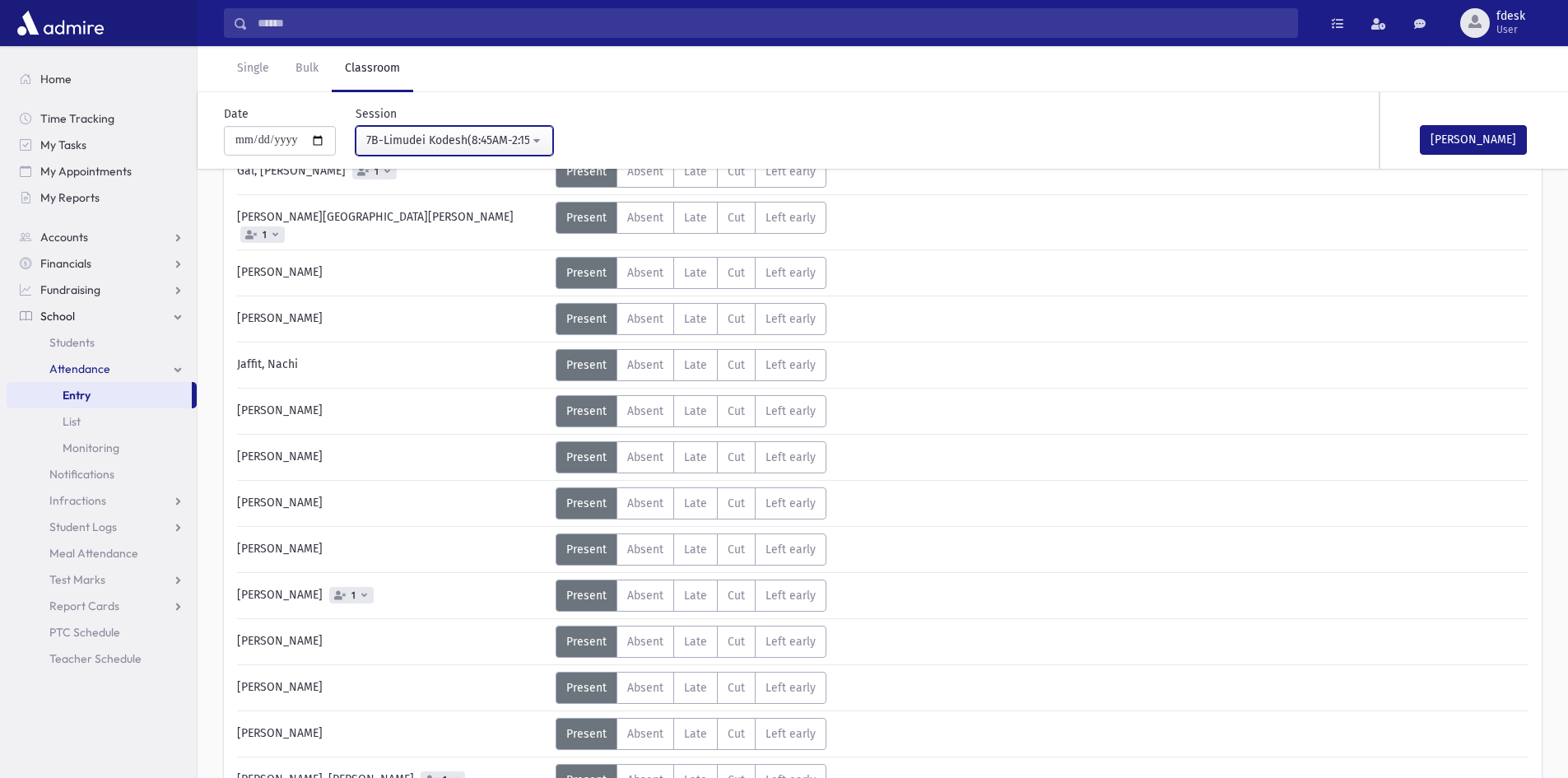
scroll to position [399, 0]
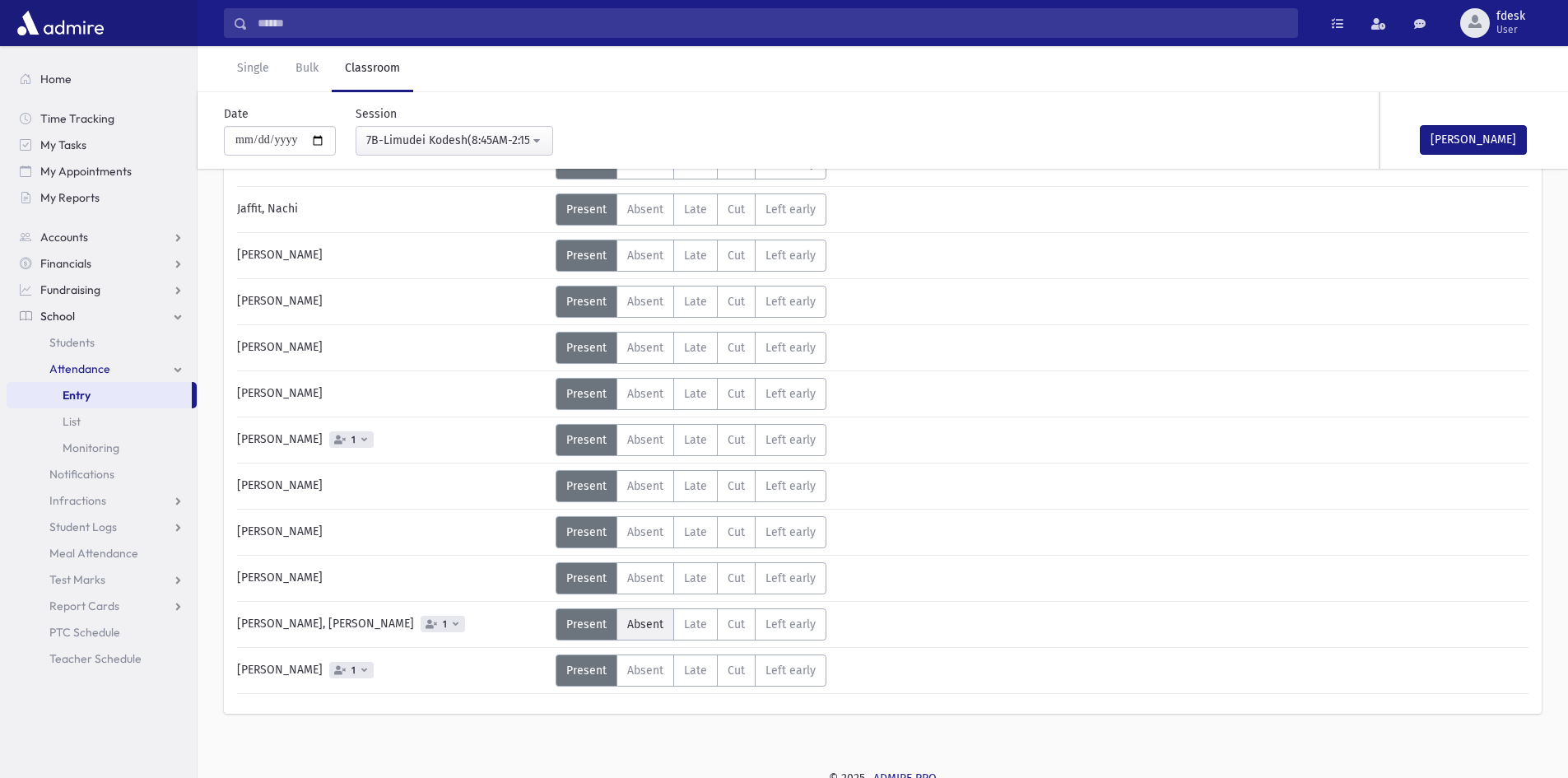
click at [651, 618] on span "Absent" at bounding box center [646, 625] width 36 height 14
click at [1448, 141] on button "Mark Done" at bounding box center [1473, 140] width 107 height 30
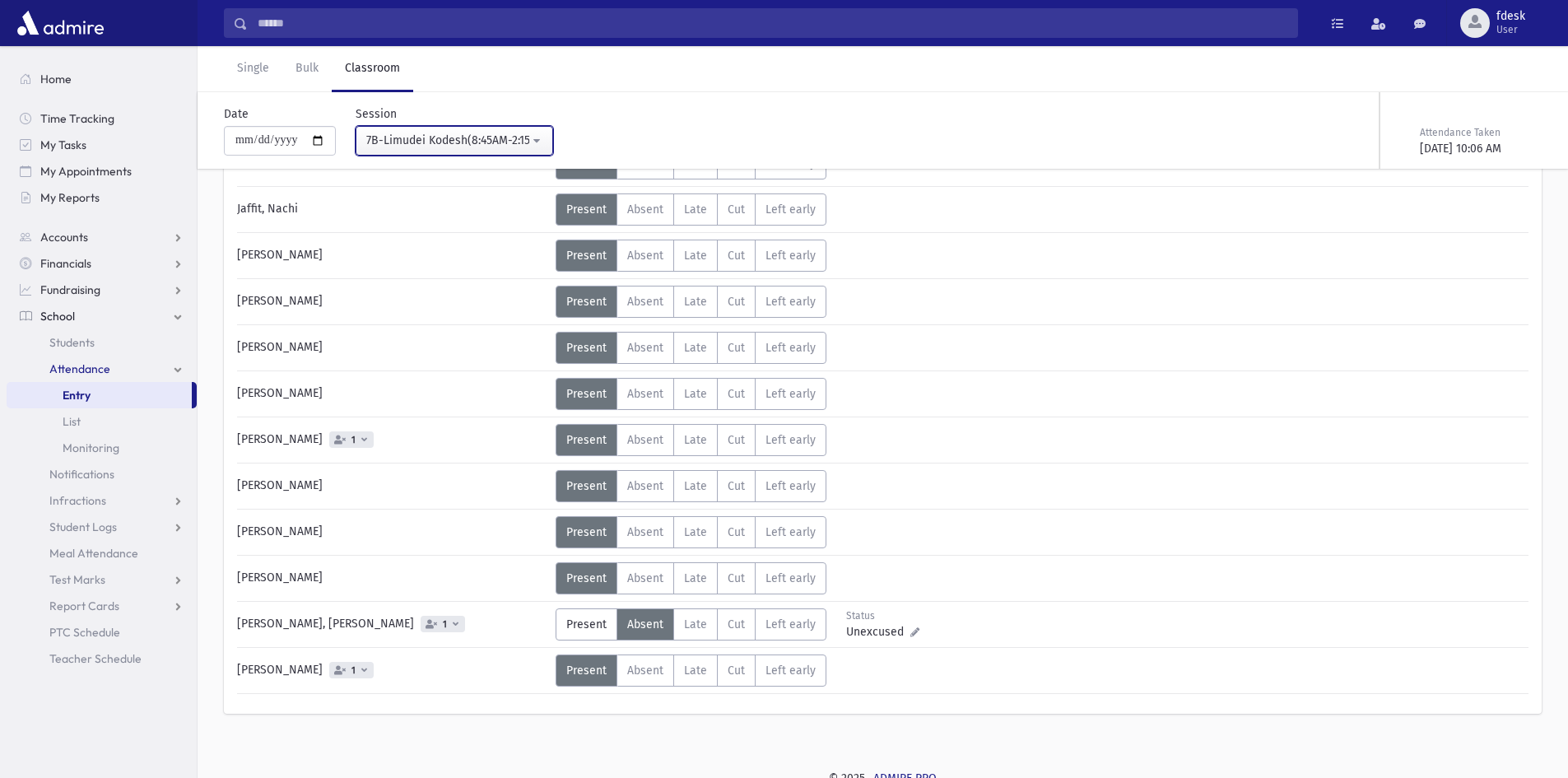
click at [394, 131] on div "7B-Limudei Kodesh(8:45AM-2:15PM)" at bounding box center [448, 139] width 163 height 17
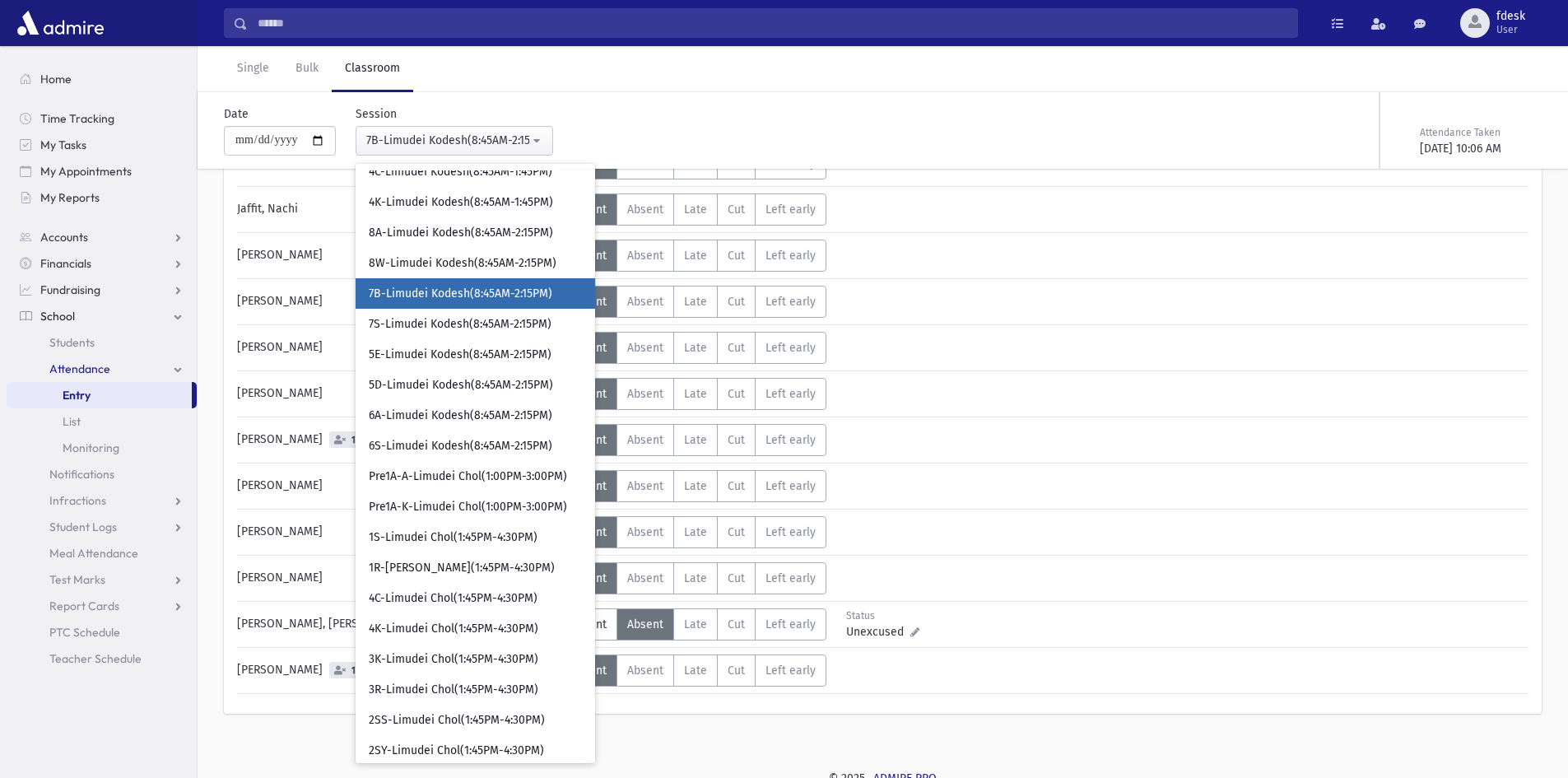
scroll to position [210, 0]
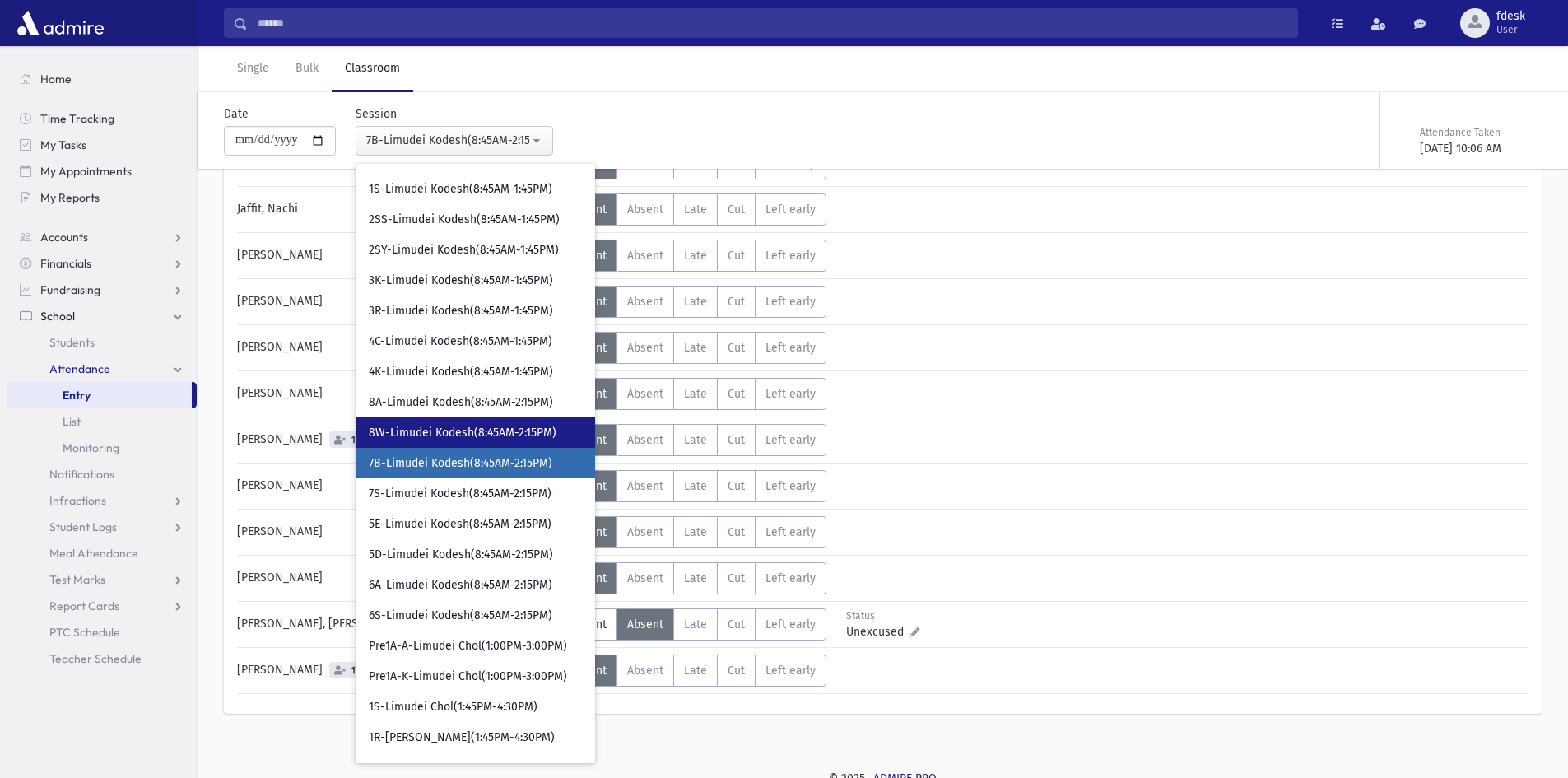
click at [404, 431] on span "8W-Limudei Kodesh(8:45AM-2:15PM)" at bounding box center [463, 433] width 188 height 17
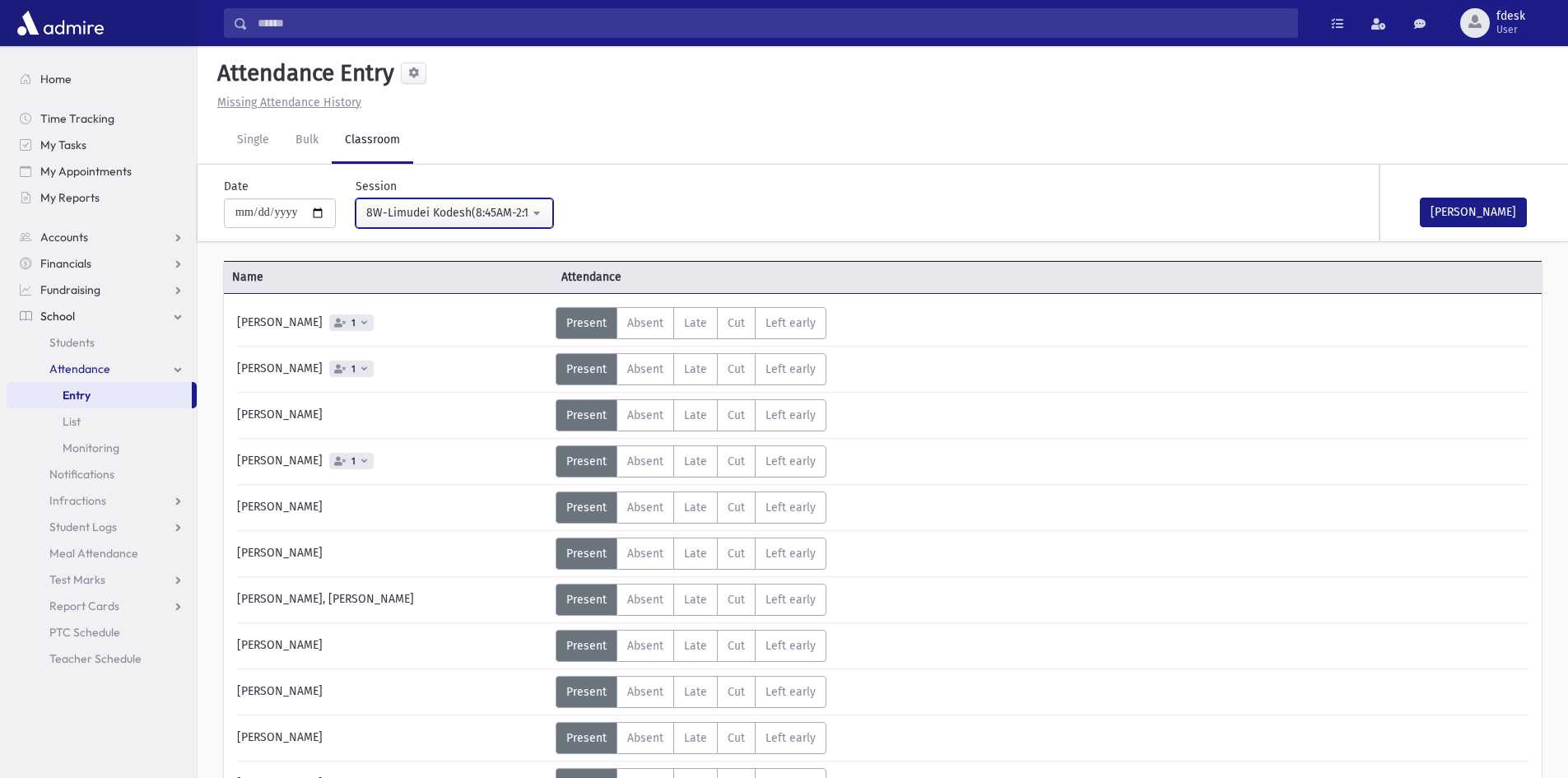
click at [470, 214] on div "8W-Limudei Kodesh(8:45AM-2:15PM)" at bounding box center [448, 212] width 163 height 17
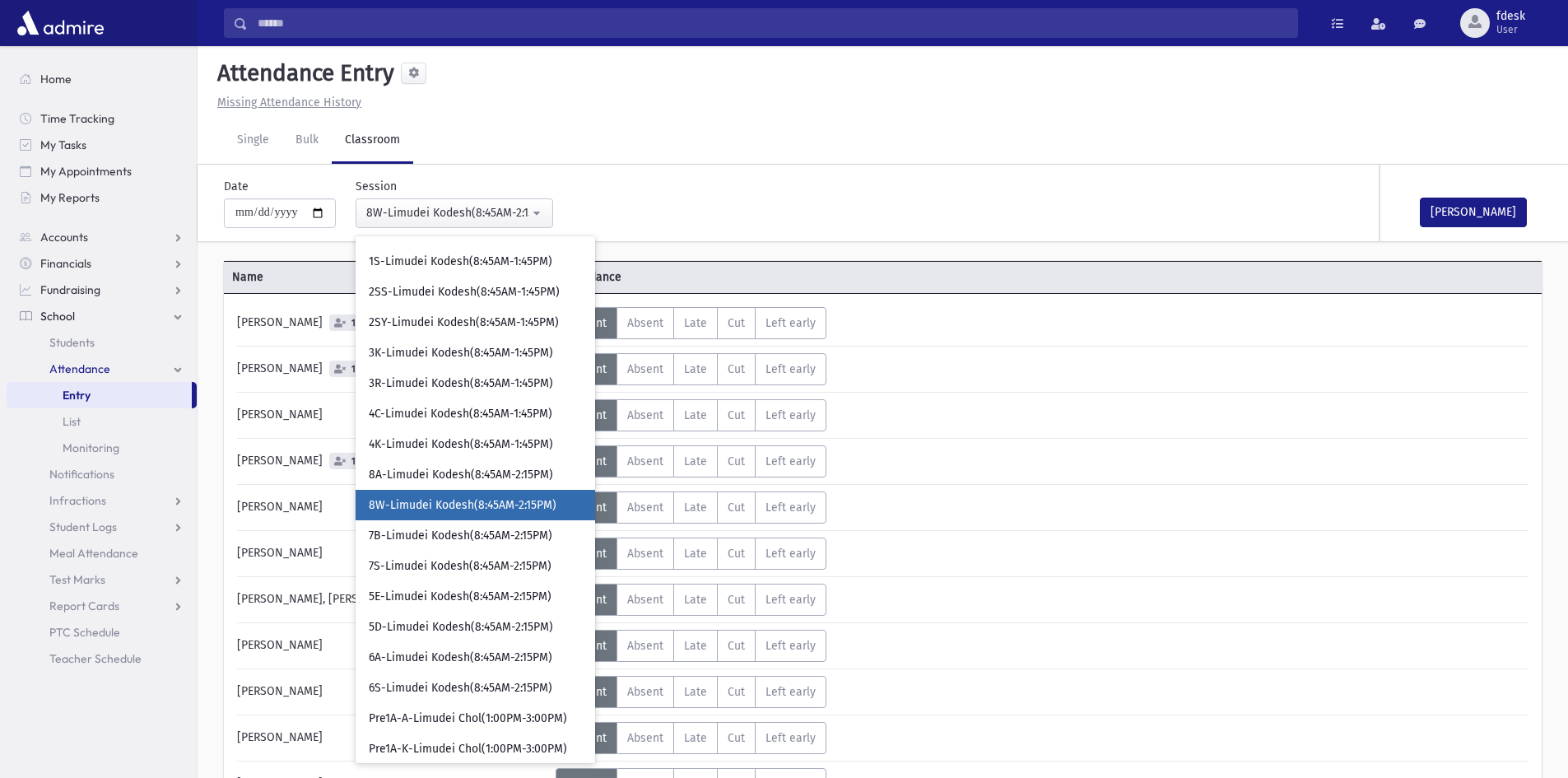
scroll to position [215, 0]
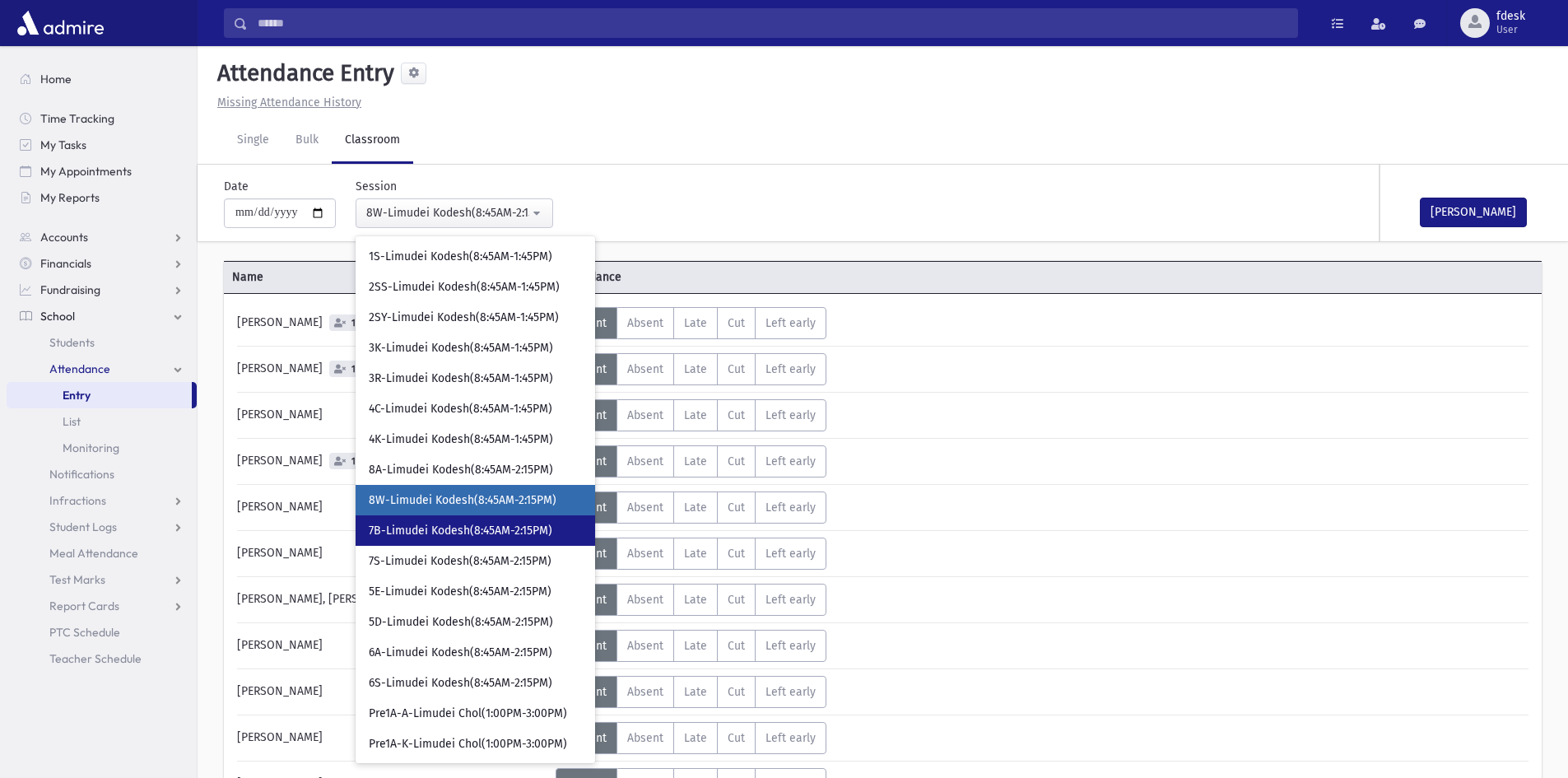
click at [496, 532] on span "7B-Limudei Kodesh(8:45AM-2:15PM)" at bounding box center [461, 530] width 184 height 17
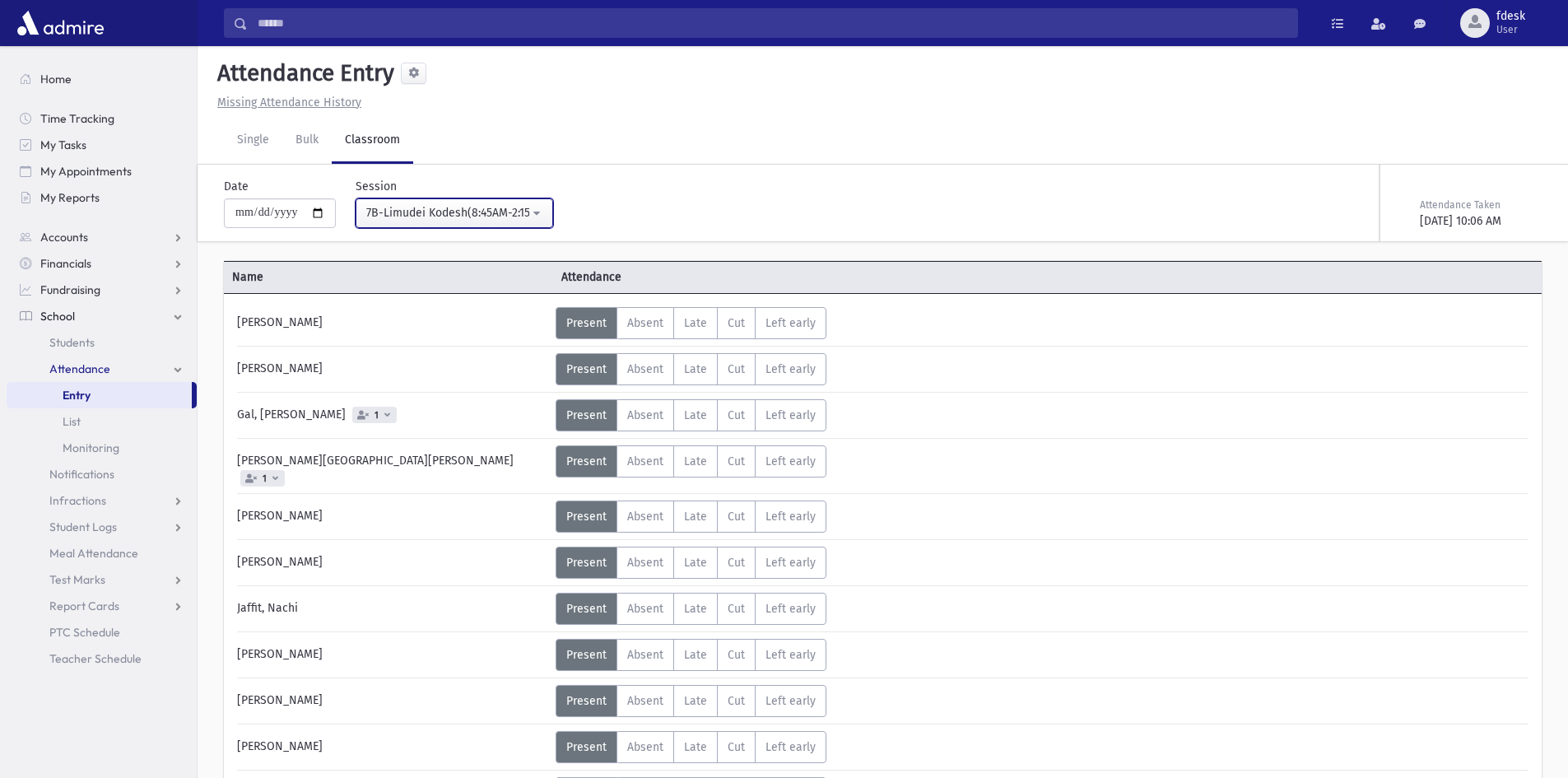
click at [414, 200] on button "7B-Limudei Kodesh(8:45AM-2:15PM)" at bounding box center [454, 213] width 198 height 30
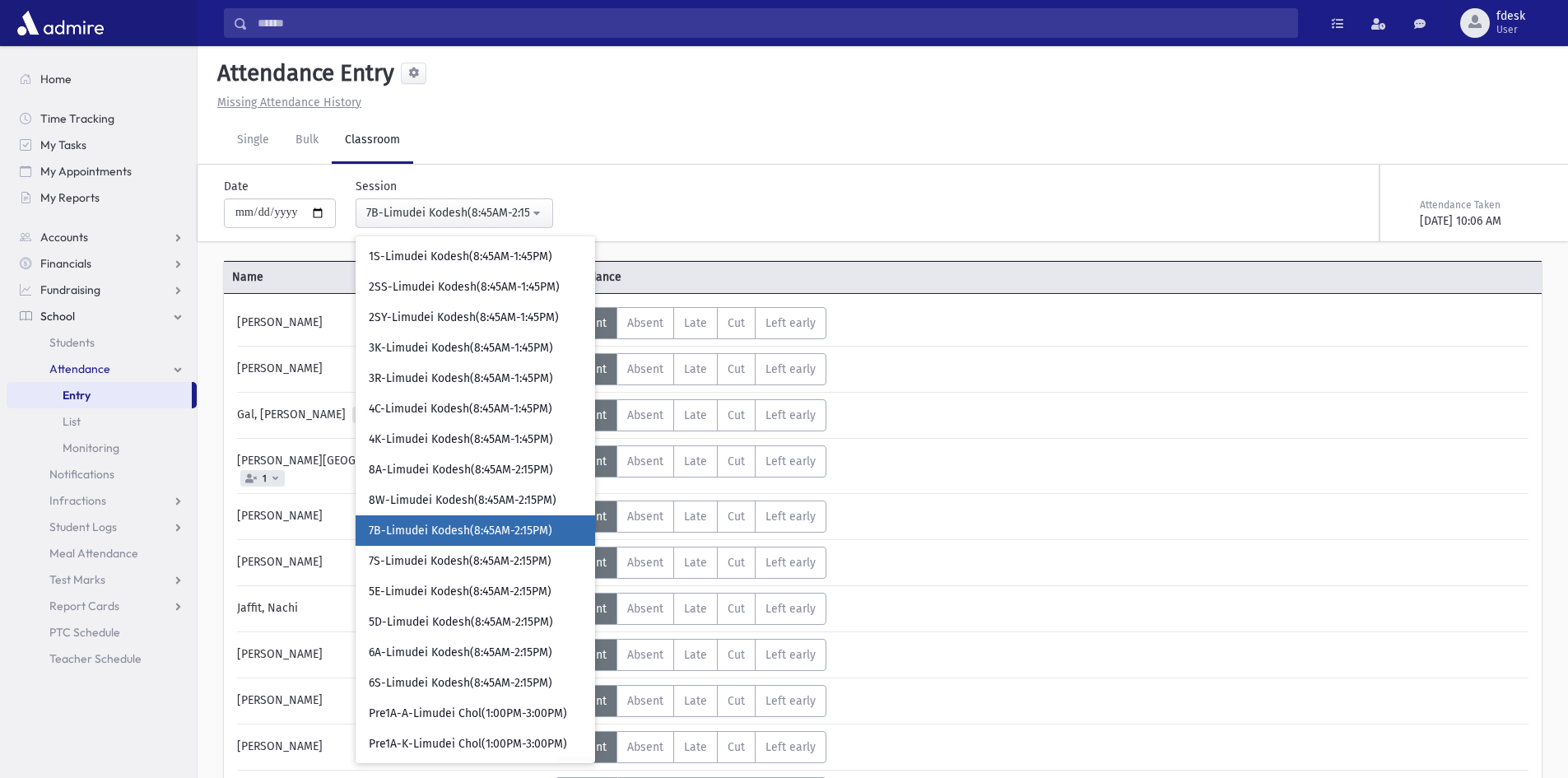
scroll to position [246, 0]
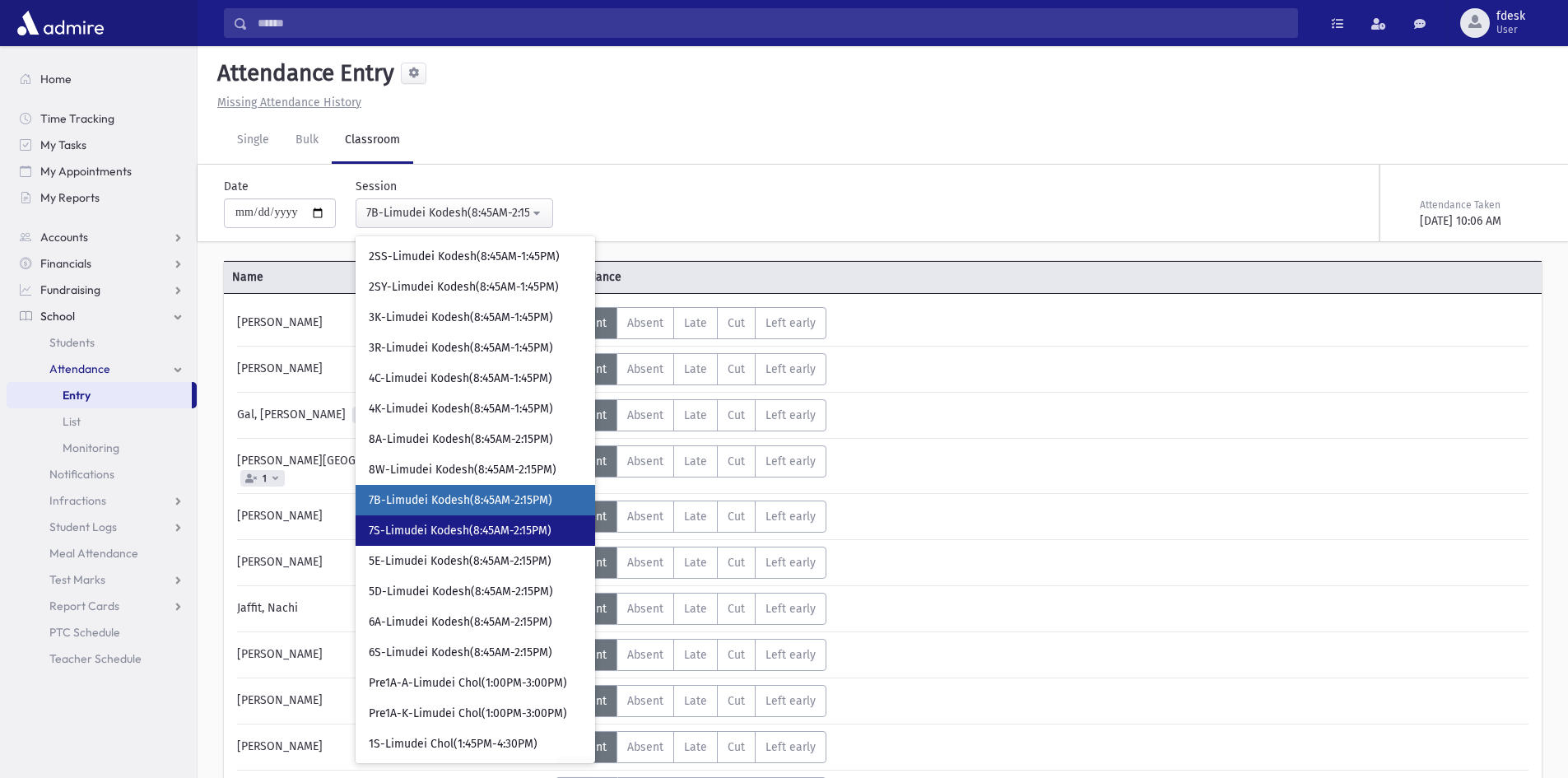
click at [454, 517] on link "7S-Limudei Kodesh(8:45AM-2:15PM)" at bounding box center [475, 530] width 240 height 31
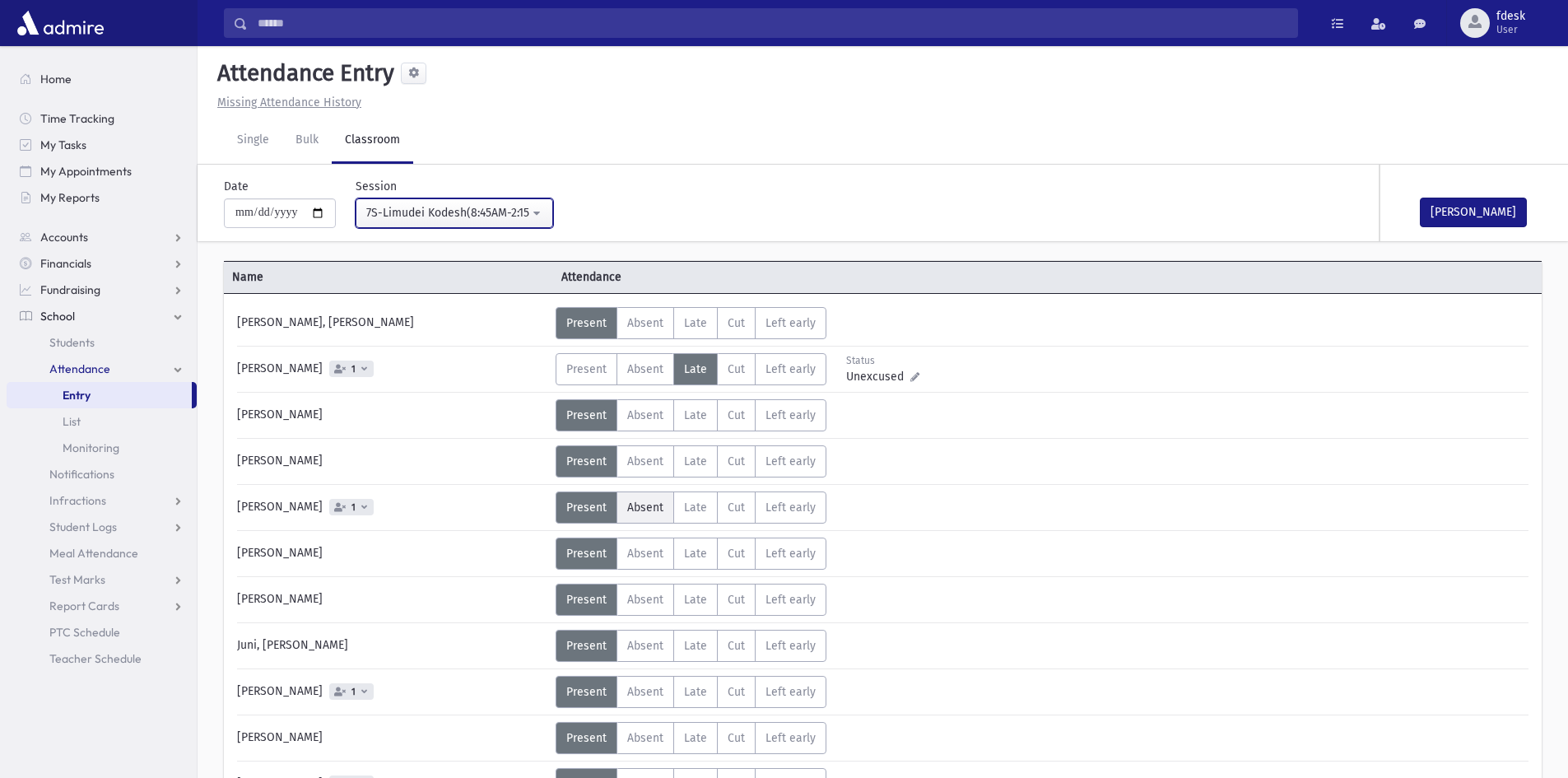
scroll to position [353, 0]
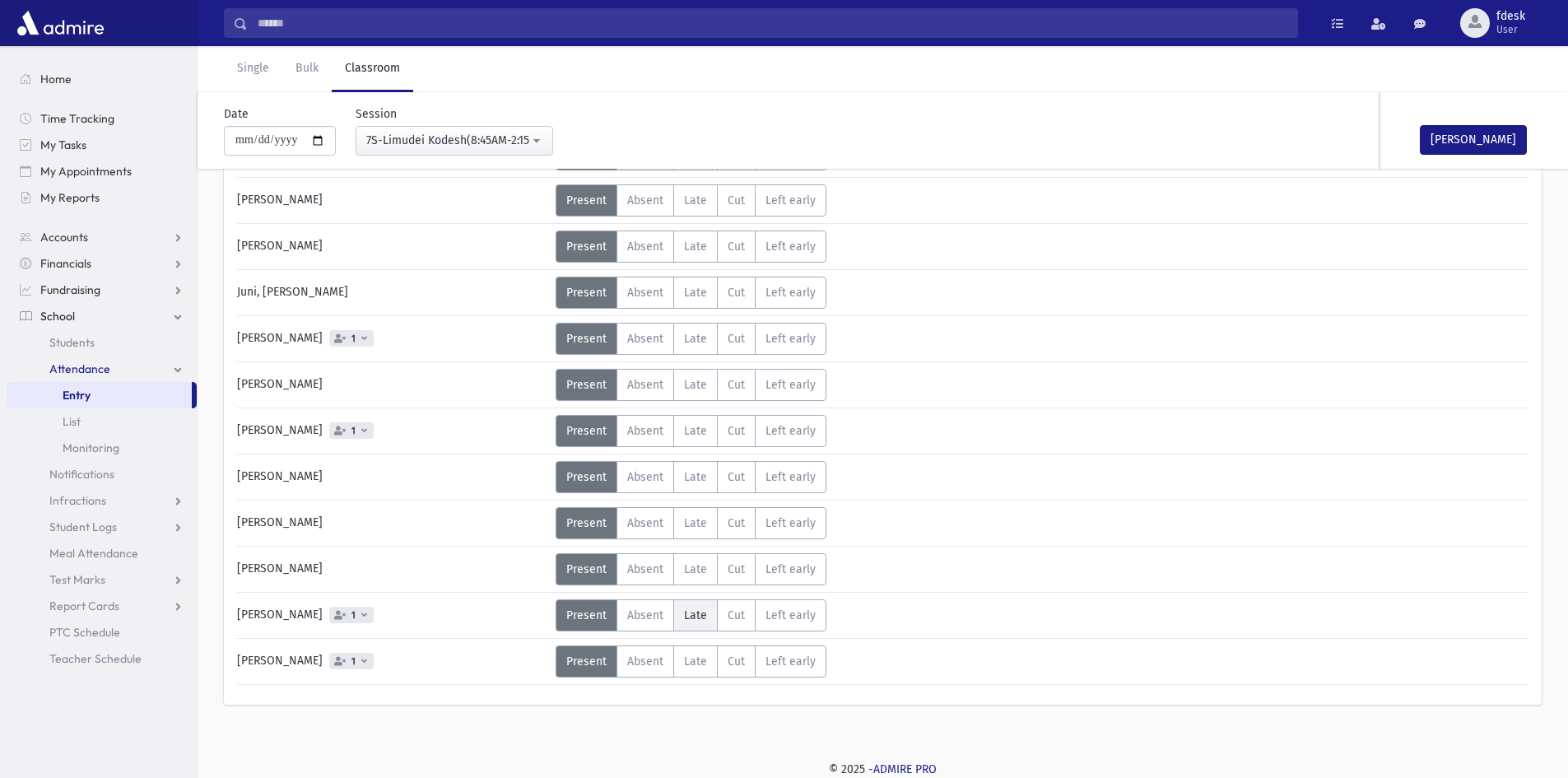
click at [699, 611] on span "Late" at bounding box center [695, 615] width 23 height 14
click at [643, 563] on span "Absent" at bounding box center [646, 569] width 36 height 14
click at [619, 636] on div "Anbar, Ezra Yosef Status Unexcused Admin: Present P Absent A Late L Cut C LE 1 P" at bounding box center [882, 319] width 1291 height 731
click at [575, 560] on label "Present P" at bounding box center [587, 569] width 62 height 32
click at [632, 604] on label "Absent A" at bounding box center [646, 615] width 58 height 32
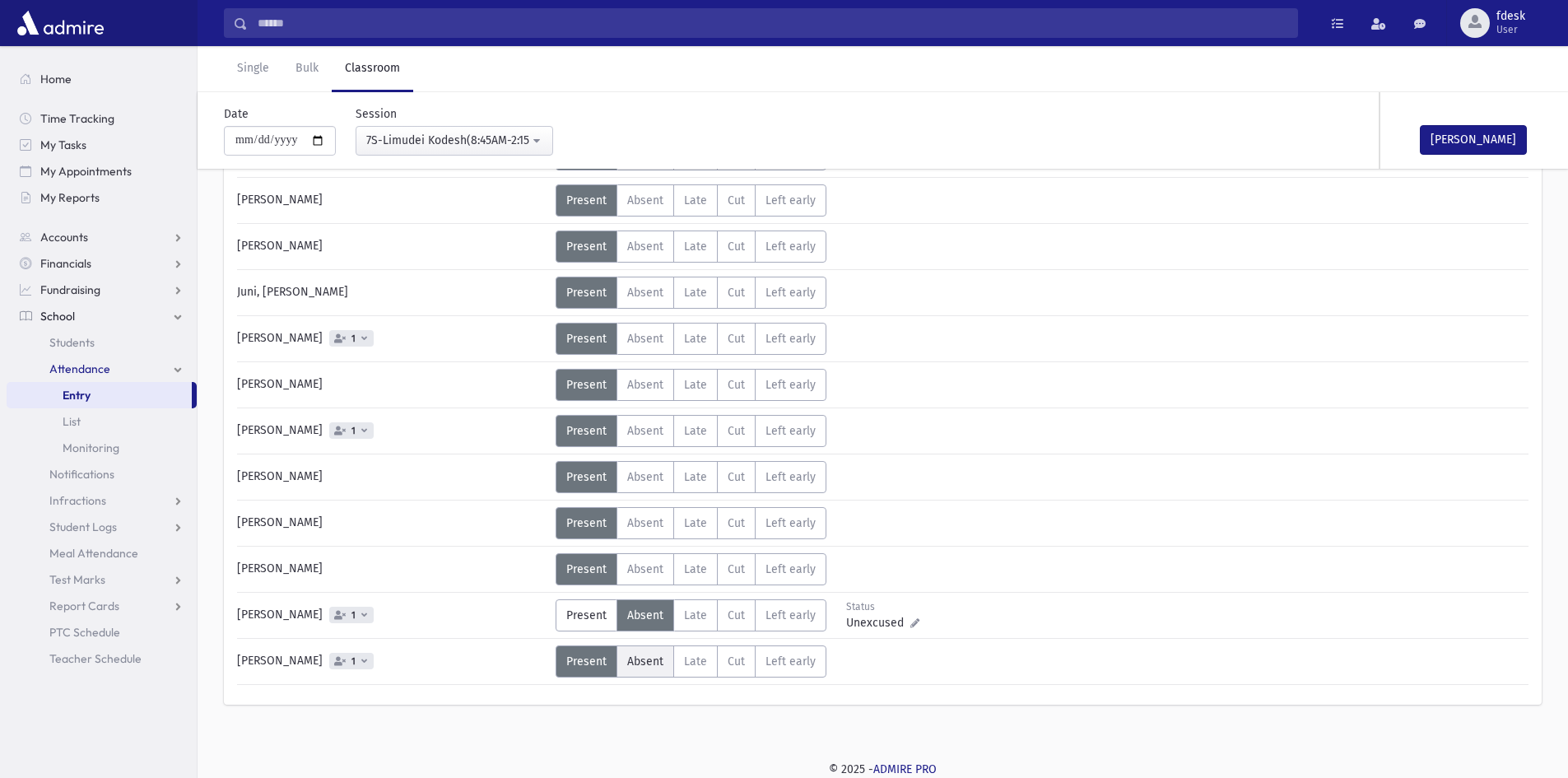
click at [648, 658] on span "Absent" at bounding box center [646, 662] width 36 height 14
click at [1438, 136] on button "Mark Done" at bounding box center [1473, 140] width 107 height 30
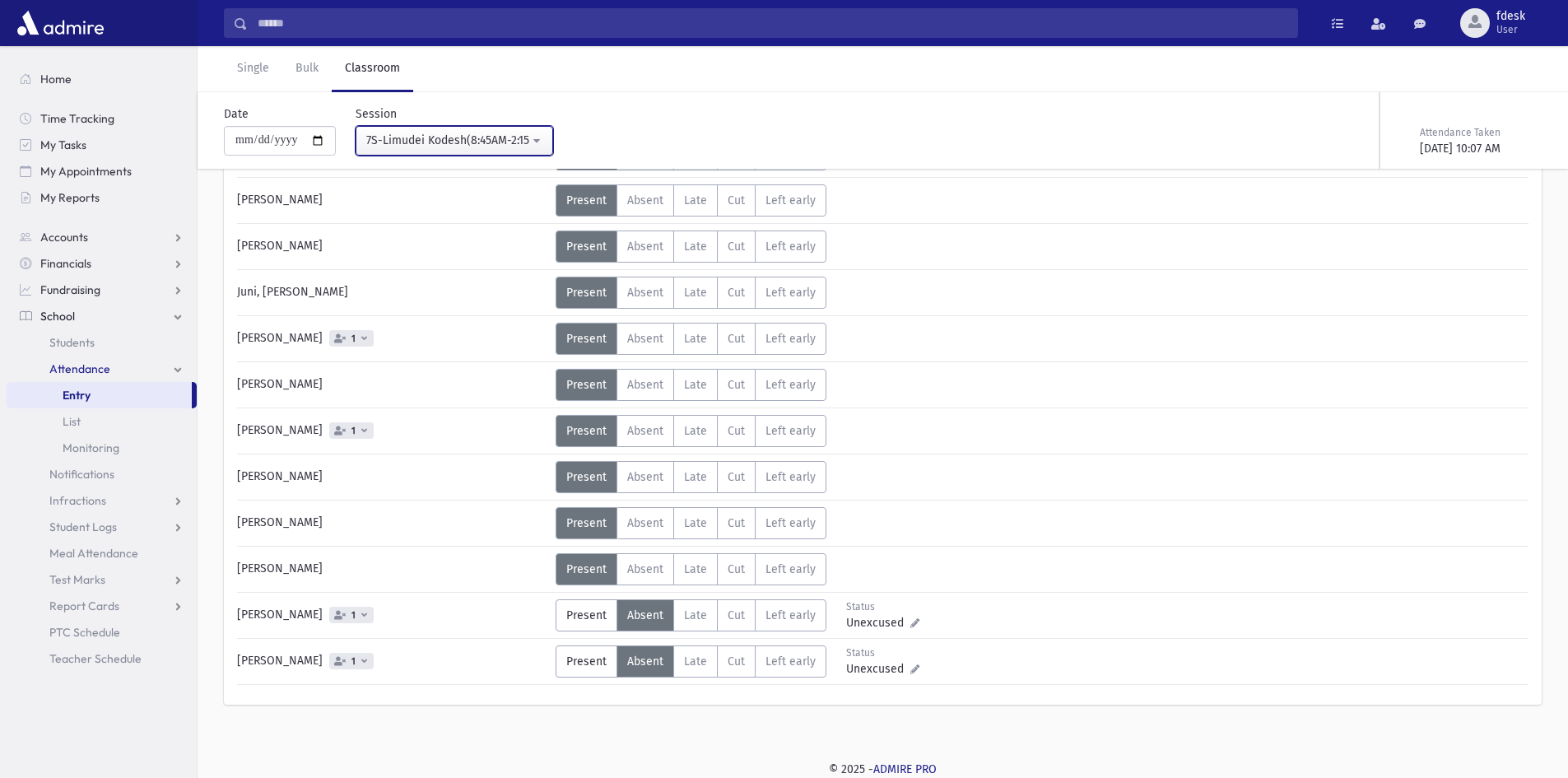
drag, startPoint x: 470, startPoint y: 136, endPoint x: 475, endPoint y: 216, distance: 80.2
click at [470, 135] on div "7S-Limudei Kodesh(8:45AM-2:15PM)" at bounding box center [448, 139] width 163 height 17
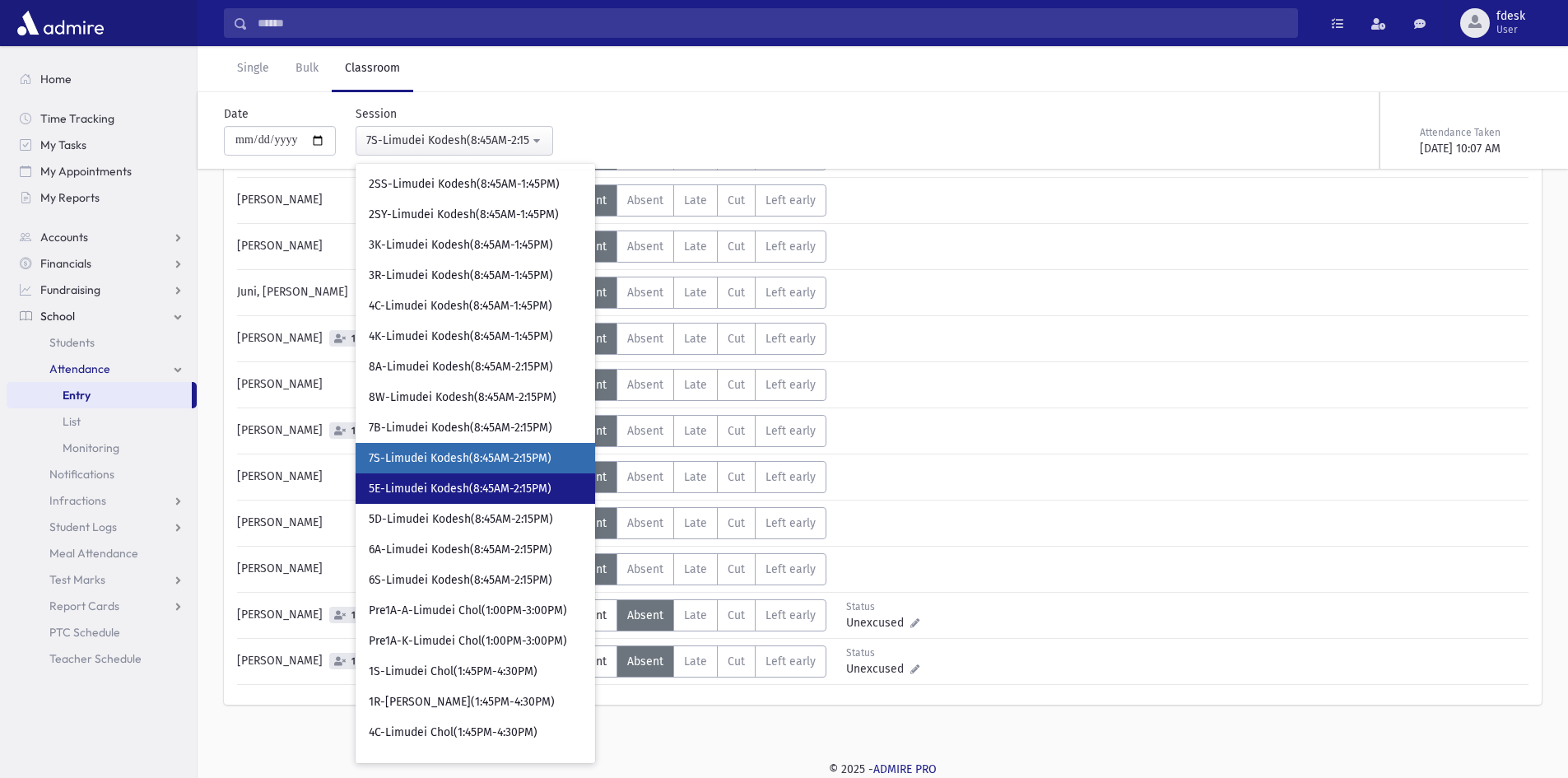
scroll to position [241, 0]
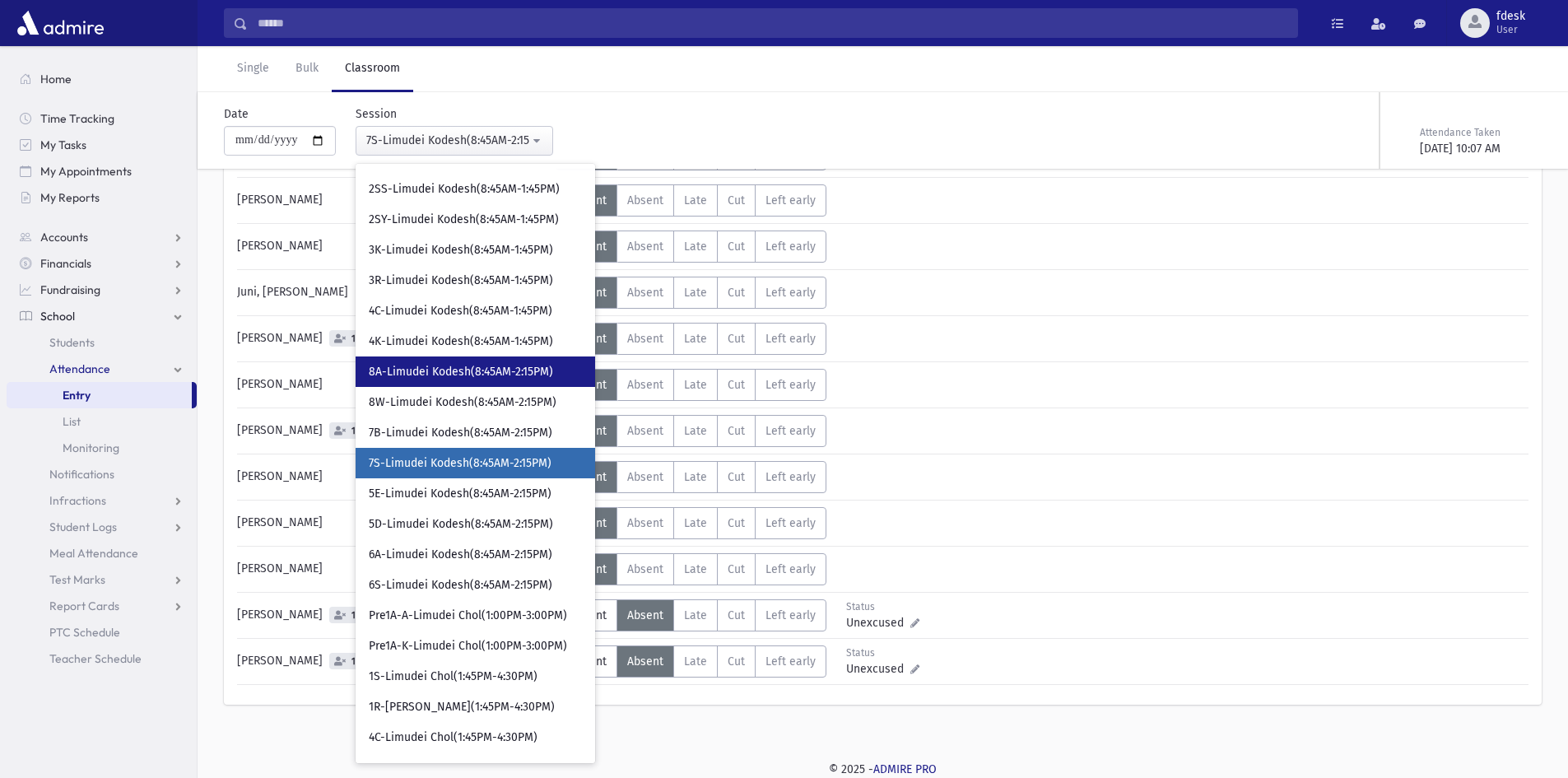
click at [425, 371] on span "8A-Limudei Kodesh(8:45AM-2:15PM)" at bounding box center [461, 372] width 184 height 17
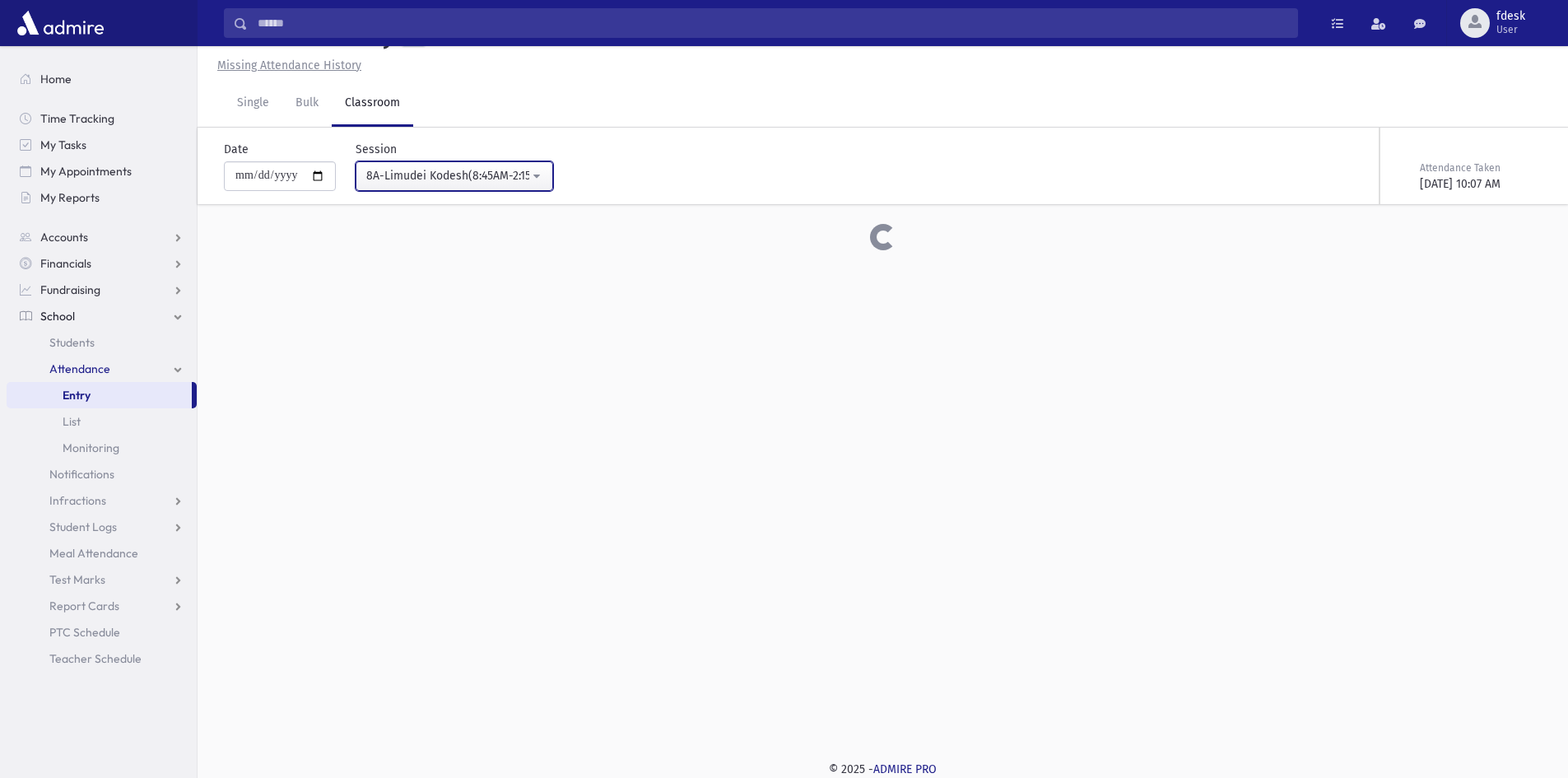
scroll to position [307, 0]
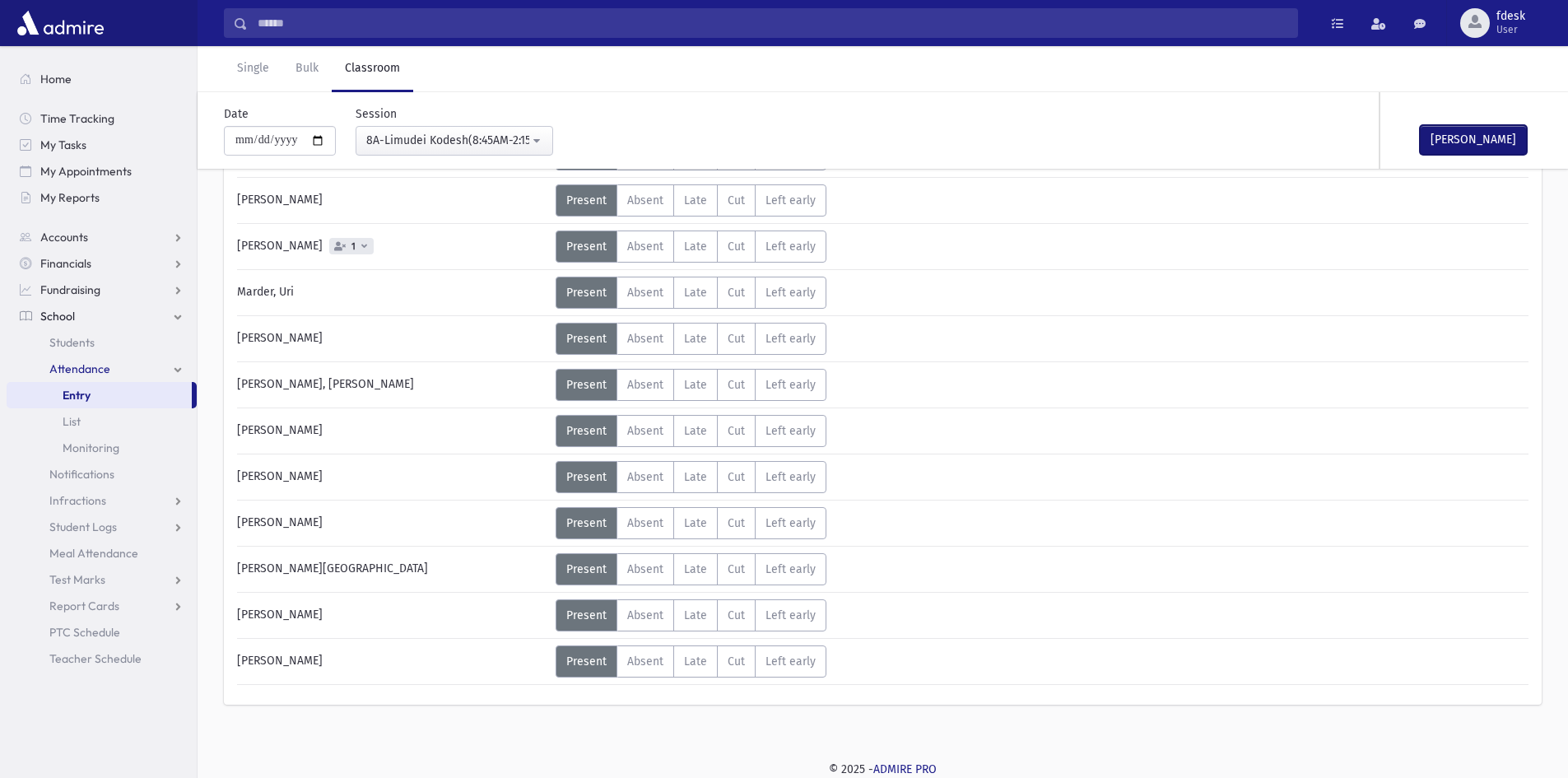
click at [1463, 136] on button "Mark Done" at bounding box center [1473, 140] width 107 height 30
click at [430, 139] on div "8A-Limudei Kodesh(8:45AM-2:15PM)" at bounding box center [448, 139] width 163 height 17
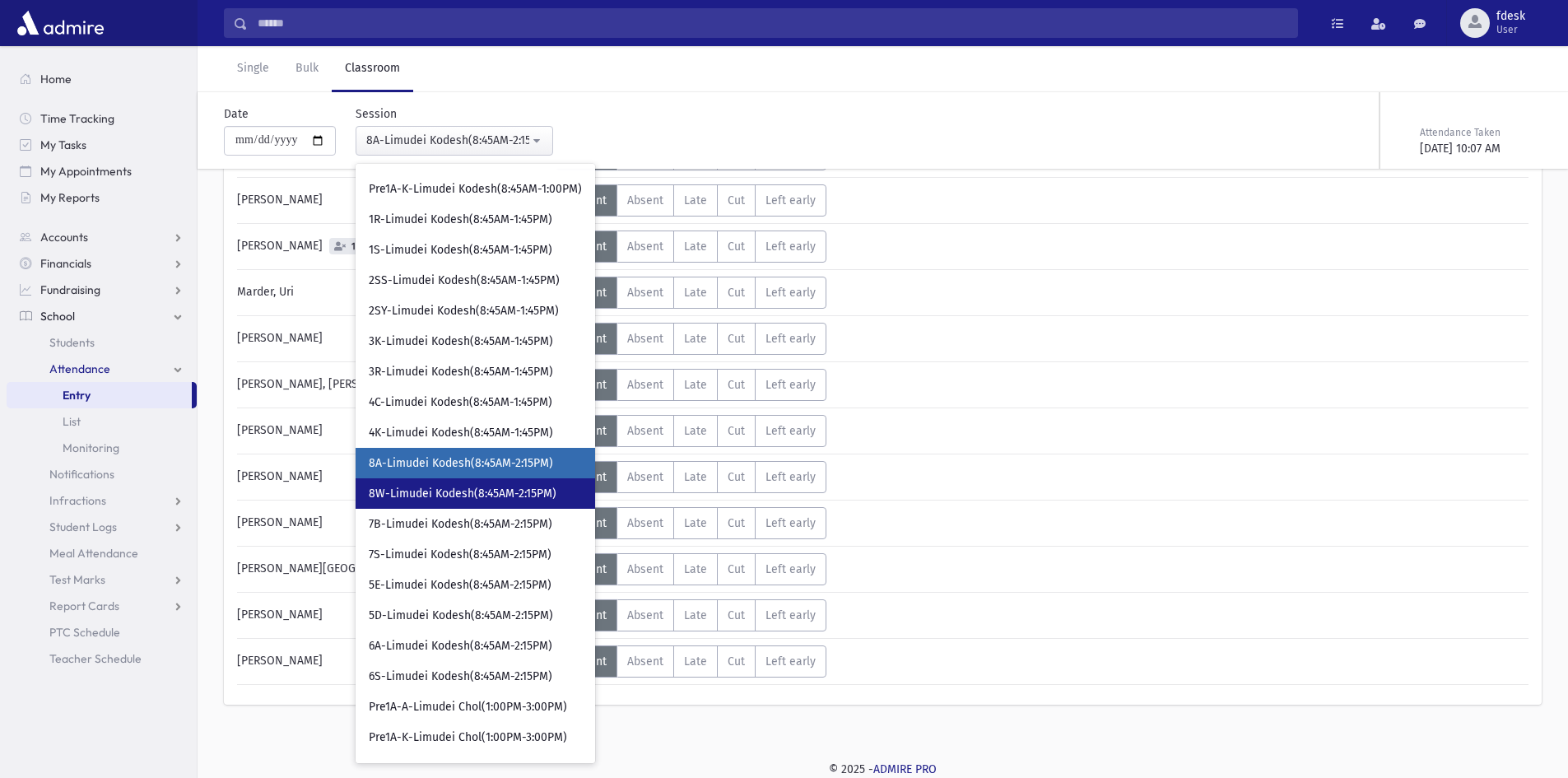
click at [446, 486] on span "8W-Limudei Kodesh(8:45AM-2:15PM)" at bounding box center [463, 493] width 188 height 17
select select "****"
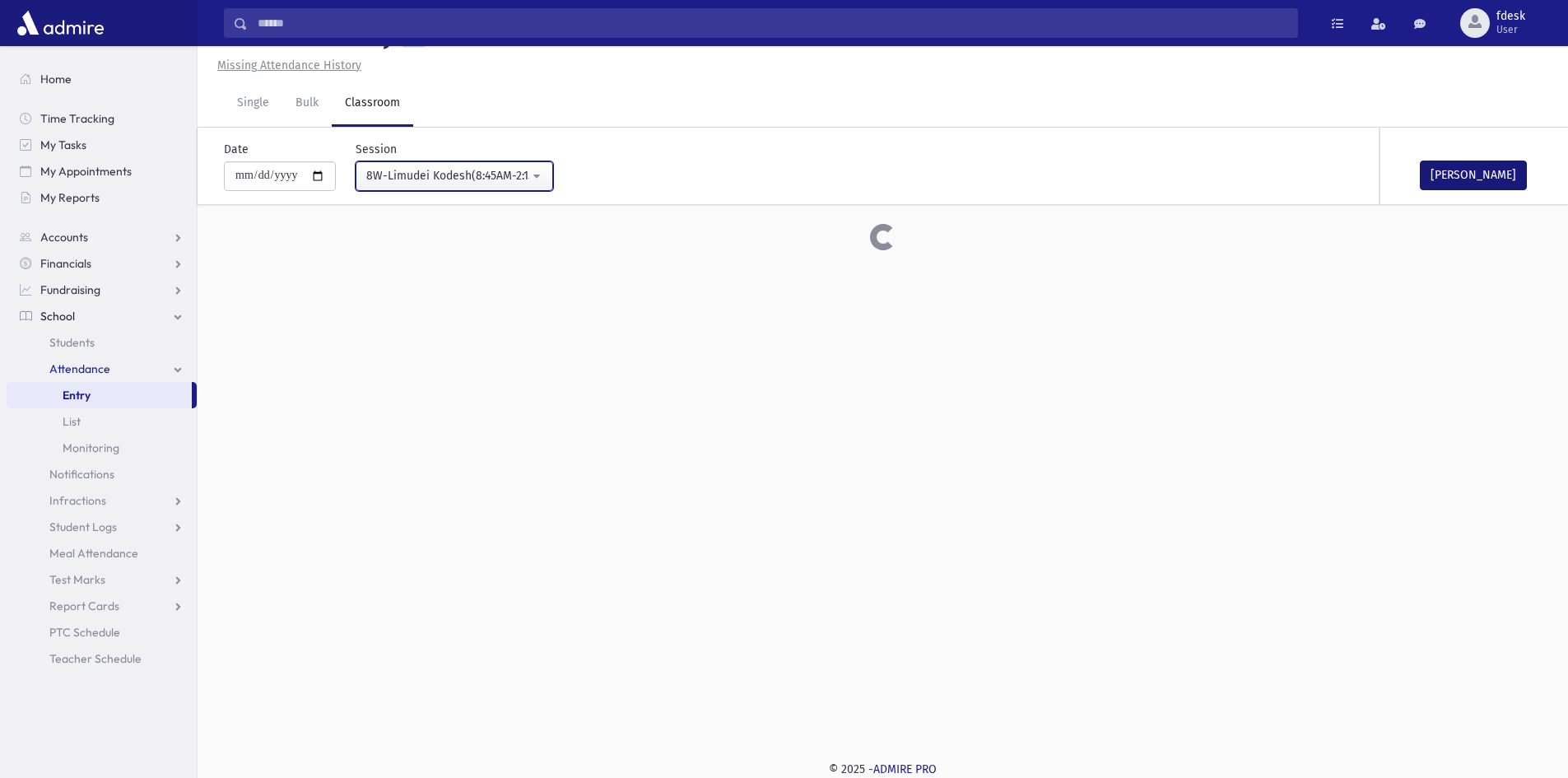
scroll to position [307, 0]
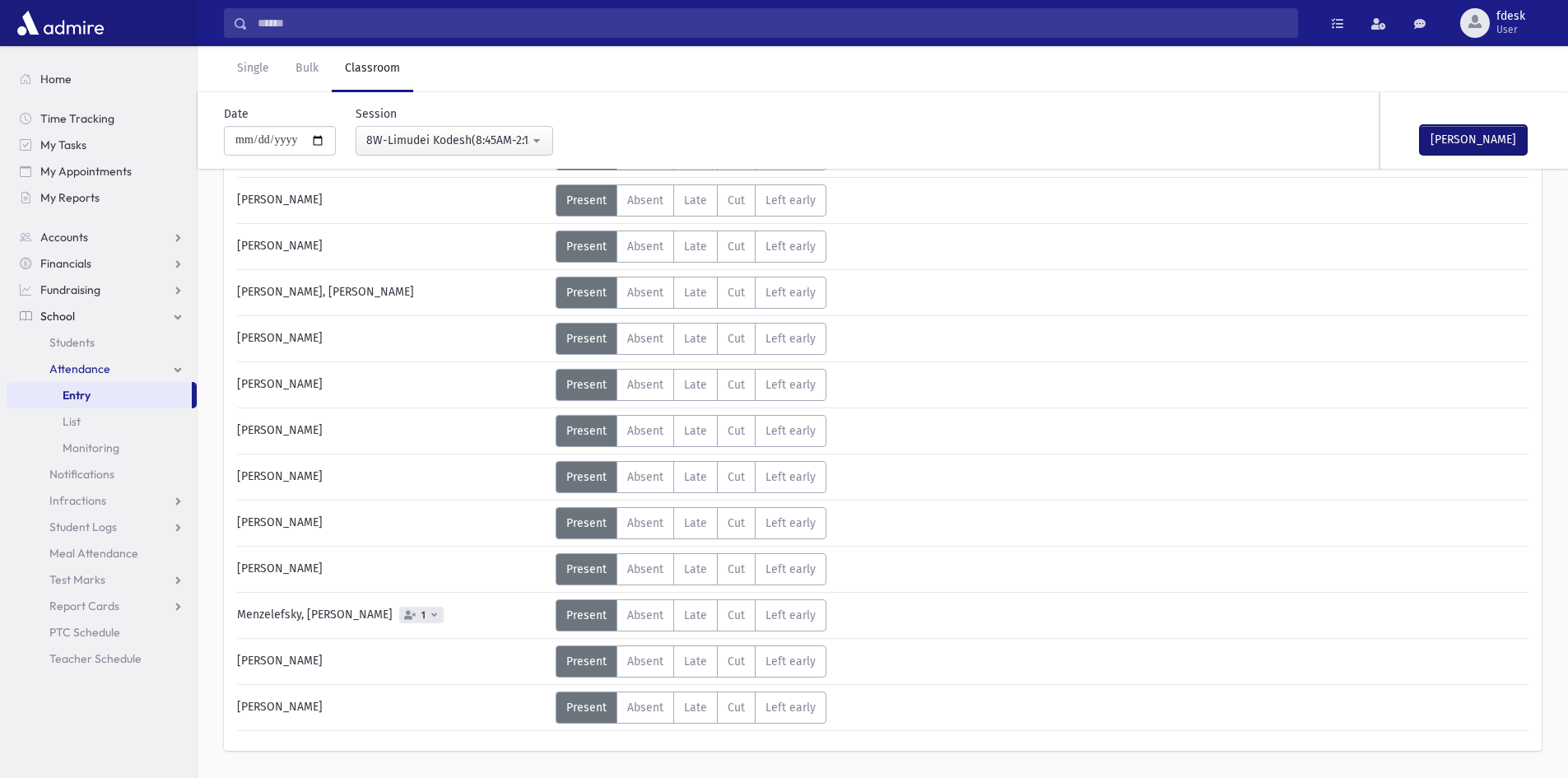
click at [1463, 139] on button "Mark Done" at bounding box center [1473, 140] width 107 height 30
